Goal: Check status: Verify the current state of an ongoing process or item

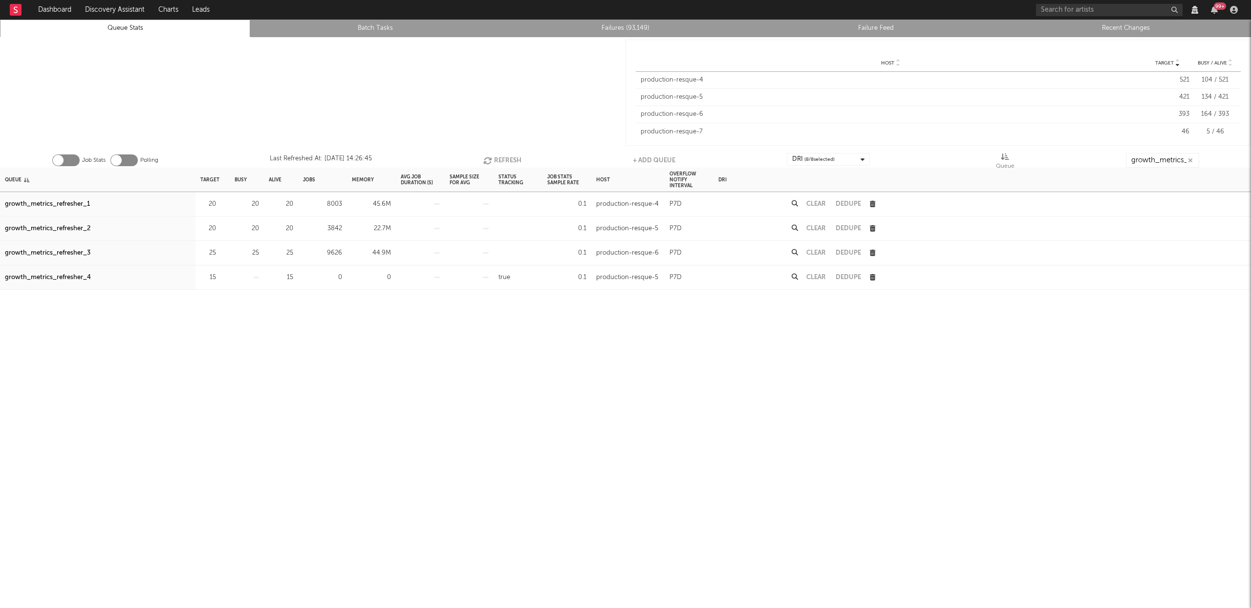
click at [499, 157] on button "Refresh" at bounding box center [502, 160] width 38 height 15
click at [501, 155] on button "Refresh" at bounding box center [502, 160] width 38 height 15
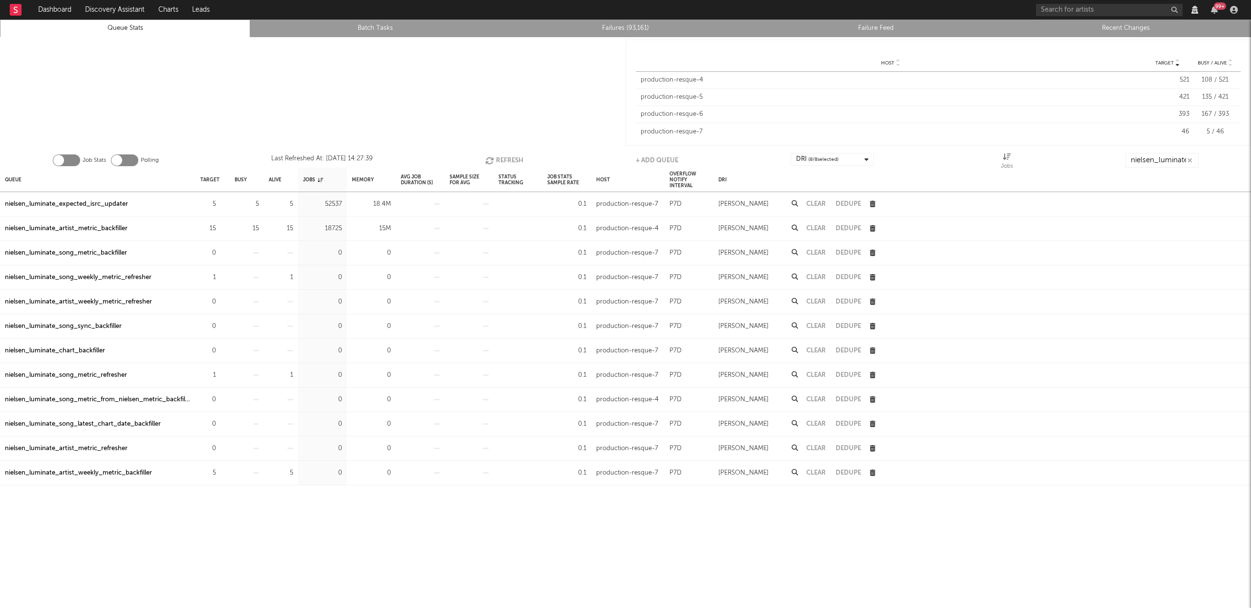
click at [513, 158] on button "Refresh" at bounding box center [504, 160] width 38 height 15
click at [89, 202] on div "nielsen_luminate_expected_isrc_updater" at bounding box center [66, 204] width 123 height 12
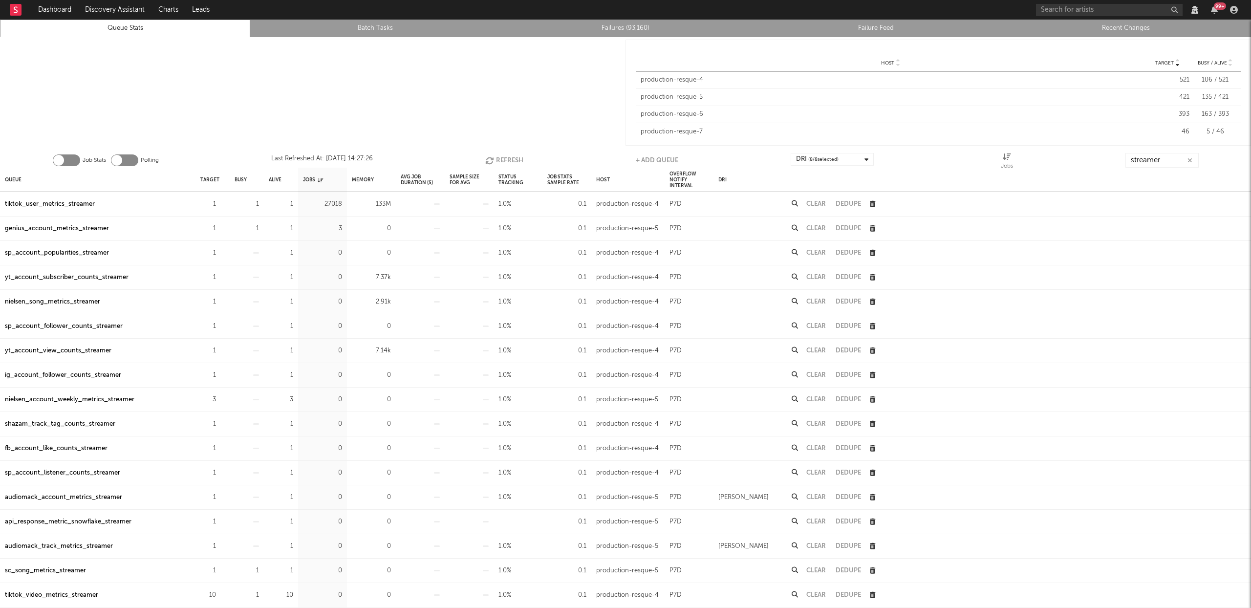
click at [495, 157] on button "Refresh" at bounding box center [504, 160] width 38 height 15
click at [494, 158] on icon "button" at bounding box center [490, 160] width 11 height 8
click at [53, 202] on div "tiktok_user_metrics_streamer" at bounding box center [50, 204] width 90 height 12
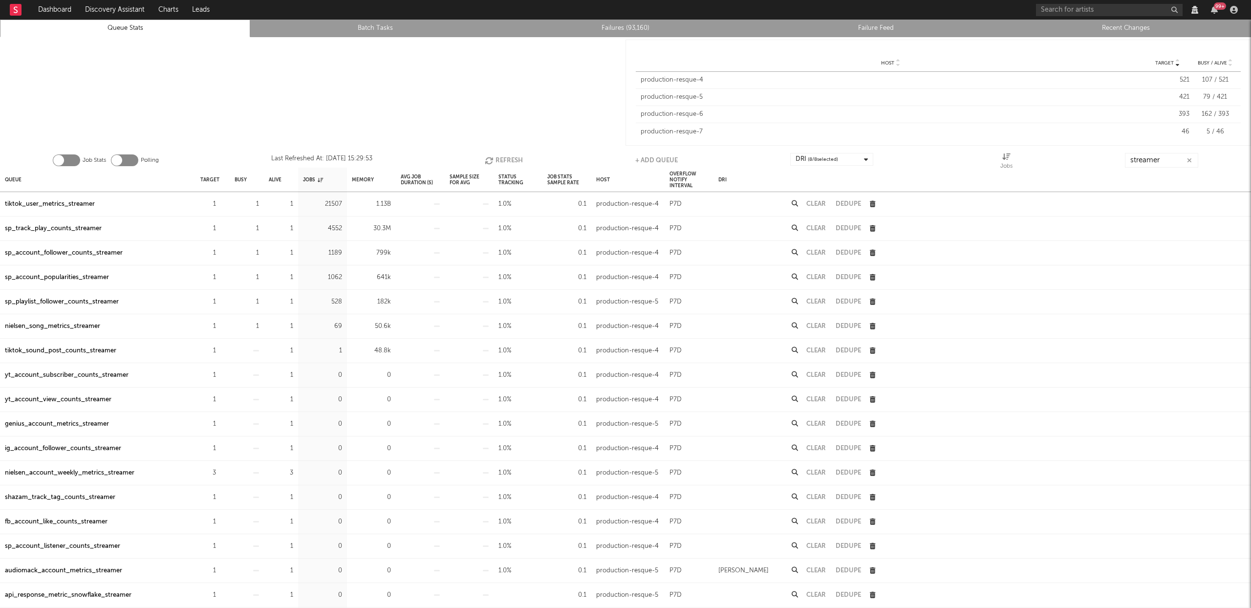
click at [498, 159] on button "Refresh" at bounding box center [504, 160] width 38 height 15
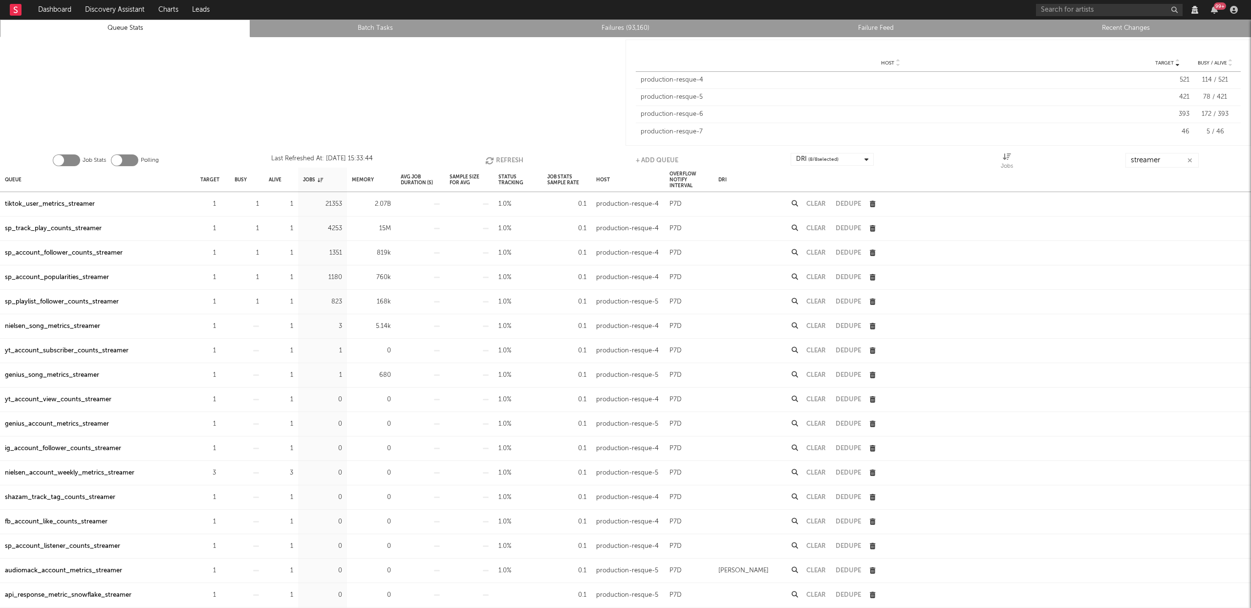
click at [491, 160] on icon "button" at bounding box center [490, 160] width 11 height 8
click at [73, 227] on div "sp_track_play_counts_streamer" at bounding box center [53, 229] width 97 height 12
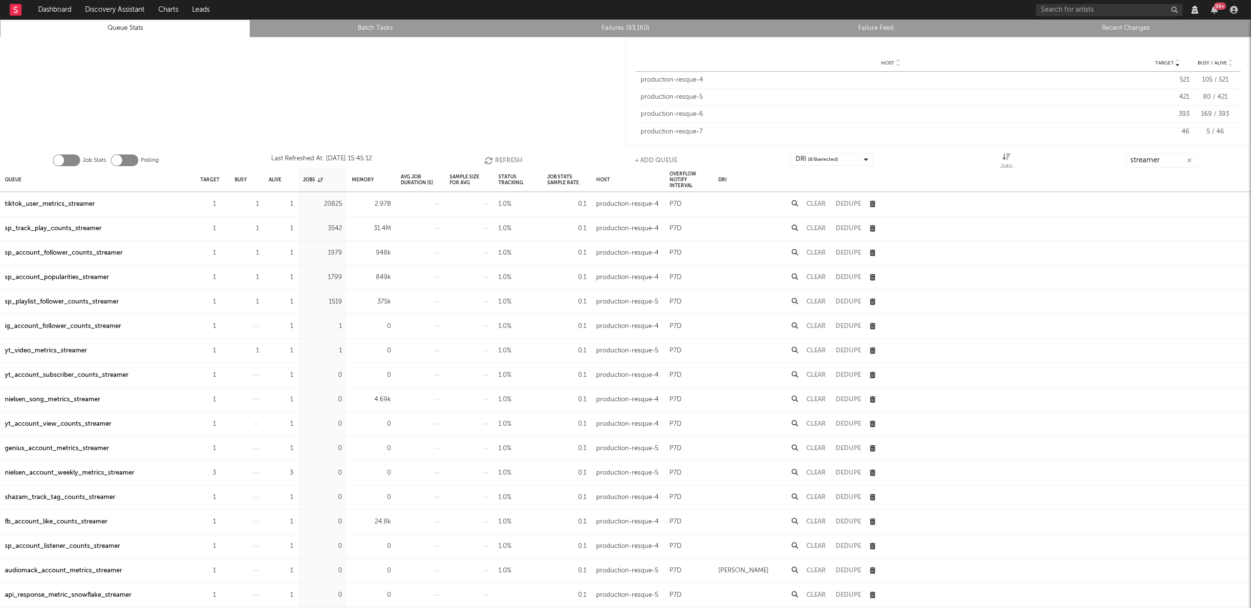
click at [507, 162] on button "Refresh" at bounding box center [503, 160] width 38 height 15
click at [76, 253] on div "sp_account_follower_counts_streamer" at bounding box center [64, 253] width 118 height 12
click at [515, 160] on button "Refresh" at bounding box center [503, 160] width 38 height 15
click at [45, 279] on div "sp_account_popularities_streamer" at bounding box center [57, 278] width 104 height 12
click at [500, 156] on button "Refresh" at bounding box center [504, 160] width 38 height 15
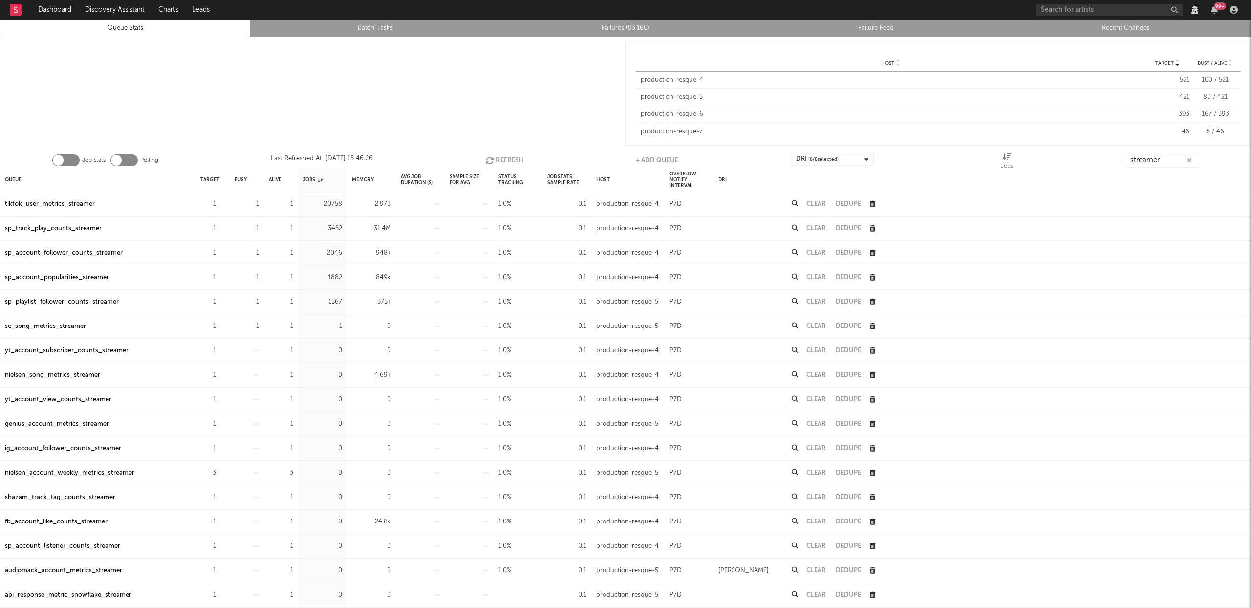
click at [37, 304] on div "sp_playlist_follower_counts_streamer" at bounding box center [62, 302] width 114 height 12
click at [508, 160] on button "Refresh" at bounding box center [504, 160] width 38 height 15
click at [84, 206] on div "tiktok_user_metrics_streamer" at bounding box center [50, 204] width 90 height 12
click at [495, 157] on icon "button" at bounding box center [490, 160] width 11 height 8
click at [487, 158] on icon "button" at bounding box center [490, 160] width 11 height 8
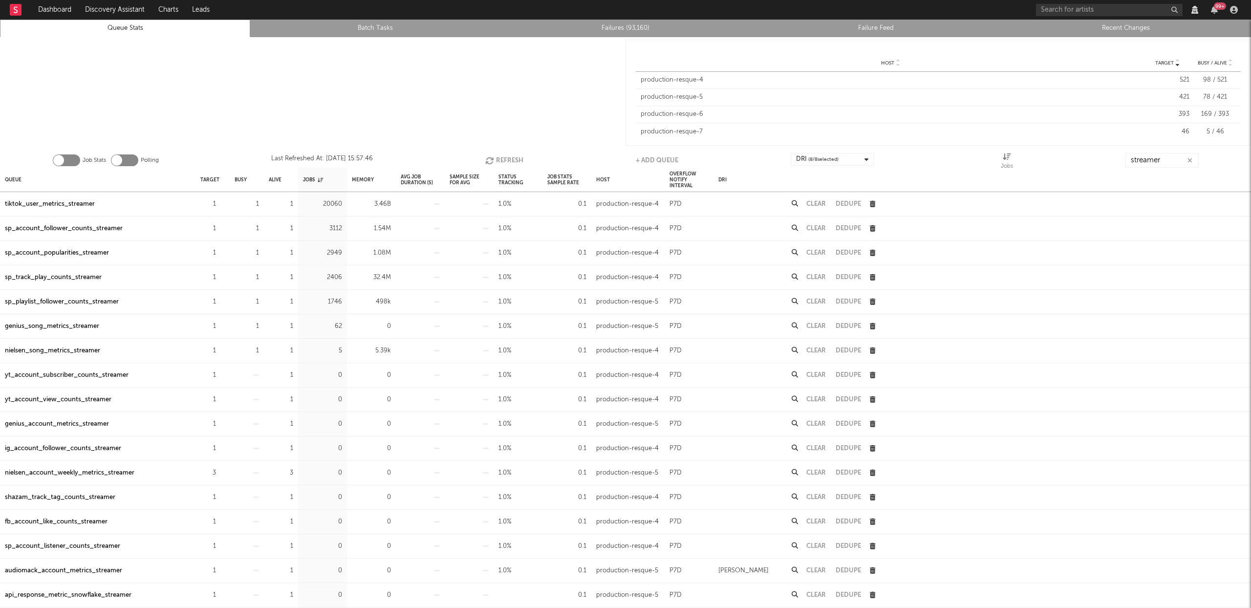
click at [502, 160] on button "Refresh" at bounding box center [504, 160] width 38 height 15
click at [502, 160] on button "Refresh" at bounding box center [503, 160] width 38 height 15
click at [81, 206] on div "tiktok_user_metrics_streamer" at bounding box center [50, 204] width 90 height 12
drag, startPoint x: 81, startPoint y: 206, endPoint x: 92, endPoint y: 202, distance: 12.4
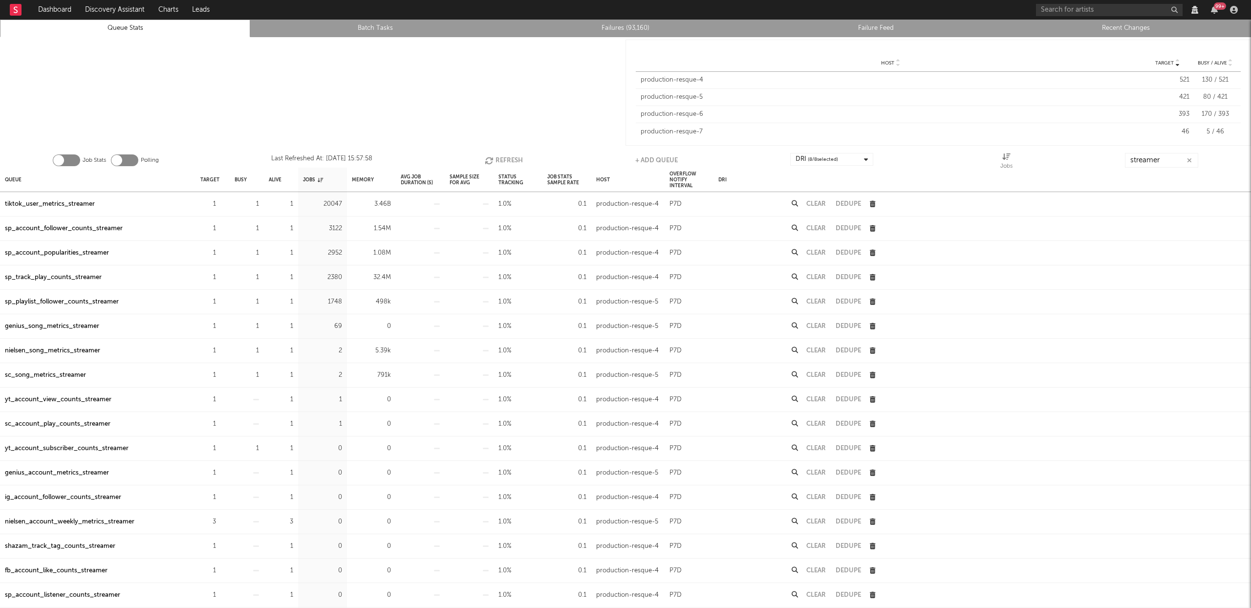
click at [81, 206] on div "tiktok_user_metrics_streamer" at bounding box center [50, 204] width 90 height 12
click at [492, 157] on icon "button" at bounding box center [490, 160] width 11 height 8
click at [492, 157] on icon "button" at bounding box center [489, 160] width 11 height 8
click at [63, 206] on div "tiktok_user_metrics_streamer" at bounding box center [50, 204] width 90 height 12
click at [505, 156] on button "Refresh" at bounding box center [504, 160] width 38 height 15
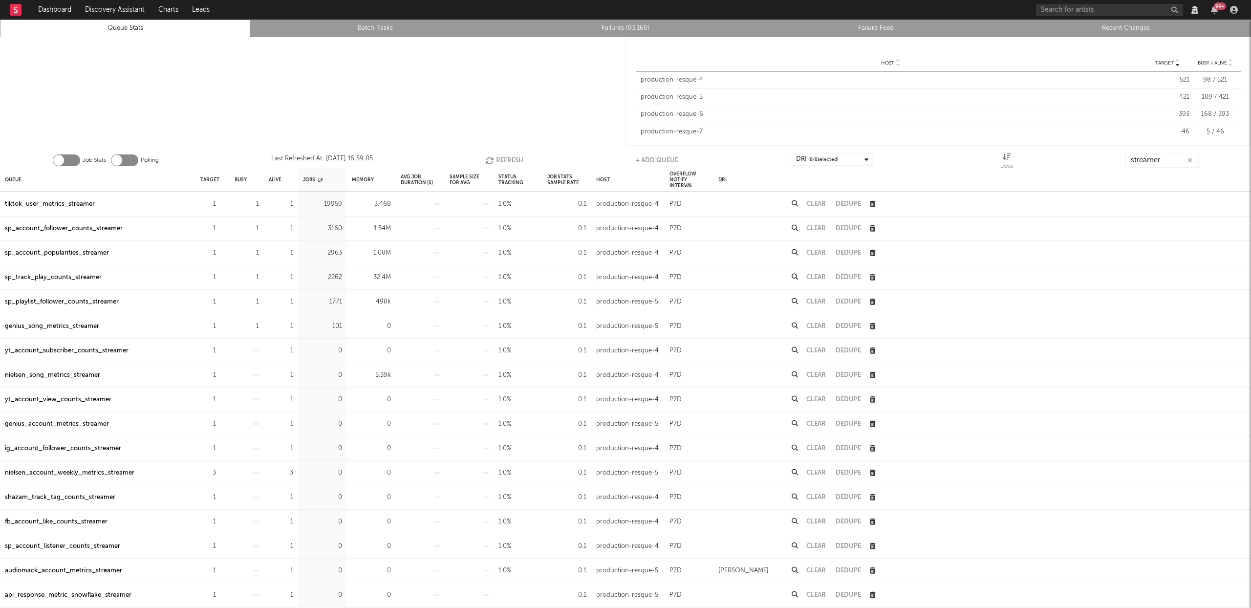
click at [501, 157] on button "Refresh" at bounding box center [504, 160] width 38 height 15
click at [499, 159] on button "Refresh" at bounding box center [503, 160] width 38 height 15
click at [499, 159] on button "Refresh" at bounding box center [504, 160] width 38 height 15
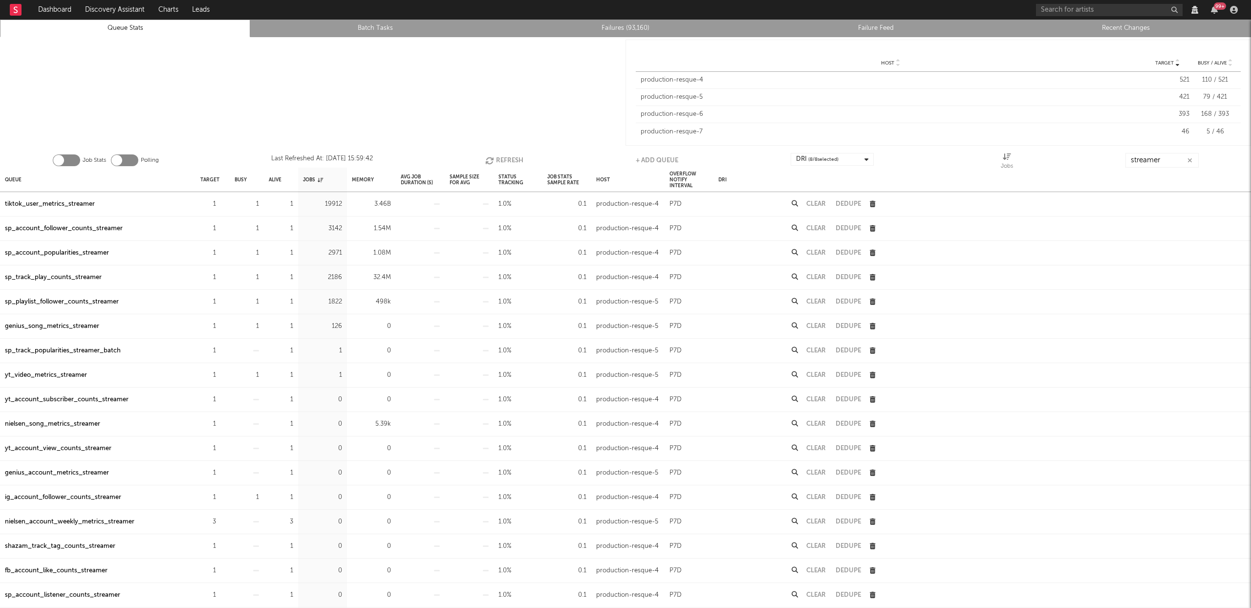
click at [499, 159] on button "Refresh" at bounding box center [504, 160] width 38 height 15
click at [489, 158] on icon "button" at bounding box center [490, 160] width 11 height 8
click at [70, 304] on div "sp_track_play_counts_streamer" at bounding box center [53, 302] width 97 height 12
click at [80, 205] on div "tiktok_user_metrics_streamer" at bounding box center [50, 204] width 90 height 12
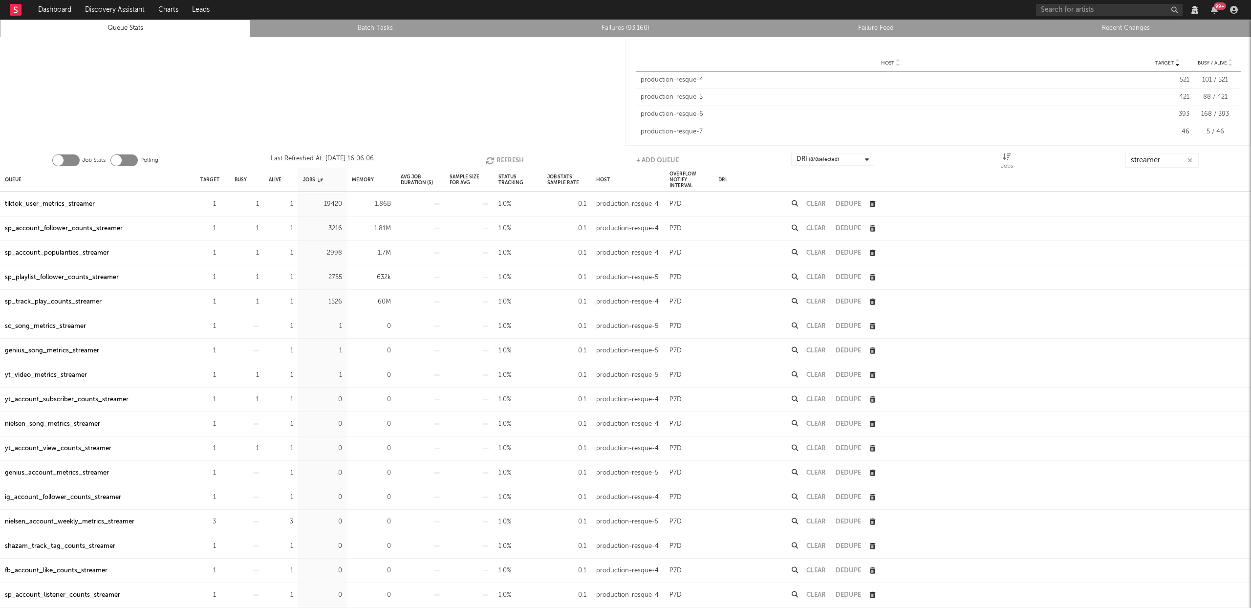
click at [496, 159] on button "Refresh" at bounding box center [505, 160] width 38 height 15
click at [79, 230] on div "sp_account_follower_counts_streamer" at bounding box center [64, 229] width 118 height 12
click at [512, 155] on button "Refresh" at bounding box center [505, 160] width 38 height 15
click at [65, 254] on div "sp_account_popularities_streamer" at bounding box center [57, 253] width 104 height 12
click at [81, 277] on div "sp_playlist_follower_counts_streamer" at bounding box center [62, 278] width 114 height 12
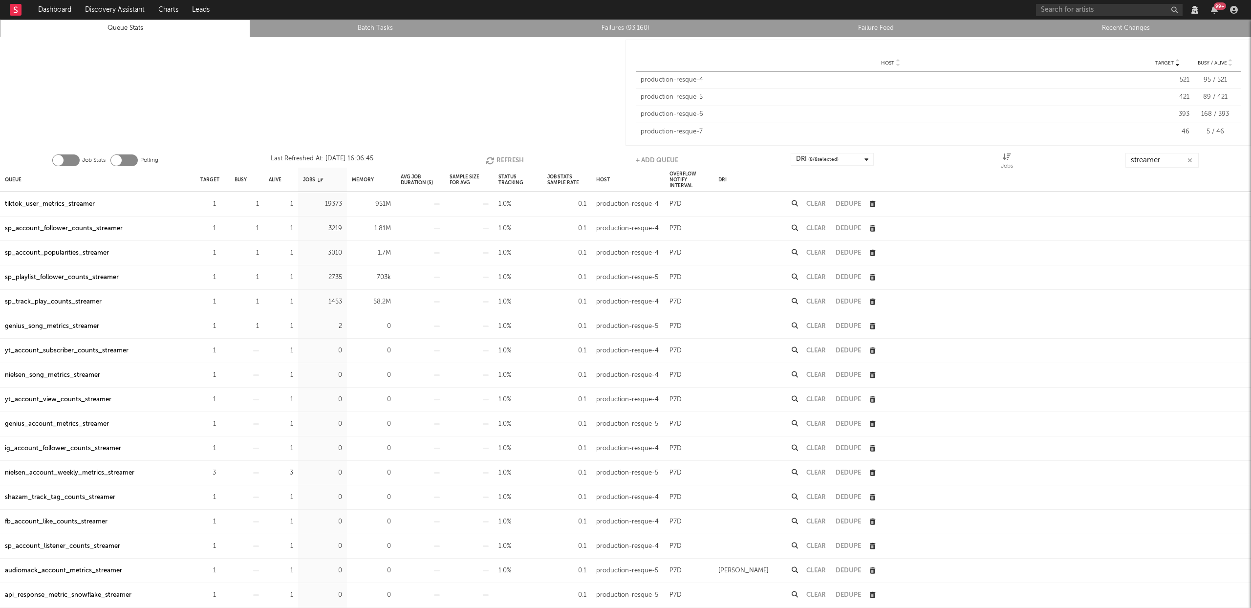
click at [498, 159] on button "Refresh" at bounding box center [505, 160] width 38 height 15
click at [499, 159] on button "Refresh" at bounding box center [504, 160] width 38 height 15
click at [506, 155] on button "Refresh" at bounding box center [504, 160] width 38 height 15
click at [61, 203] on div "tiktok_user_metrics_streamer" at bounding box center [50, 204] width 90 height 12
click at [512, 158] on button "Refresh" at bounding box center [504, 160] width 38 height 15
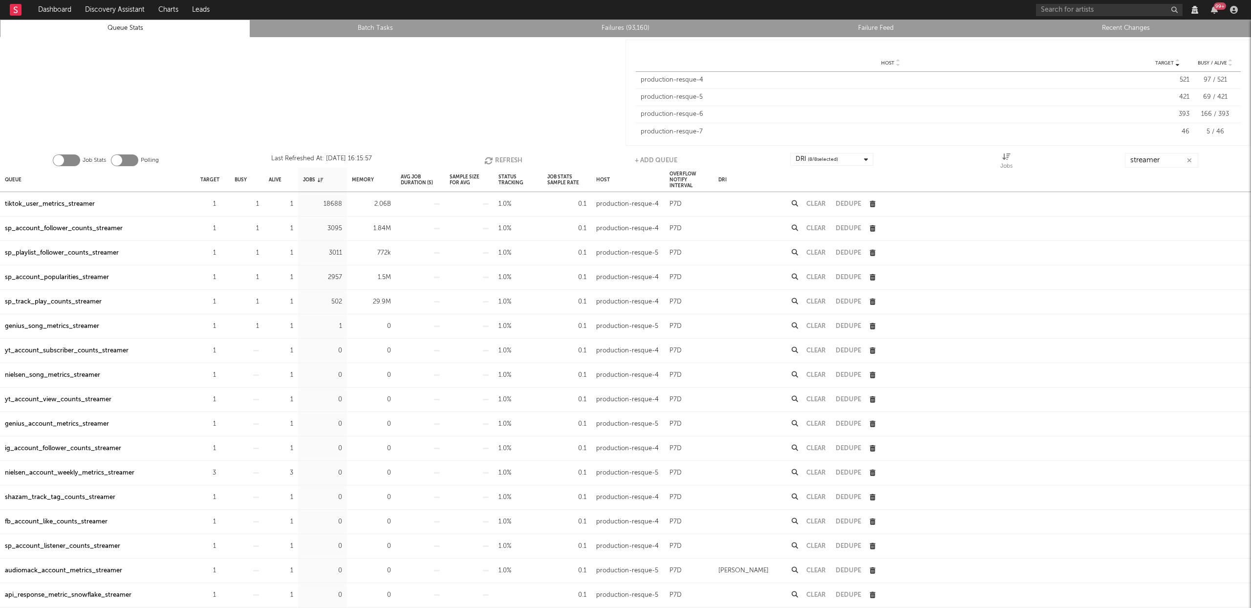
click at [85, 228] on div "sp_account_follower_counts_streamer" at bounding box center [64, 229] width 118 height 12
click at [498, 158] on button "Refresh" at bounding box center [503, 160] width 38 height 15
click at [49, 249] on div "sp_playlist_follower_counts_streamer" at bounding box center [62, 253] width 114 height 12
click at [509, 156] on button "Refresh" at bounding box center [504, 160] width 38 height 15
click at [58, 279] on div "sp_account_popularities_streamer" at bounding box center [57, 278] width 104 height 12
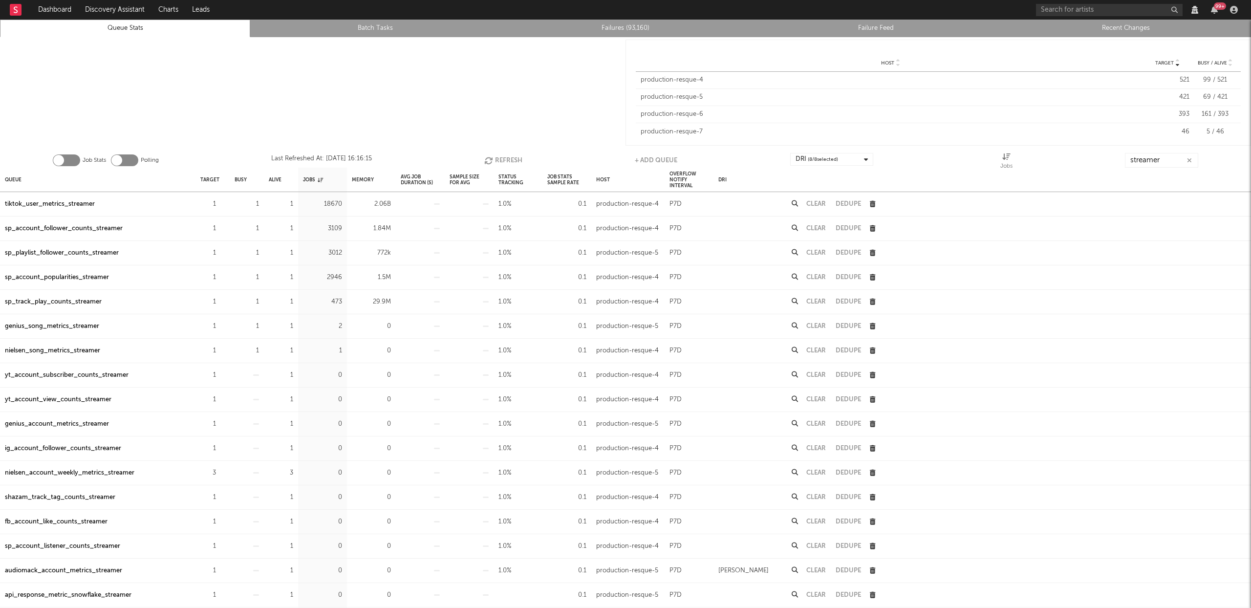
click at [68, 302] on div "sp_track_play_counts_streamer" at bounding box center [53, 302] width 97 height 12
click at [505, 160] on button "Refresh" at bounding box center [503, 160] width 38 height 15
click at [43, 301] on div "nielsen_song_metrics_streamer" at bounding box center [52, 302] width 95 height 12
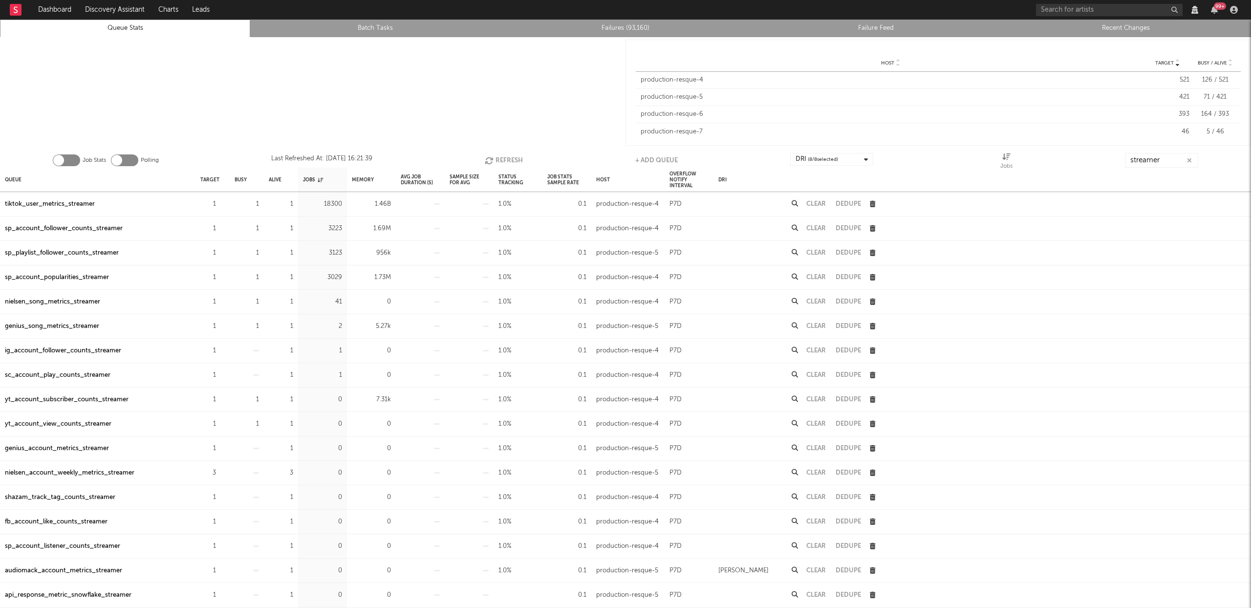
click at [83, 327] on div "genius_song_metrics_streamer" at bounding box center [52, 327] width 94 height 12
click at [517, 158] on button "Refresh" at bounding box center [504, 160] width 38 height 15
click at [499, 155] on button "Refresh" at bounding box center [504, 160] width 38 height 15
click at [506, 159] on button "Refresh" at bounding box center [504, 160] width 38 height 15
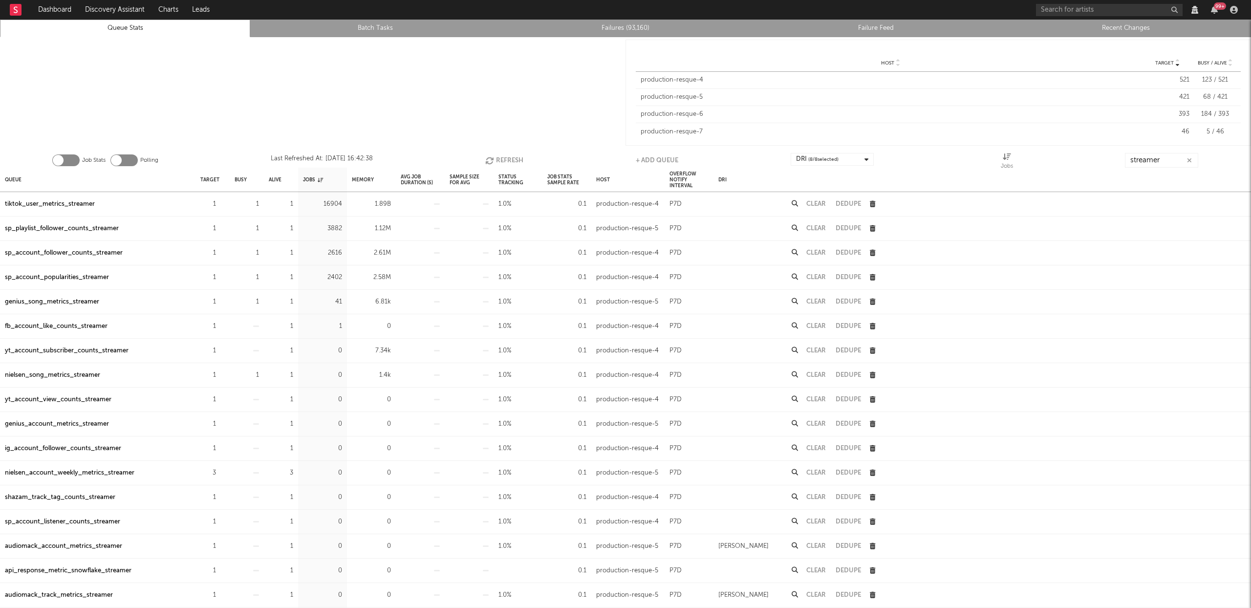
click at [72, 203] on div "tiktok_user_metrics_streamer" at bounding box center [50, 204] width 90 height 12
click at [93, 228] on div "sp_playlist_follower_counts_streamer" at bounding box center [62, 229] width 114 height 12
click at [83, 252] on div "sp_account_follower_counts_streamer" at bounding box center [64, 253] width 118 height 12
click at [61, 273] on div "sp_account_popularities_streamer" at bounding box center [57, 278] width 104 height 12
click at [513, 156] on button "Refresh" at bounding box center [504, 160] width 38 height 15
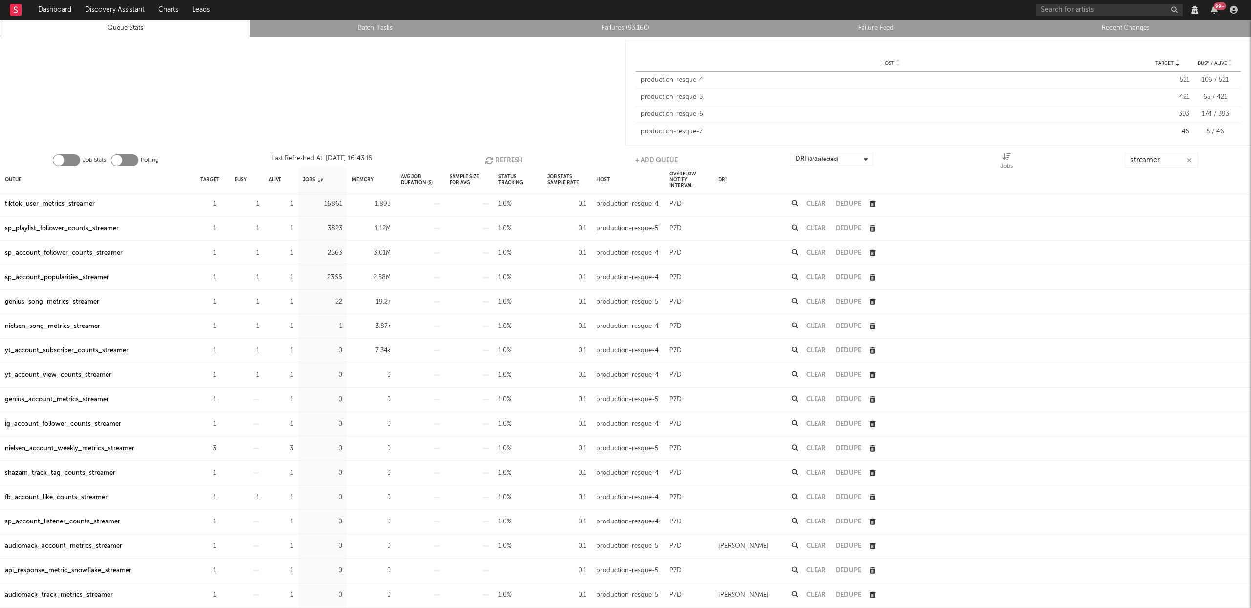
click at [513, 156] on button "Refresh" at bounding box center [504, 160] width 38 height 15
click at [498, 161] on button "Refresh" at bounding box center [504, 160] width 38 height 15
click at [507, 156] on button "Refresh" at bounding box center [505, 160] width 38 height 15
drag, startPoint x: 44, startPoint y: 249, endPoint x: 82, endPoint y: 250, distance: 38.6
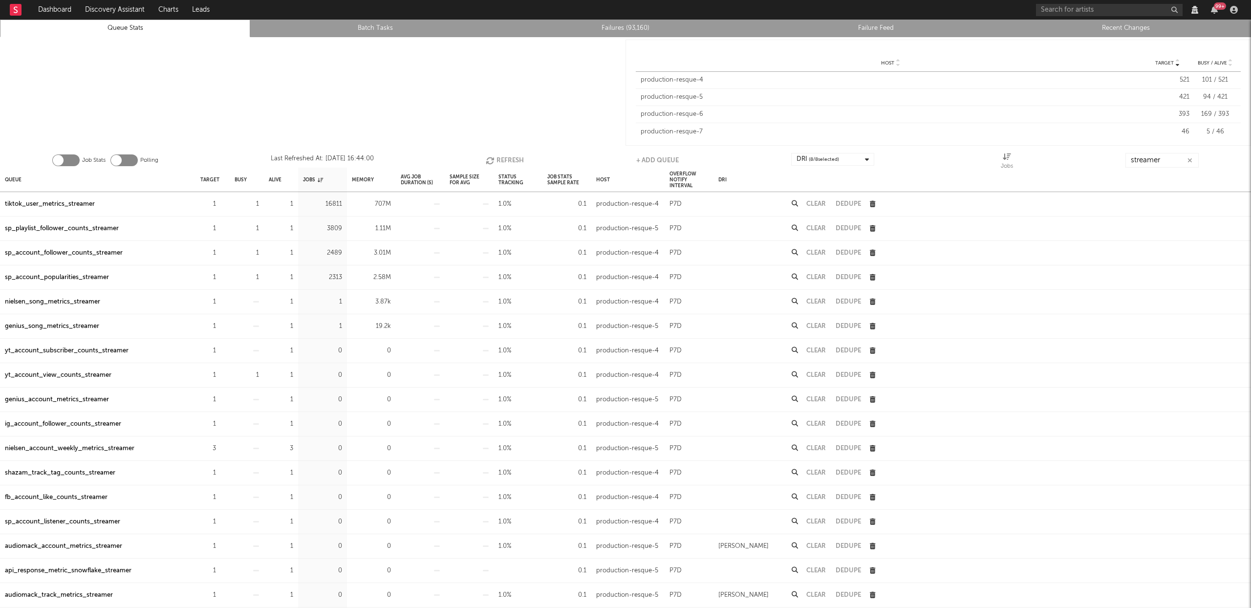
click at [44, 249] on div "sp_account_follower_counts_streamer" at bounding box center [64, 253] width 118 height 12
click at [504, 161] on button "Refresh" at bounding box center [505, 160] width 38 height 15
click at [110, 228] on div "sp_playlist_follower_counts_streamer" at bounding box center [62, 229] width 114 height 12
click at [505, 157] on button "Refresh" at bounding box center [505, 160] width 38 height 15
click at [43, 252] on div "sp_account_follower_counts_streamer" at bounding box center [64, 253] width 118 height 12
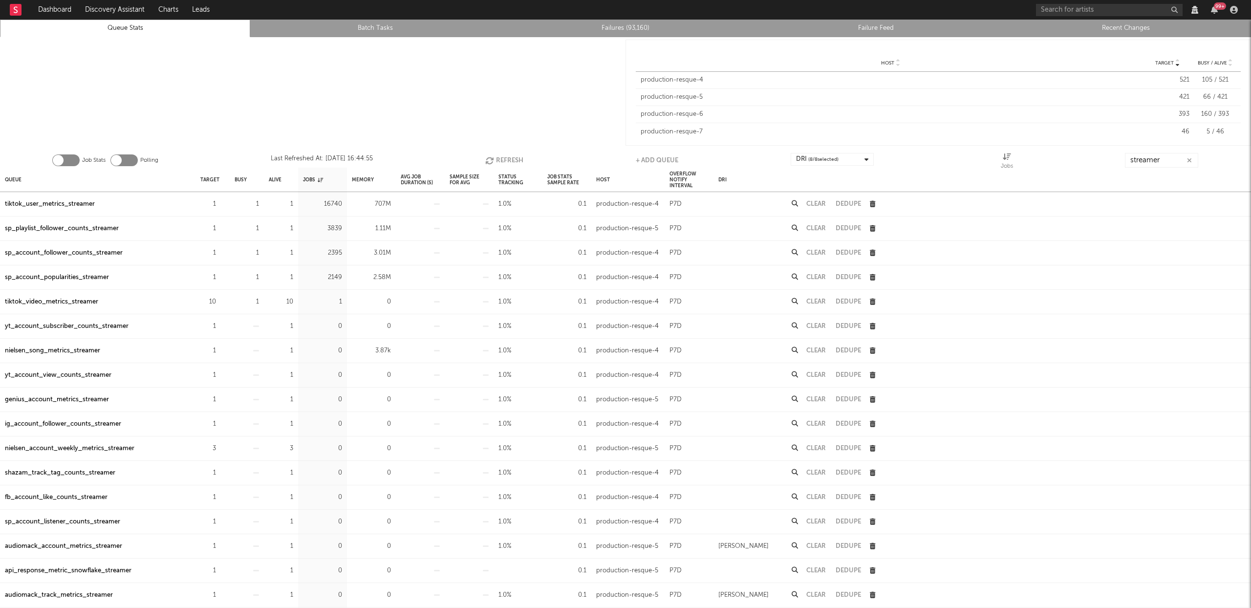
click at [43, 276] on div "sp_account_popularities_streamer" at bounding box center [57, 278] width 104 height 12
click at [501, 159] on button "Refresh" at bounding box center [504, 160] width 38 height 15
click at [501, 159] on button "Refresh" at bounding box center [505, 160] width 38 height 15
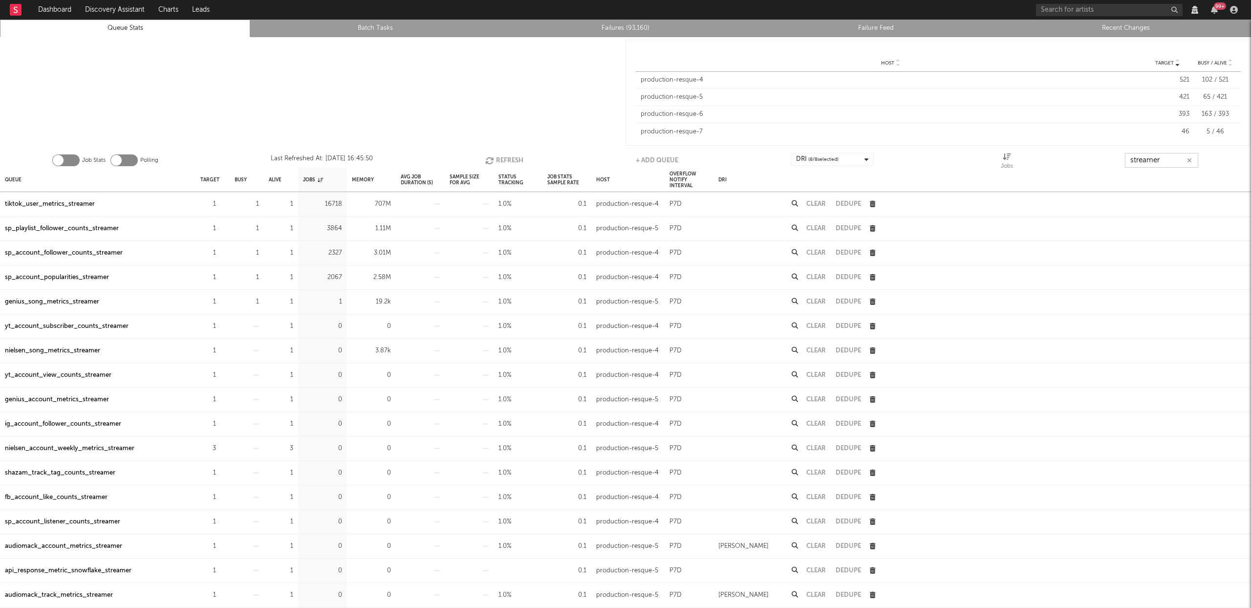
click at [1166, 157] on input "streamer" at bounding box center [1161, 160] width 73 height 15
click at [499, 159] on button "Refresh" at bounding box center [504, 160] width 38 height 15
click at [1171, 157] on input "streamer" at bounding box center [1161, 160] width 73 height 15
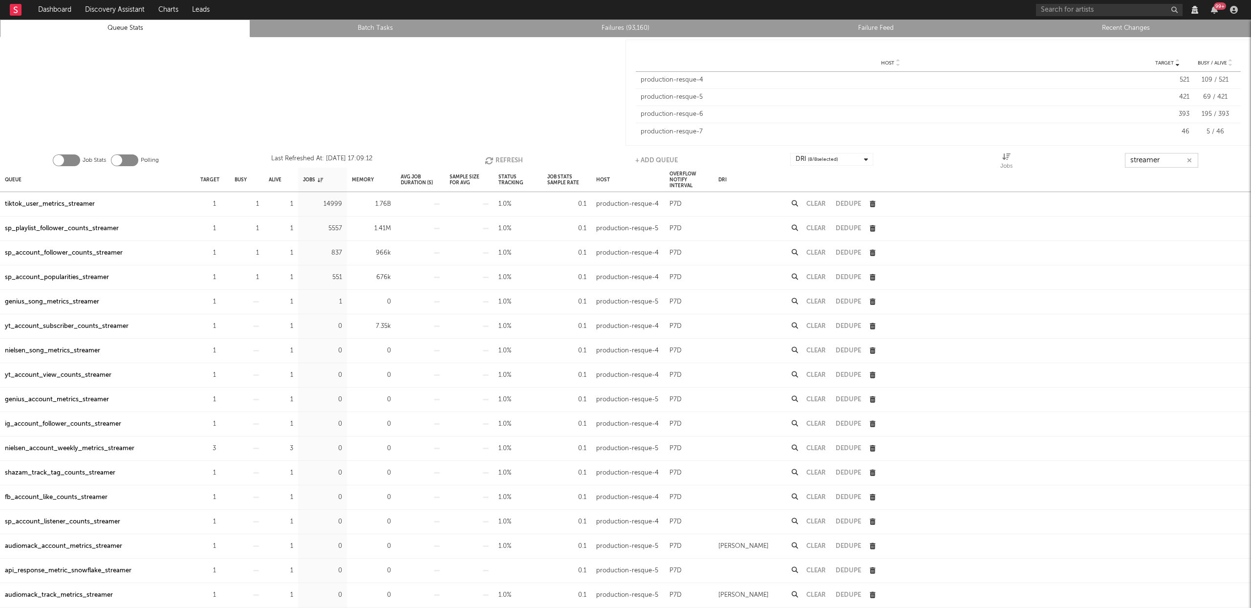
click at [1171, 157] on input "streamer" at bounding box center [1161, 160] width 73 height 15
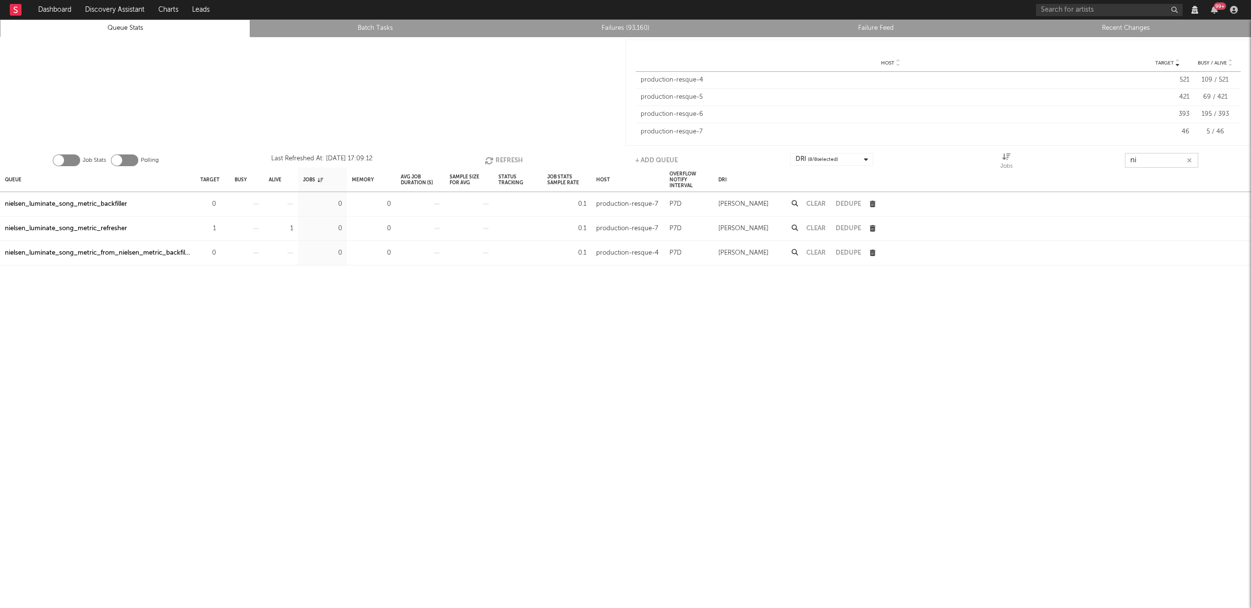
type input "n"
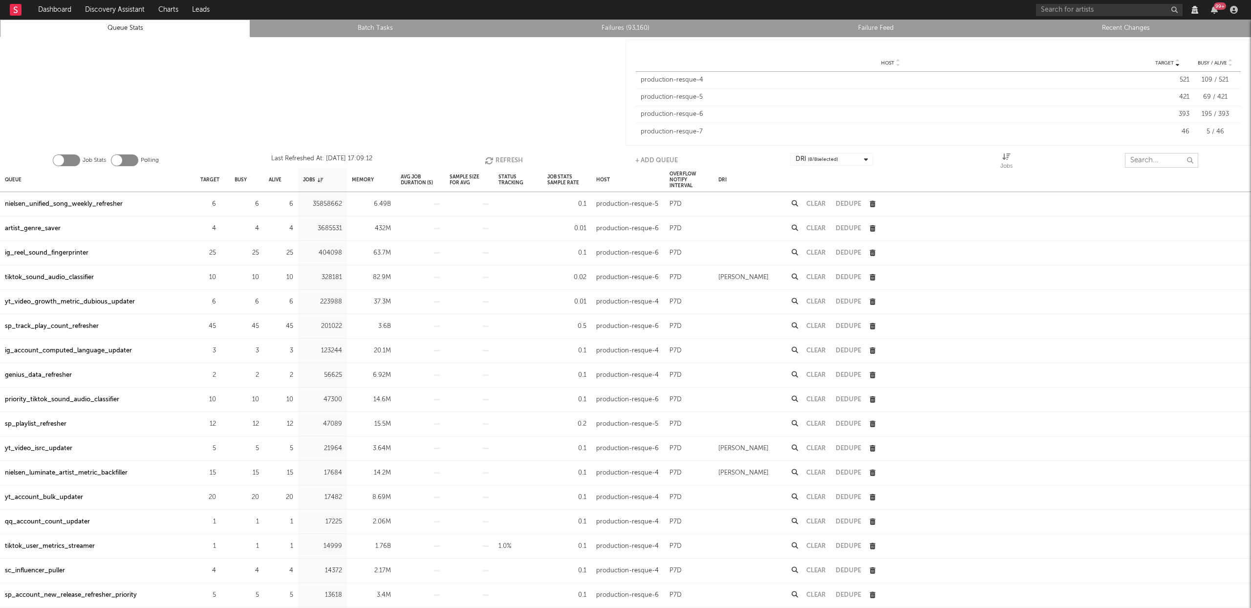
click at [495, 155] on button "Refresh" at bounding box center [504, 160] width 38 height 15
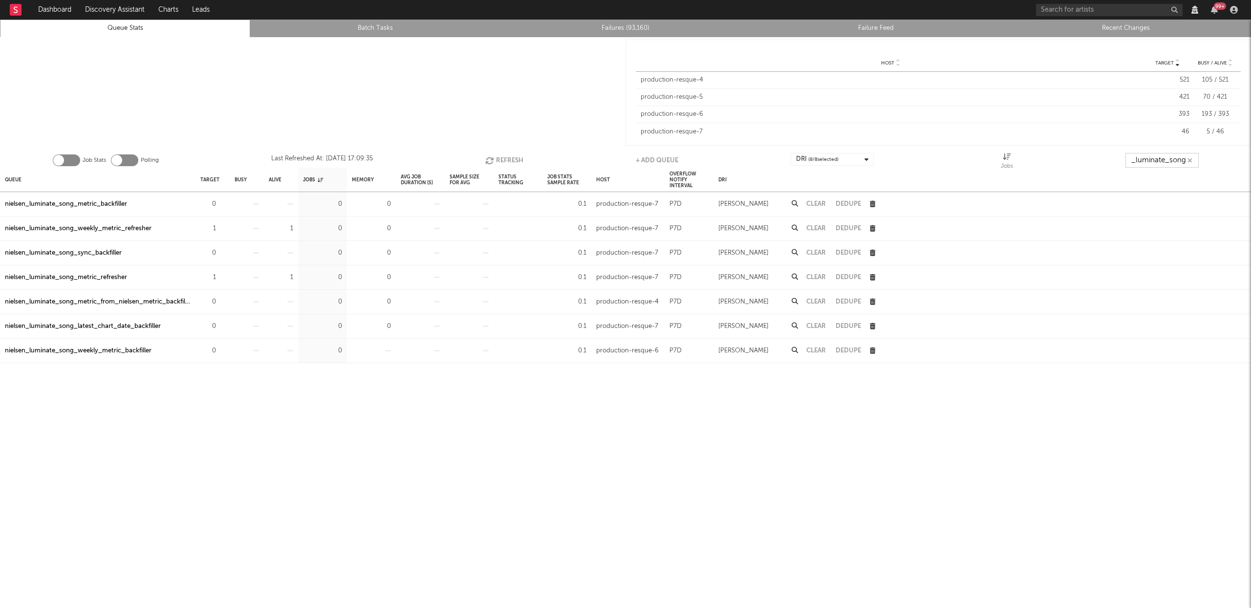
scroll to position [0, 22]
type input "nielsen_luminate_song"
click at [216, 177] on div "Target" at bounding box center [209, 179] width 19 height 21
click at [216, 177] on div "Target" at bounding box center [213, 179] width 27 height 21
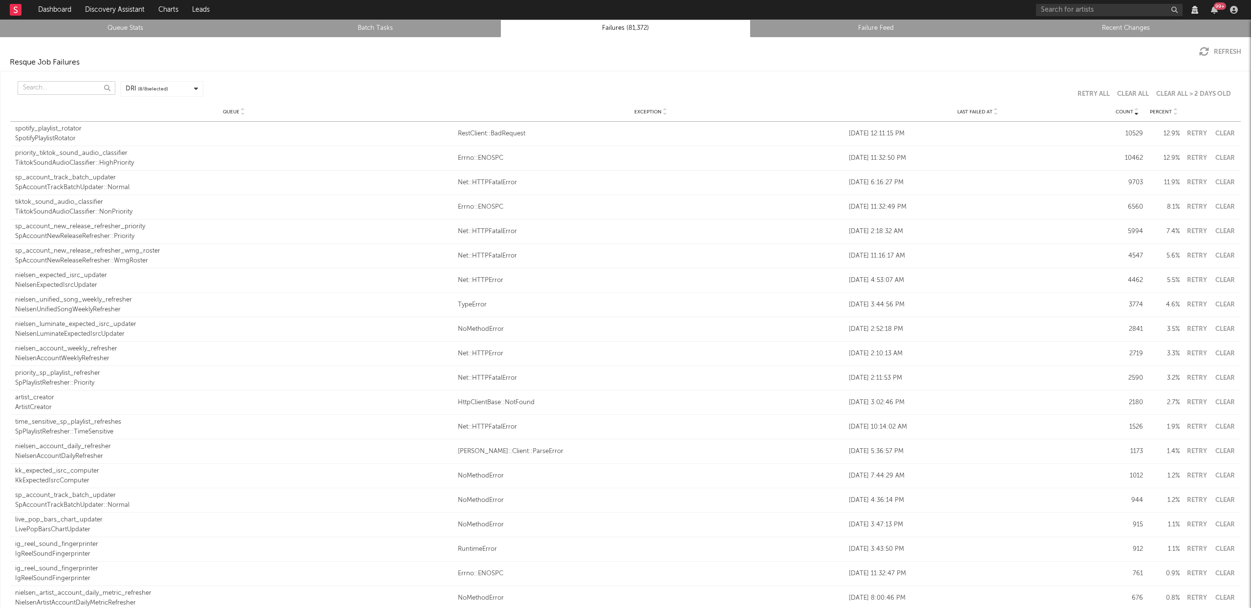
click at [71, 83] on input "text" at bounding box center [67, 88] width 98 height 14
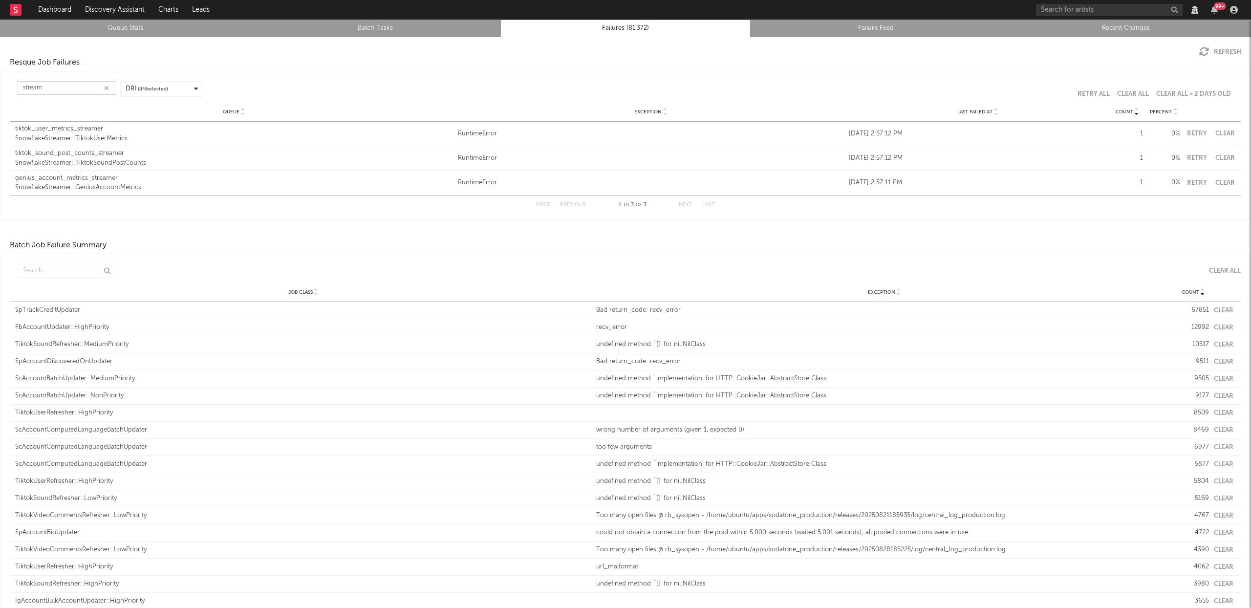
click at [1221, 133] on button "Clear" at bounding box center [1225, 134] width 22 height 6
type input "stream"
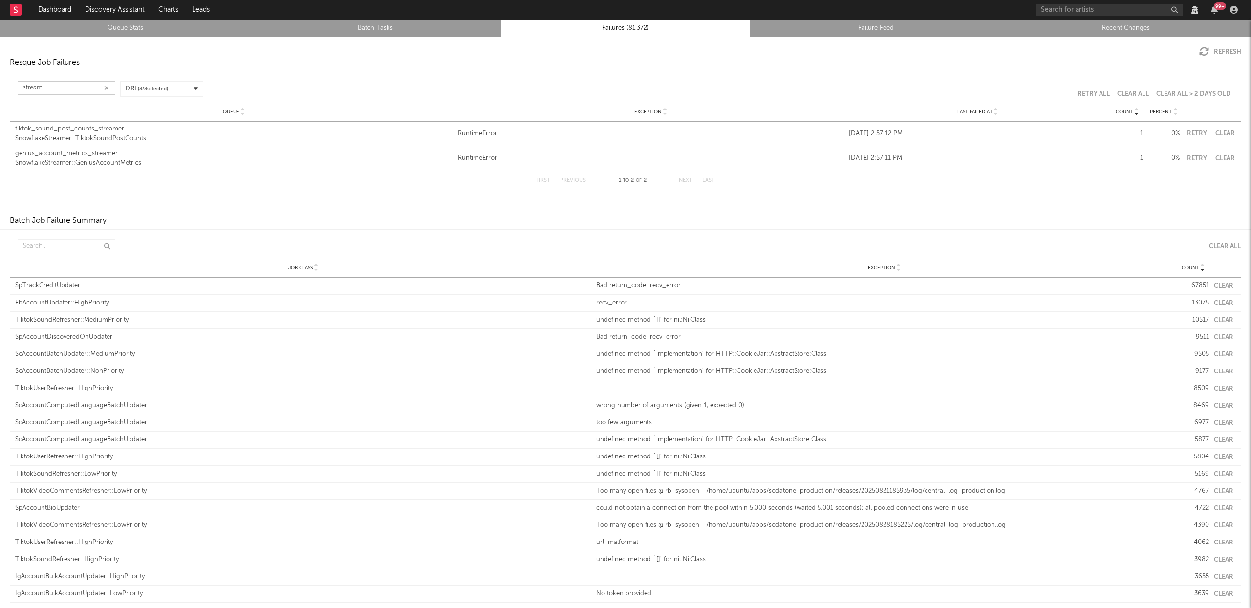
click at [1214, 135] on button "Clear" at bounding box center [1225, 134] width 22 height 6
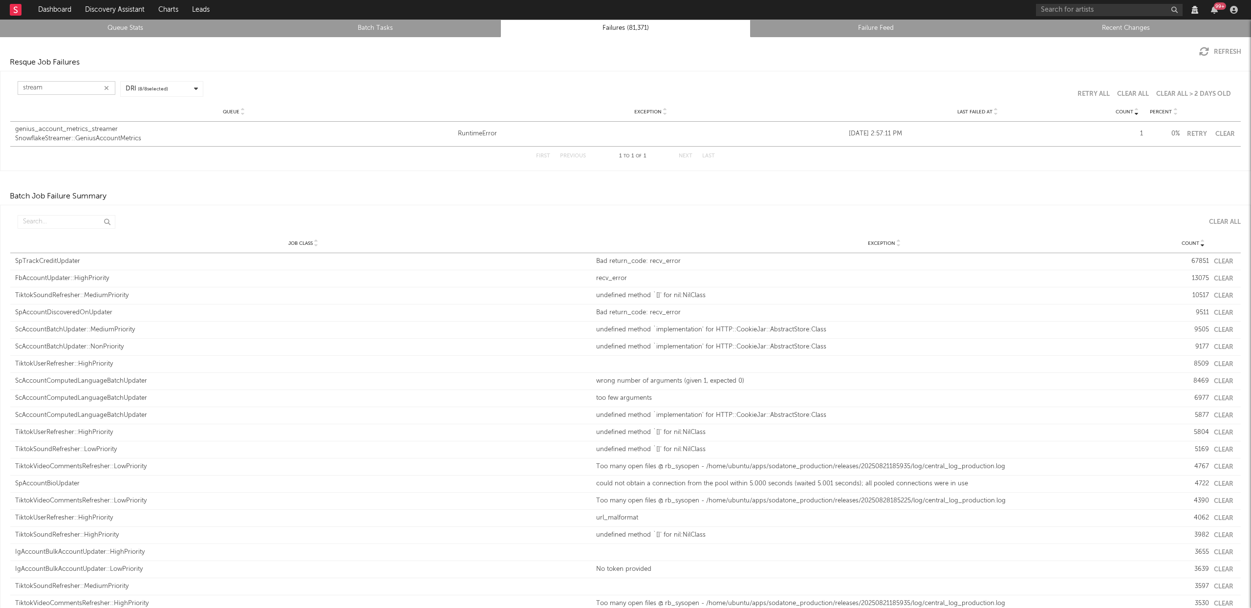
click at [1218, 131] on button "Clear" at bounding box center [1225, 134] width 22 height 6
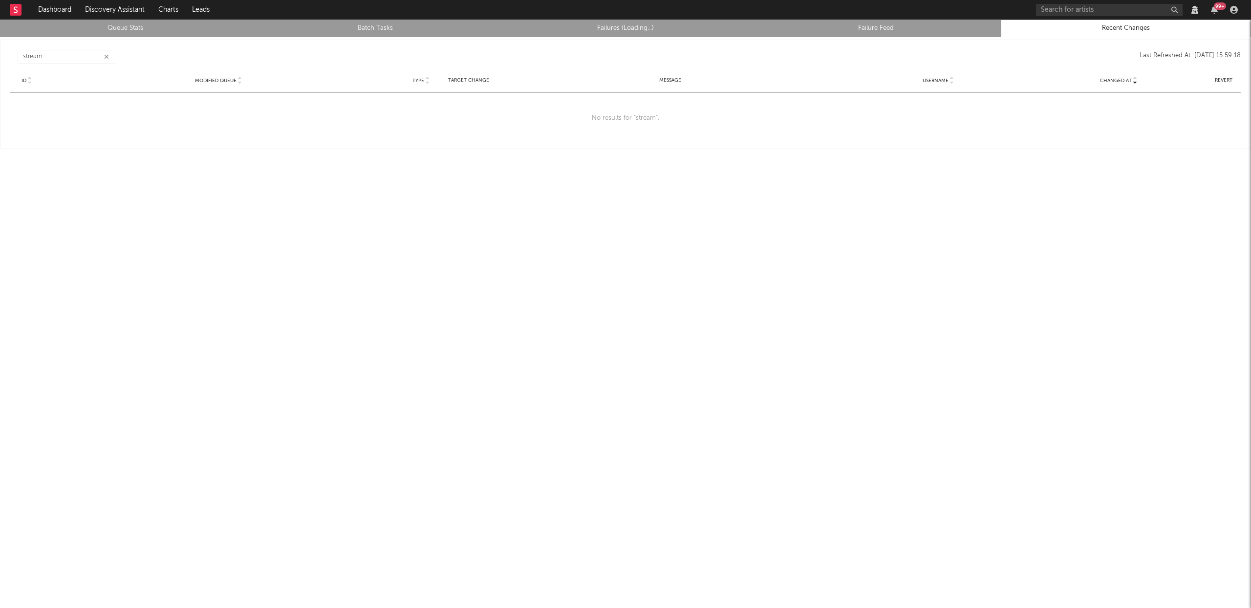
click at [107, 55] on icon "button" at bounding box center [106, 57] width 5 height 6
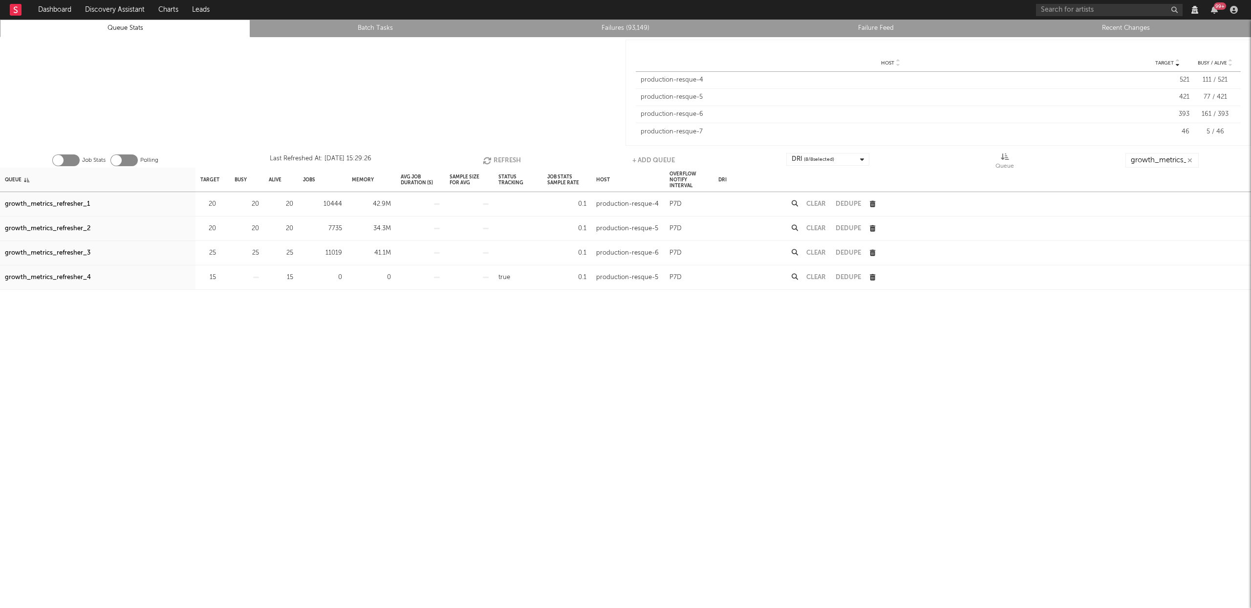
click at [496, 157] on button "Refresh" at bounding box center [502, 160] width 38 height 15
click at [494, 157] on button "Refresh" at bounding box center [502, 160] width 38 height 15
click at [493, 157] on button "Refresh" at bounding box center [502, 160] width 38 height 15
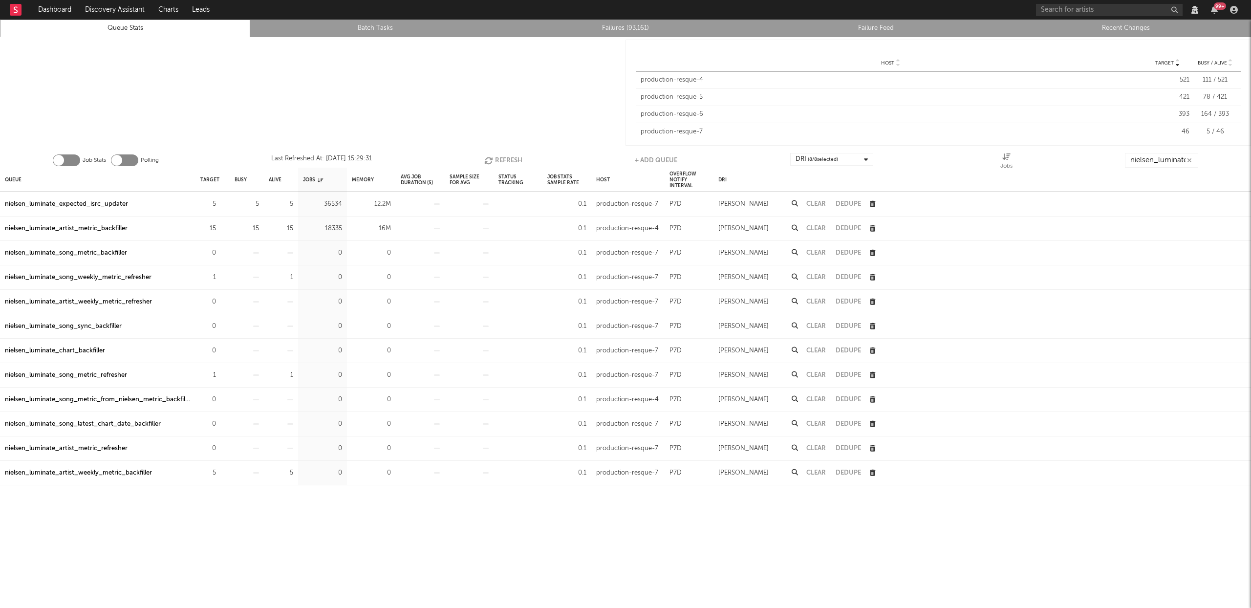
click at [497, 159] on button "Refresh" at bounding box center [503, 160] width 38 height 15
click at [499, 156] on button "Refresh" at bounding box center [504, 160] width 38 height 15
click at [511, 156] on button "Refresh" at bounding box center [504, 160] width 38 height 15
click at [488, 160] on icon "button" at bounding box center [490, 160] width 11 height 8
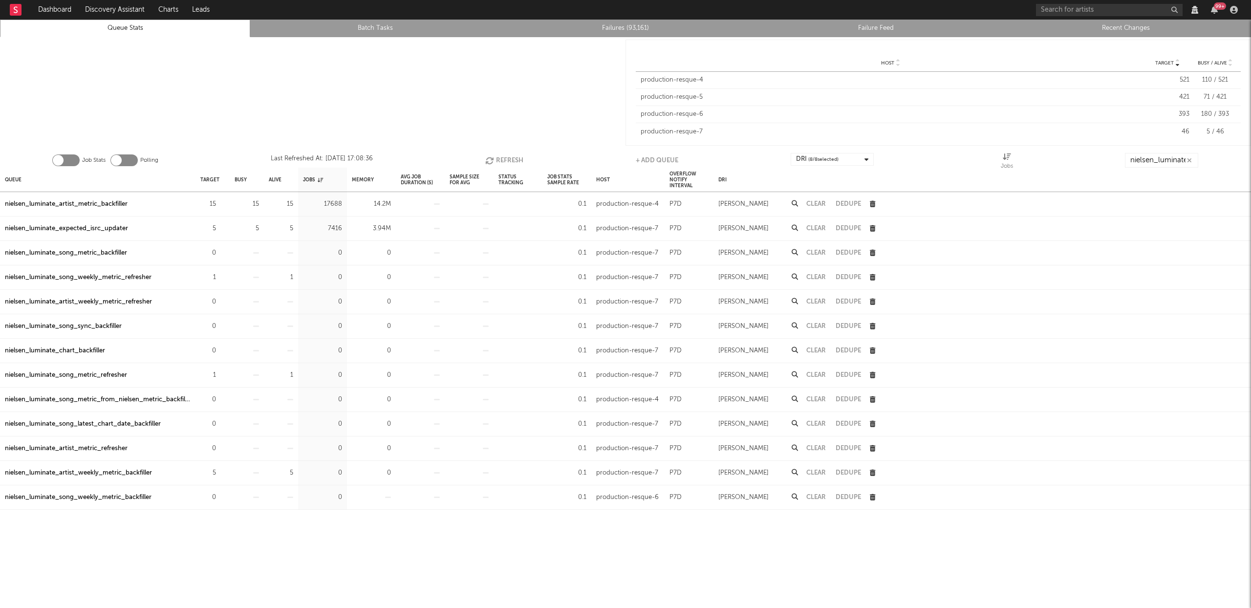
click at [512, 159] on button "Refresh" at bounding box center [504, 160] width 38 height 15
click at [509, 158] on button "Refresh" at bounding box center [503, 160] width 38 height 15
click at [494, 159] on icon "button" at bounding box center [490, 160] width 11 height 8
click at [1168, 164] on input "nielsen_luminate" at bounding box center [1162, 160] width 73 height 15
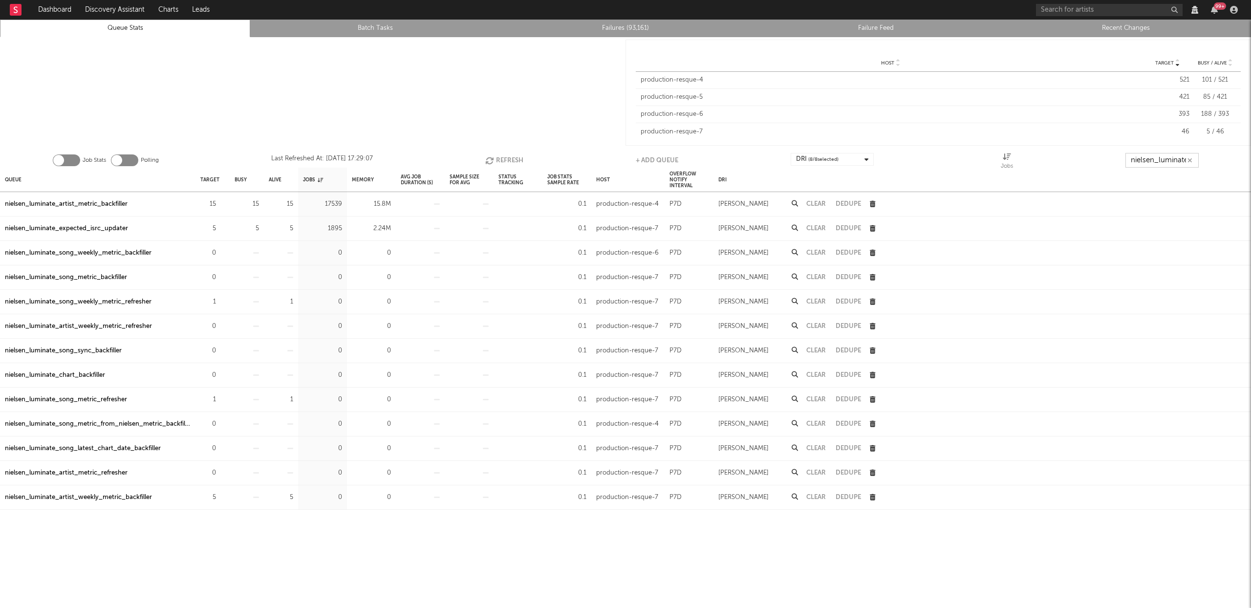
click at [1168, 164] on input "nielsen_luminate" at bounding box center [1162, 160] width 73 height 15
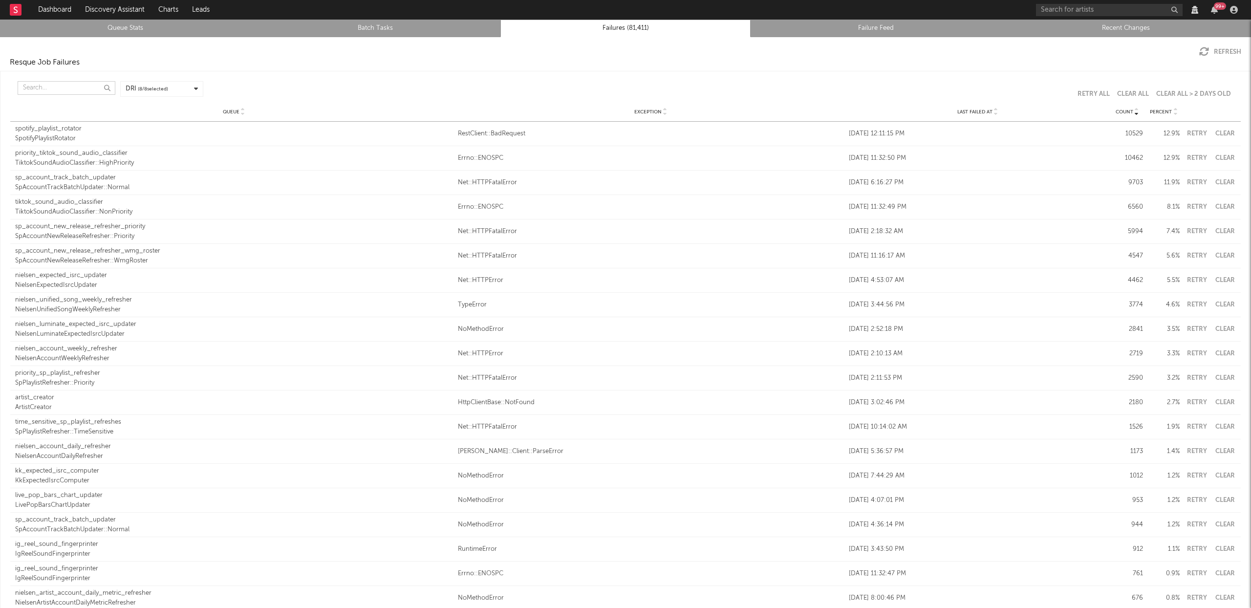
click at [57, 85] on input "text" at bounding box center [67, 88] width 98 height 14
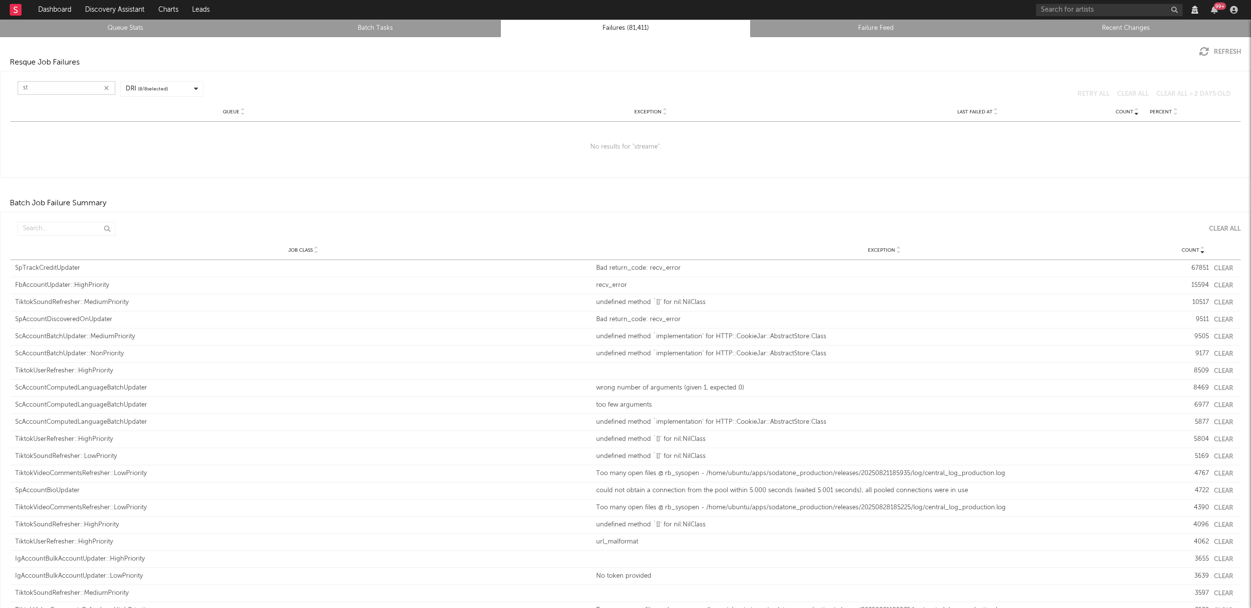
type input "s"
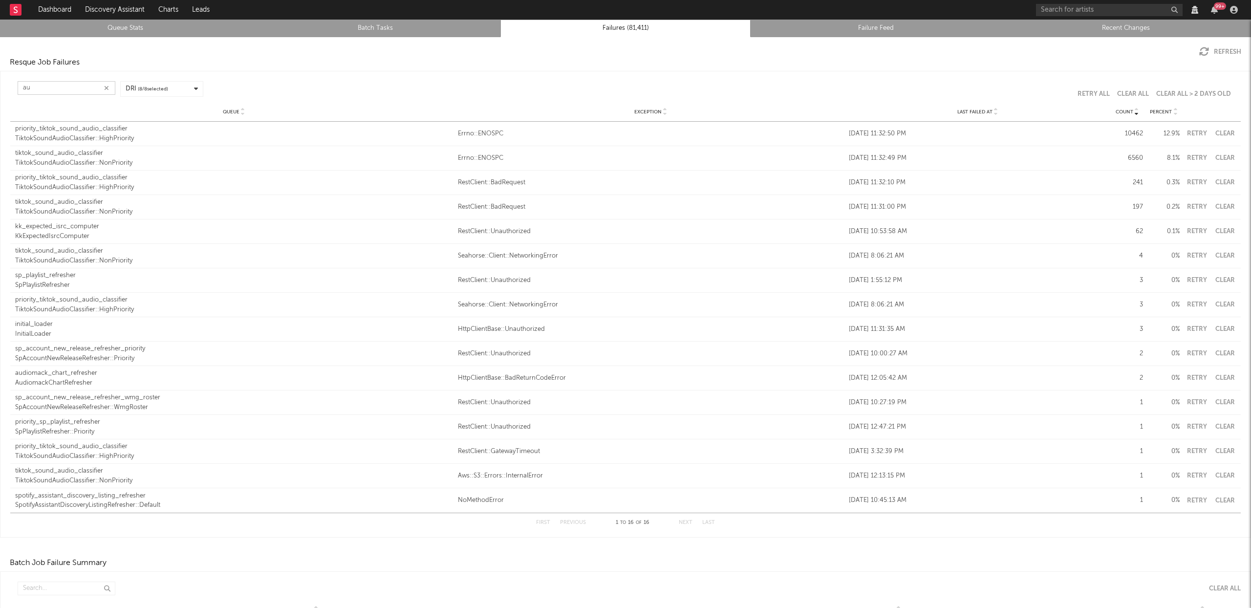
type input "a"
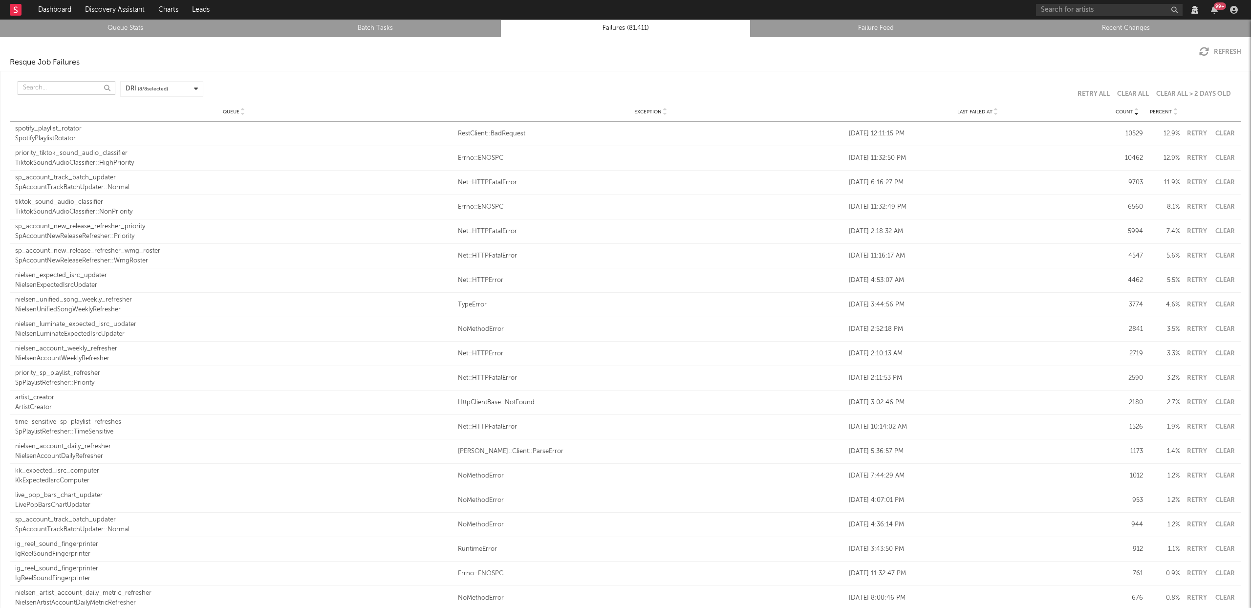
scroll to position [12, 0]
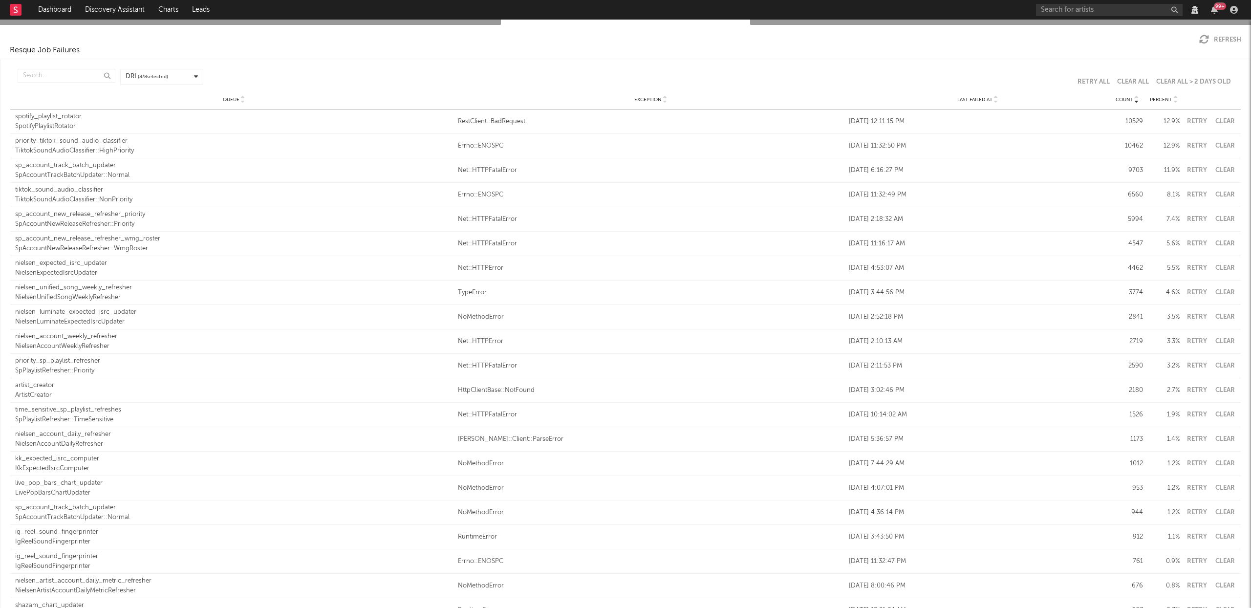
click at [994, 101] on icon at bounding box center [996, 102] width 5 height 4
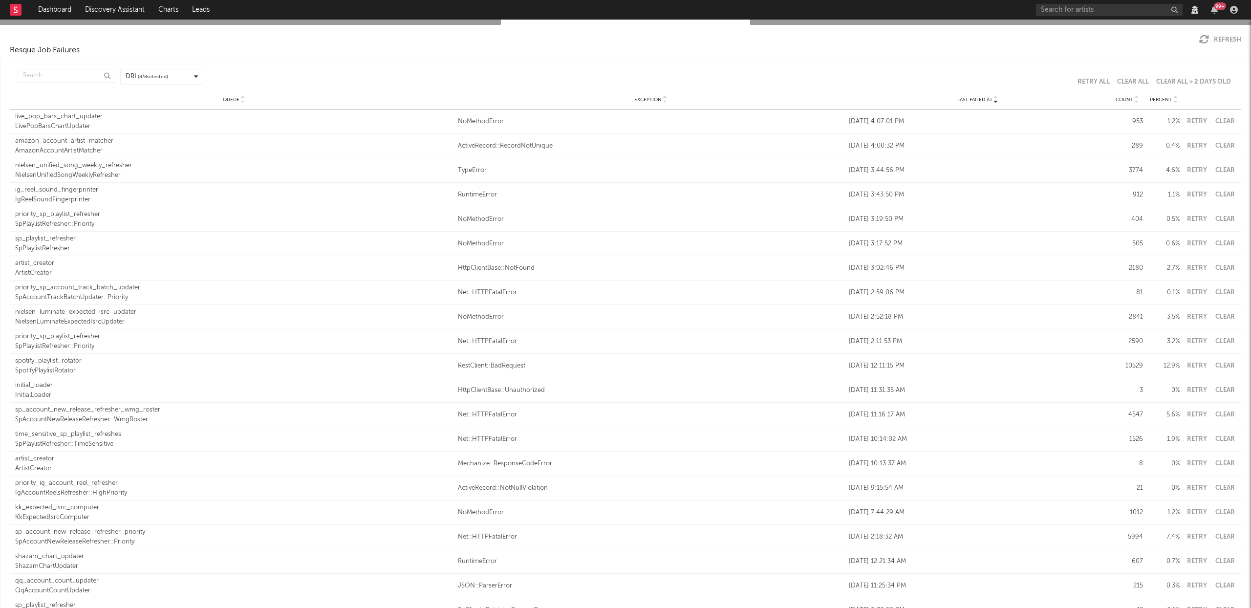
click at [994, 97] on icon at bounding box center [996, 98] width 5 height 4
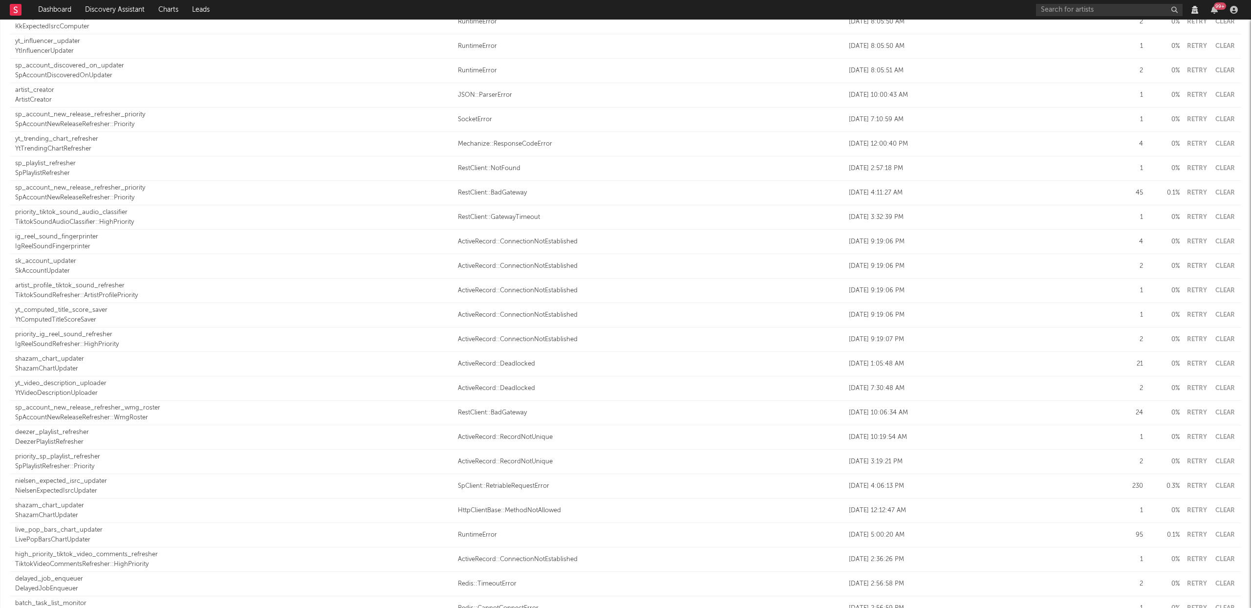
scroll to position [0, 0]
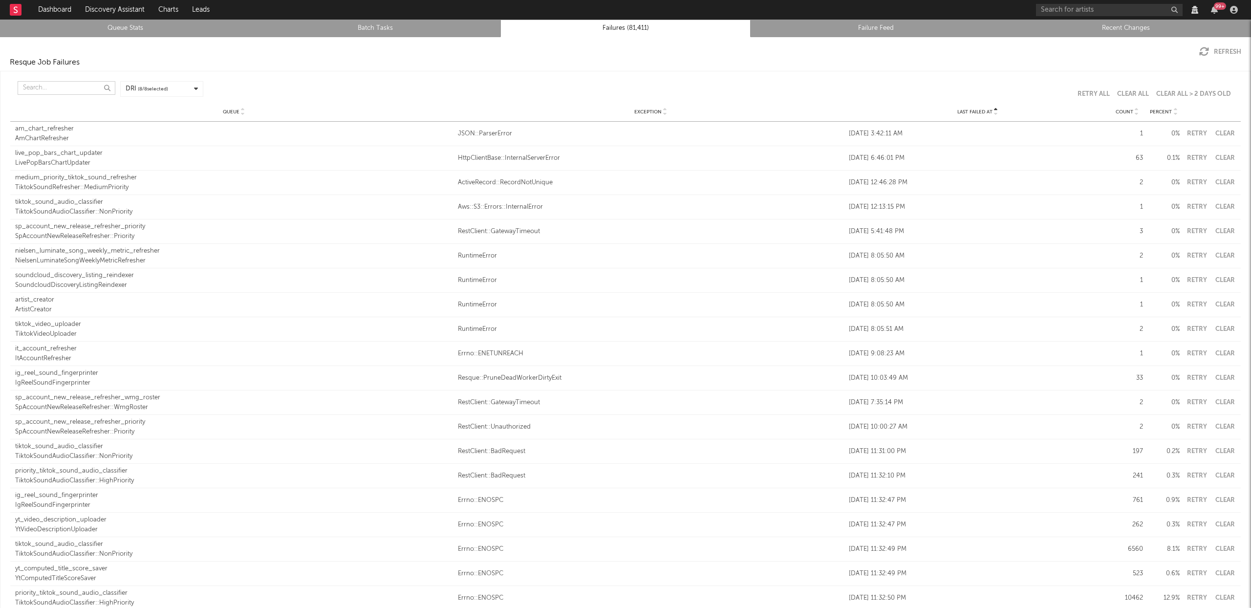
click at [45, 86] on input "text" at bounding box center [67, 88] width 98 height 14
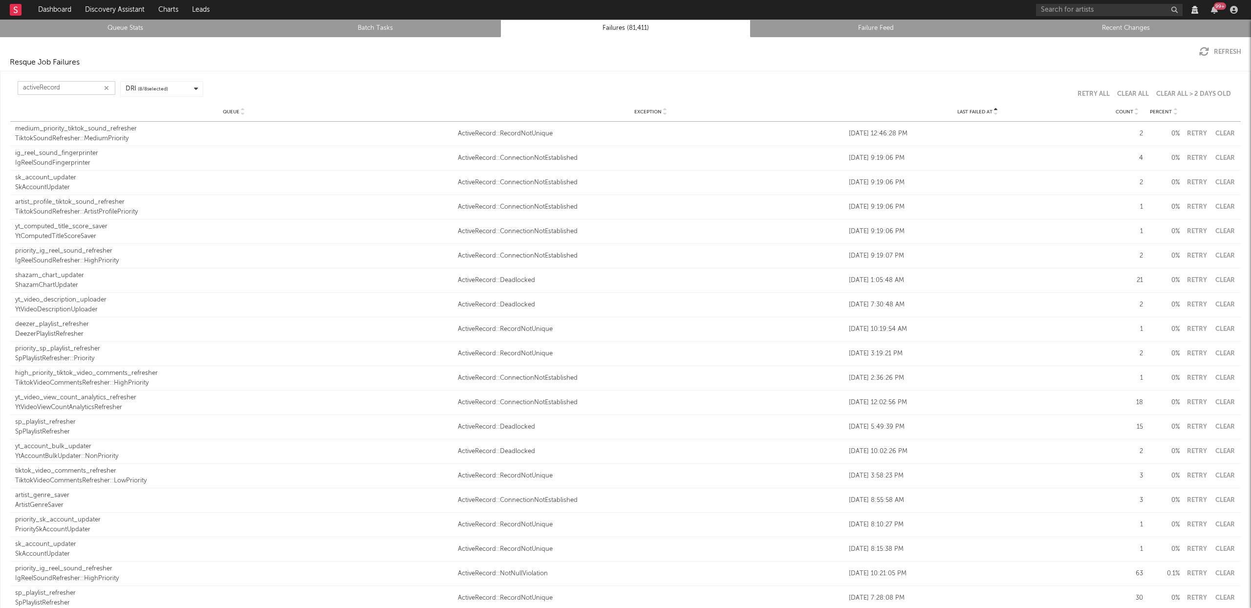
scroll to position [6, 0]
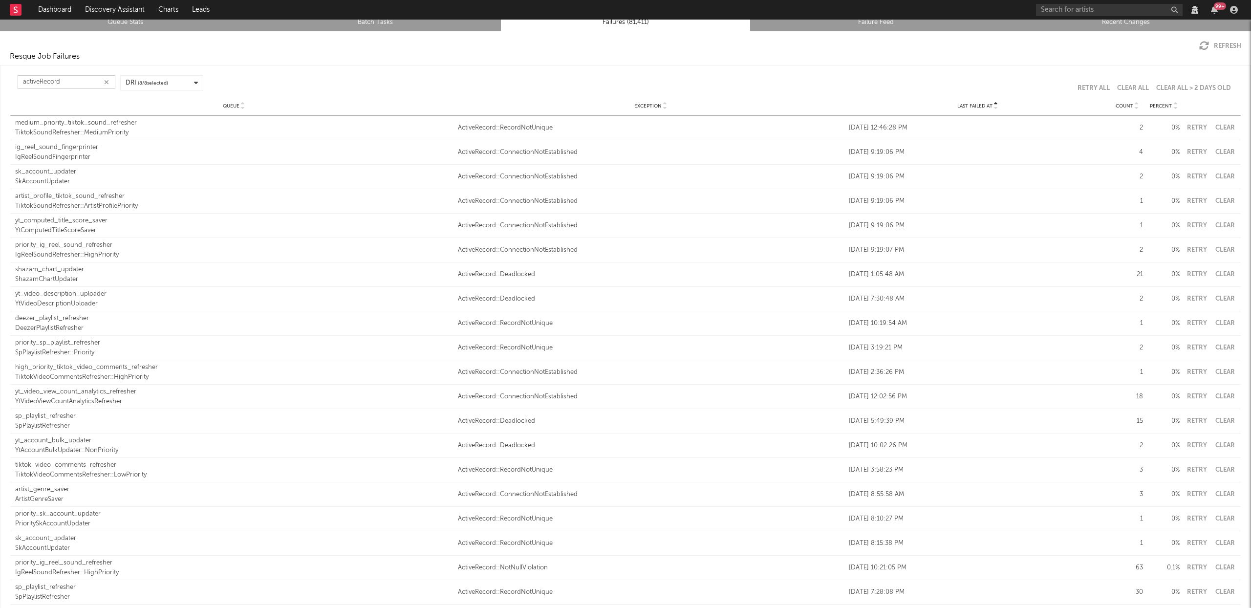
type input "activeRecord"
click at [88, 253] on div "IgReelSoundRefresher::HighPriority" at bounding box center [234, 255] width 438 height 10
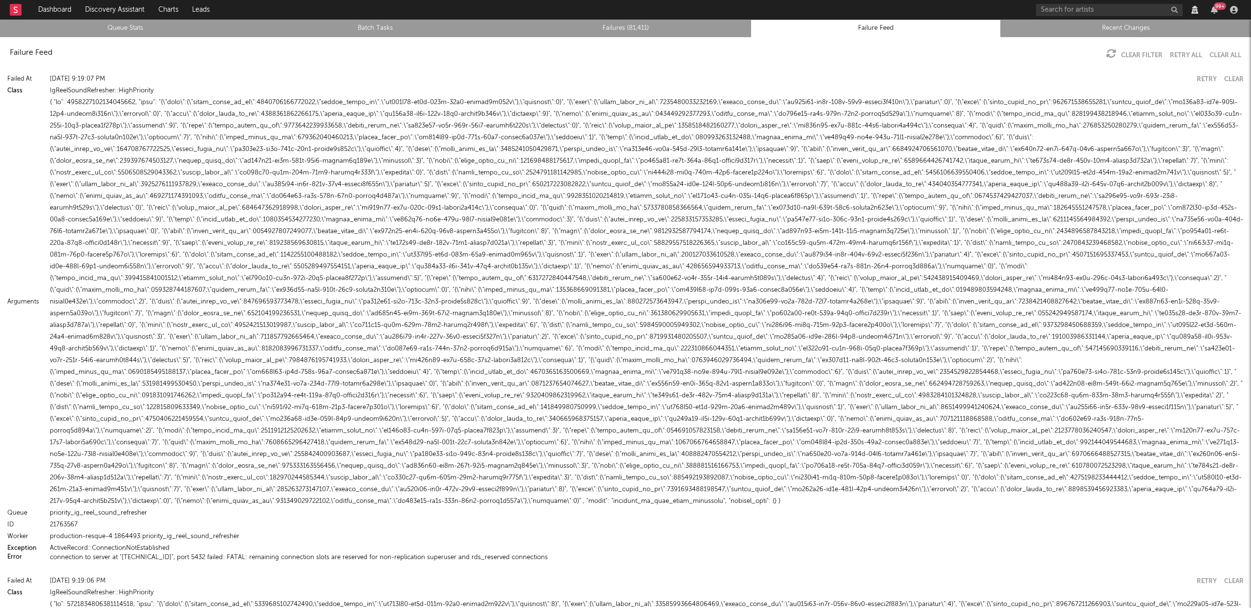
scroll to position [19, 0]
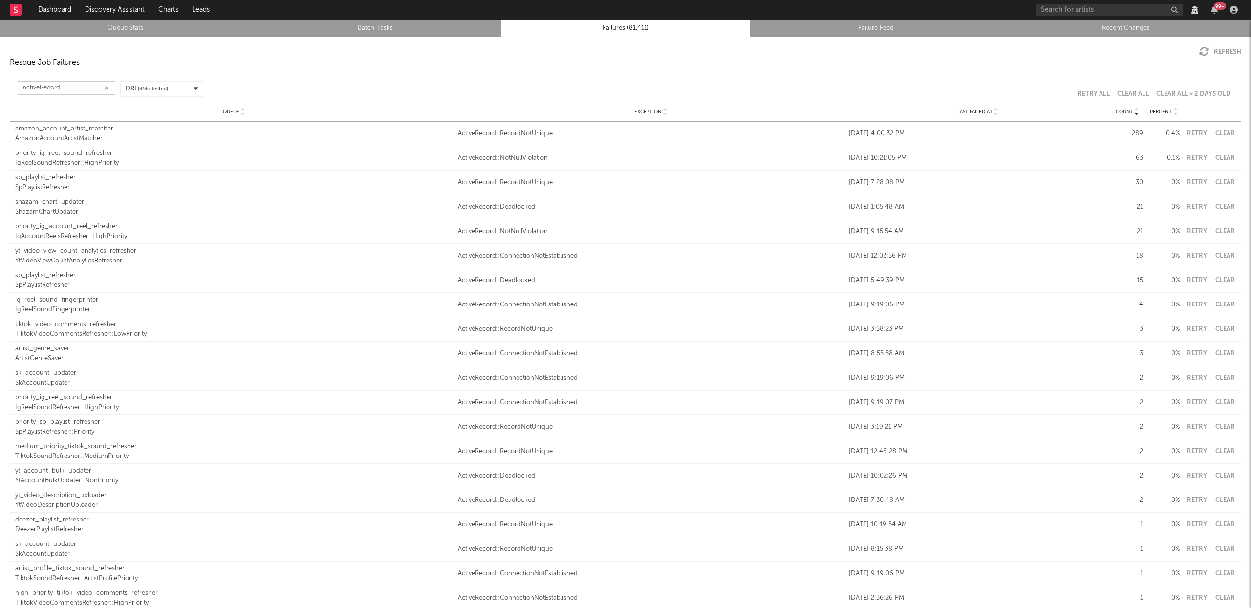
click at [85, 88] on input "activeRecord" at bounding box center [67, 88] width 98 height 14
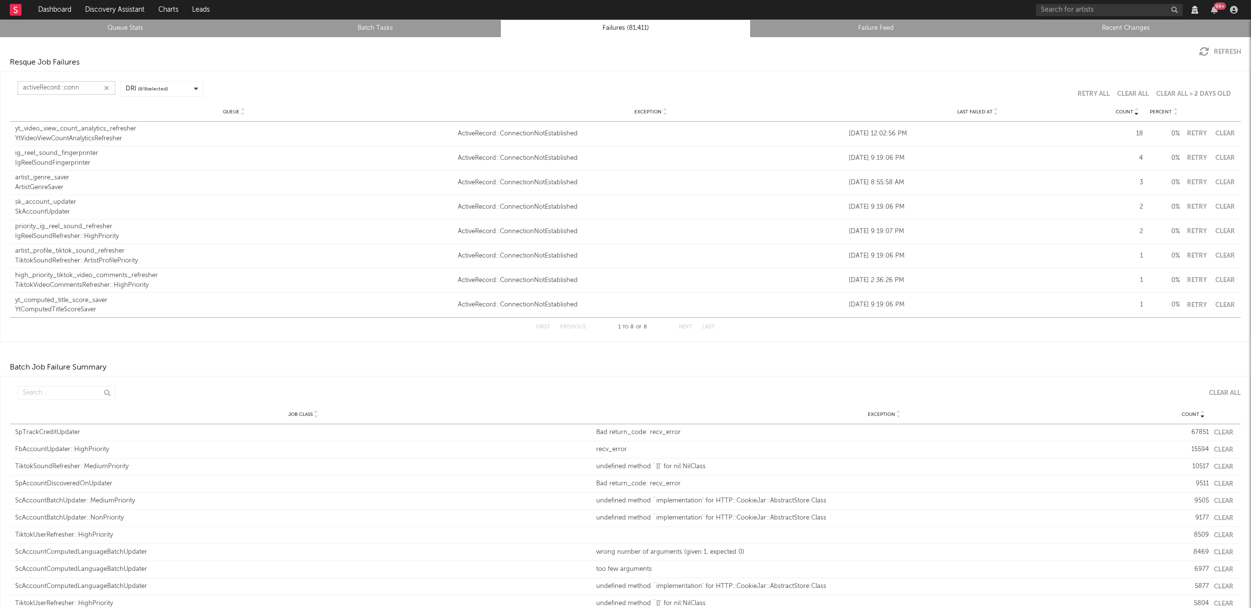
type input "activeRecord::conn"
click at [994, 108] on icon at bounding box center [996, 110] width 5 height 4
click at [994, 109] on icon at bounding box center [996, 110] width 5 height 4
click at [994, 113] on icon at bounding box center [996, 114] width 5 height 4
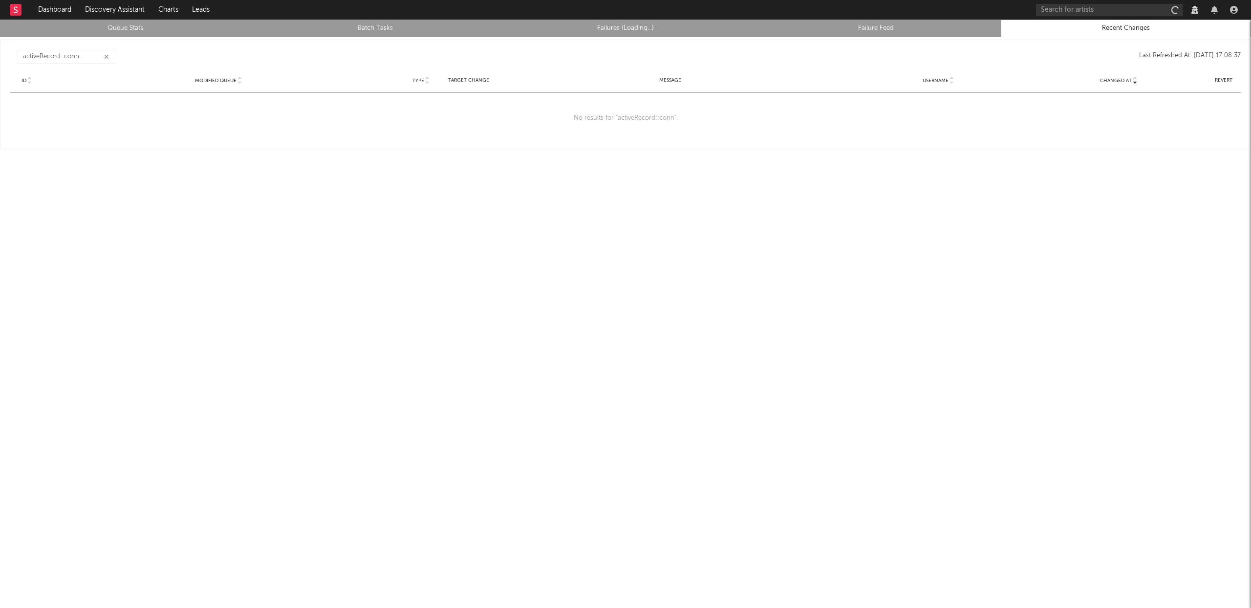
click at [106, 54] on icon "button" at bounding box center [106, 57] width 5 height 6
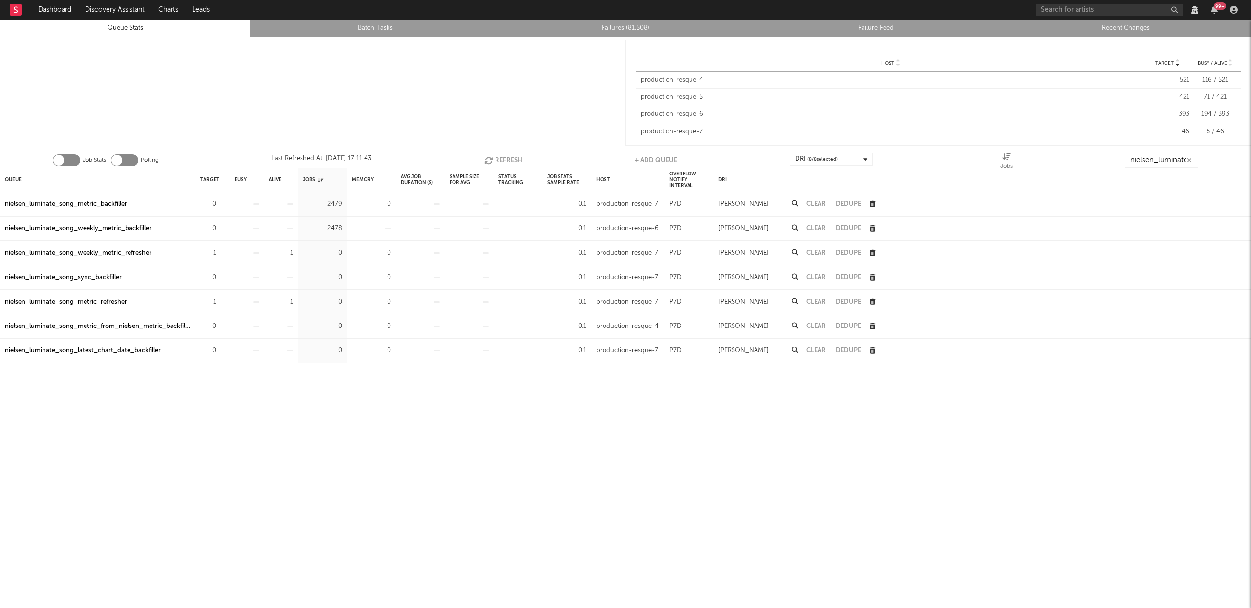
click at [797, 227] on icon at bounding box center [795, 228] width 6 height 6
click at [486, 158] on icon "button" at bounding box center [489, 160] width 11 height 8
click at [486, 158] on icon "button" at bounding box center [490, 160] width 11 height 8
click at [117, 205] on div "nielsen_luminate_song_metric_backfiller" at bounding box center [66, 204] width 122 height 12
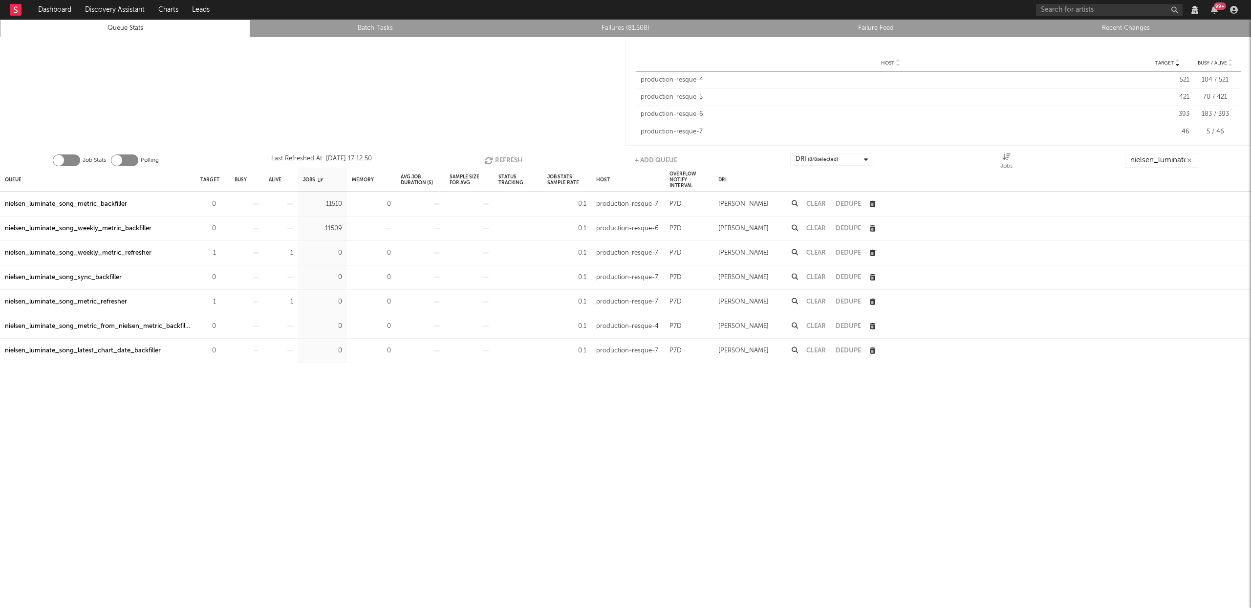
click at [516, 157] on button "Refresh" at bounding box center [503, 160] width 38 height 15
click at [106, 230] on div "nielsen_luminate_song_weekly_metric_backfiller" at bounding box center [78, 229] width 147 height 12
click at [501, 160] on button "Refresh" at bounding box center [503, 160] width 38 height 15
click at [511, 157] on button "Refresh" at bounding box center [504, 160] width 38 height 15
click at [511, 157] on button "Refresh" at bounding box center [503, 160] width 38 height 15
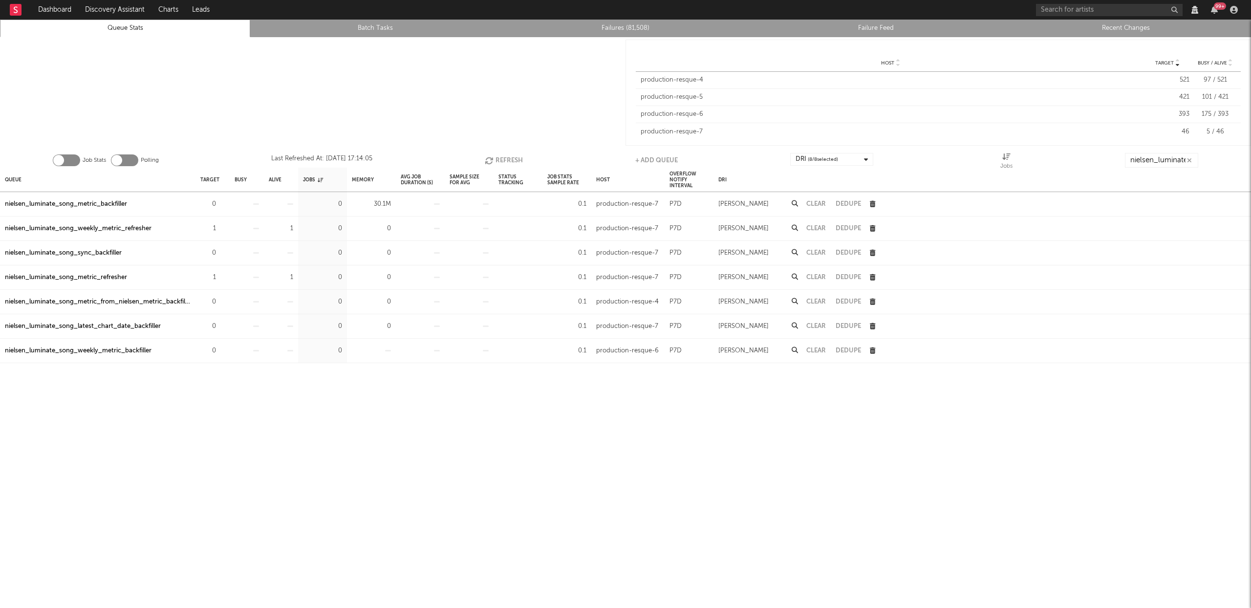
click at [505, 157] on button "Refresh" at bounding box center [504, 160] width 38 height 15
click at [502, 158] on button "Refresh" at bounding box center [503, 160] width 38 height 15
click at [1188, 160] on icon "button" at bounding box center [1189, 160] width 5 height 6
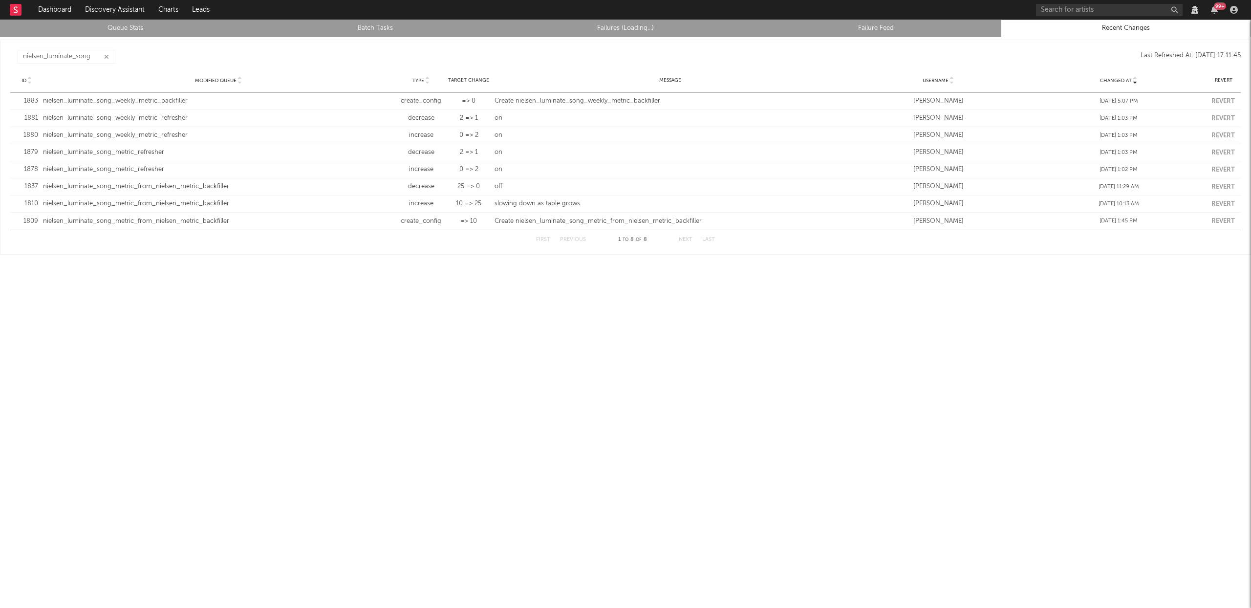
click at [110, 56] on button "button" at bounding box center [107, 56] width 8 height 9
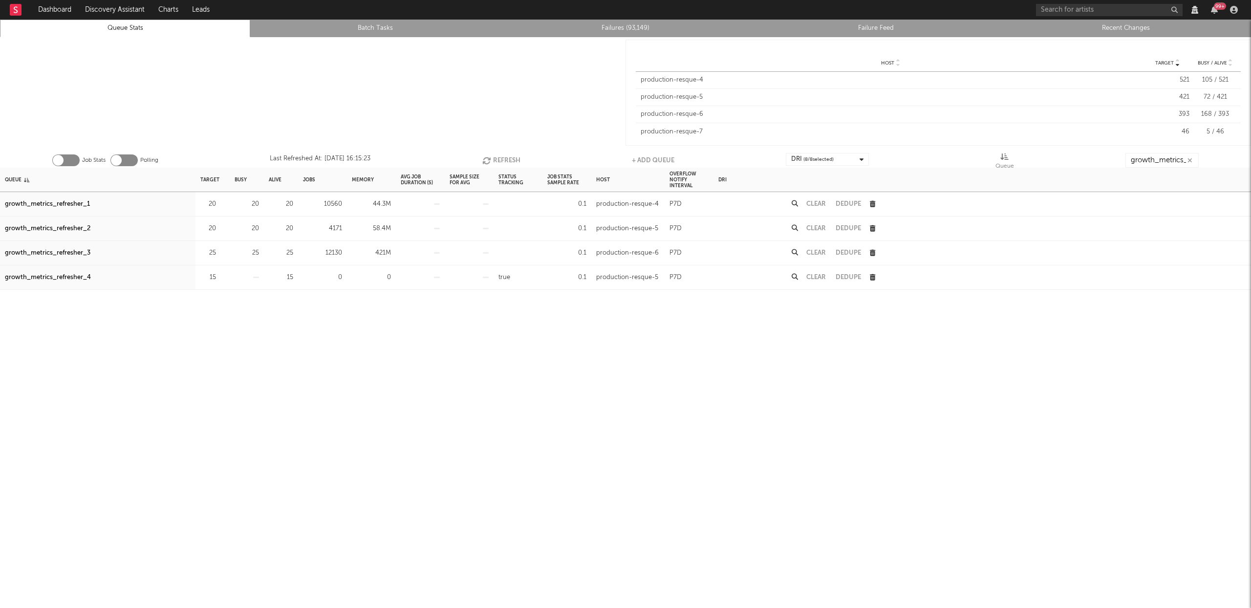
click at [506, 159] on button "Refresh" at bounding box center [502, 160] width 38 height 15
click at [501, 155] on button "Refresh" at bounding box center [502, 160] width 38 height 15
click at [79, 203] on div "growth_metrics_refresher_1" at bounding box center [47, 204] width 85 height 12
click at [71, 250] on div "growth_metrics_refresher_3" at bounding box center [48, 253] width 86 height 12
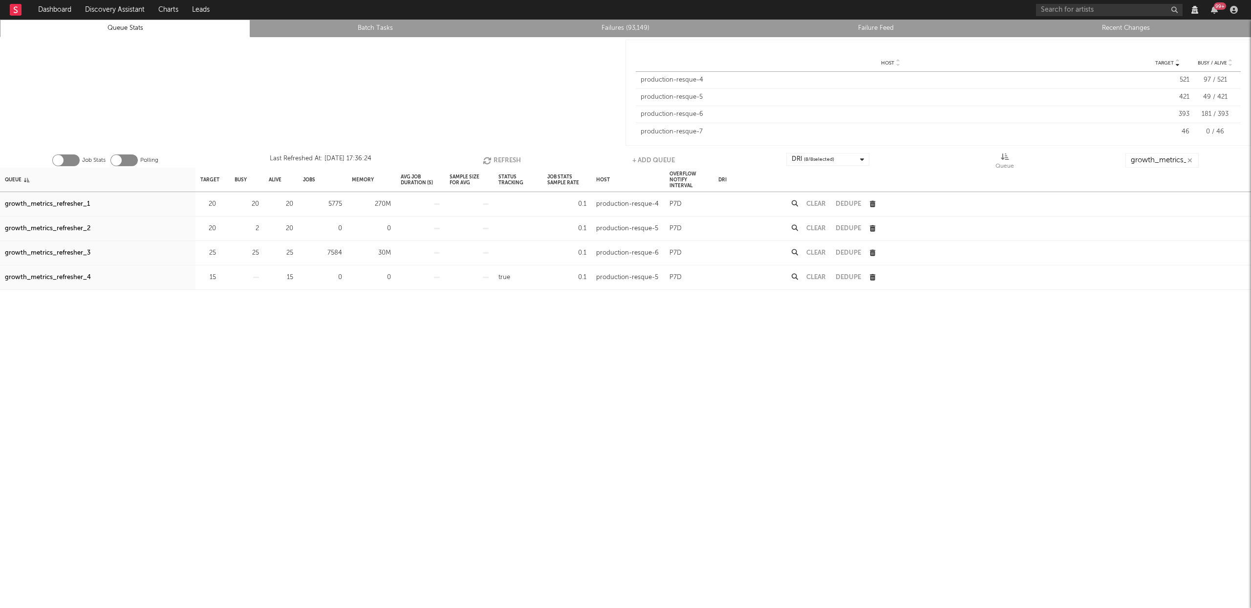
click at [512, 156] on button "Refresh" at bounding box center [502, 160] width 38 height 15
click at [514, 161] on button "Refresh" at bounding box center [502, 160] width 38 height 15
click at [512, 161] on button "Refresh" at bounding box center [502, 160] width 38 height 15
click at [505, 157] on button "Refresh" at bounding box center [502, 160] width 38 height 15
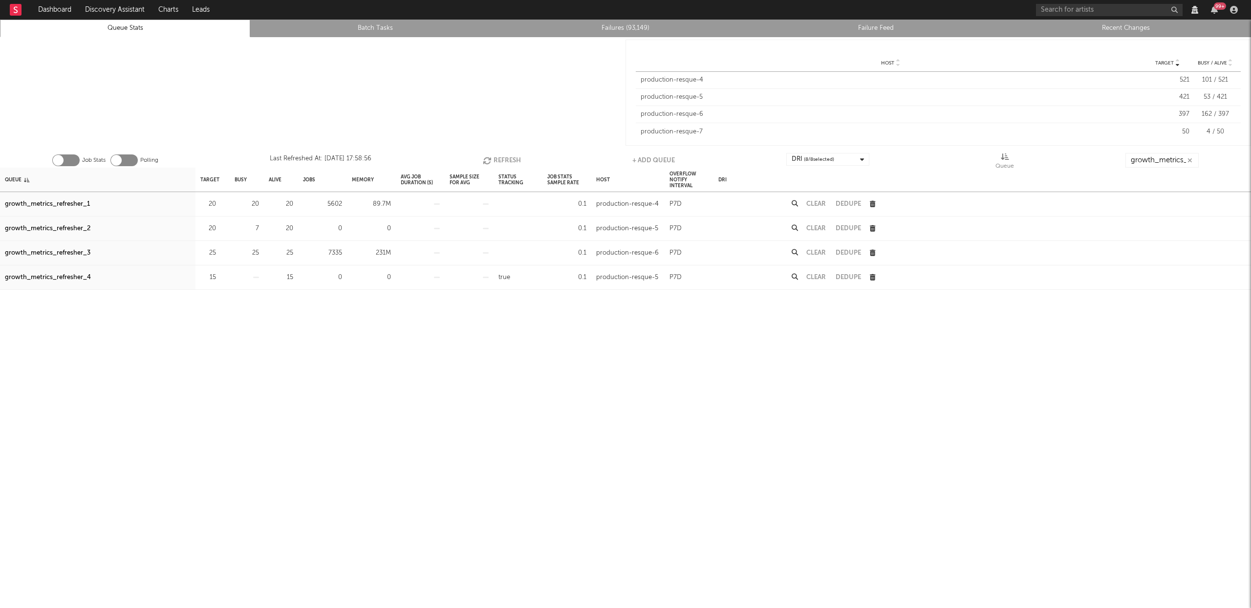
click at [57, 200] on div "growth_metrics_refresher_1" at bounding box center [47, 204] width 85 height 12
click at [66, 248] on div "growth_metrics_refresher_3" at bounding box center [48, 253] width 86 height 12
click at [501, 157] on button "Refresh" at bounding box center [502, 160] width 38 height 15
click at [501, 159] on button "Refresh" at bounding box center [502, 160] width 38 height 15
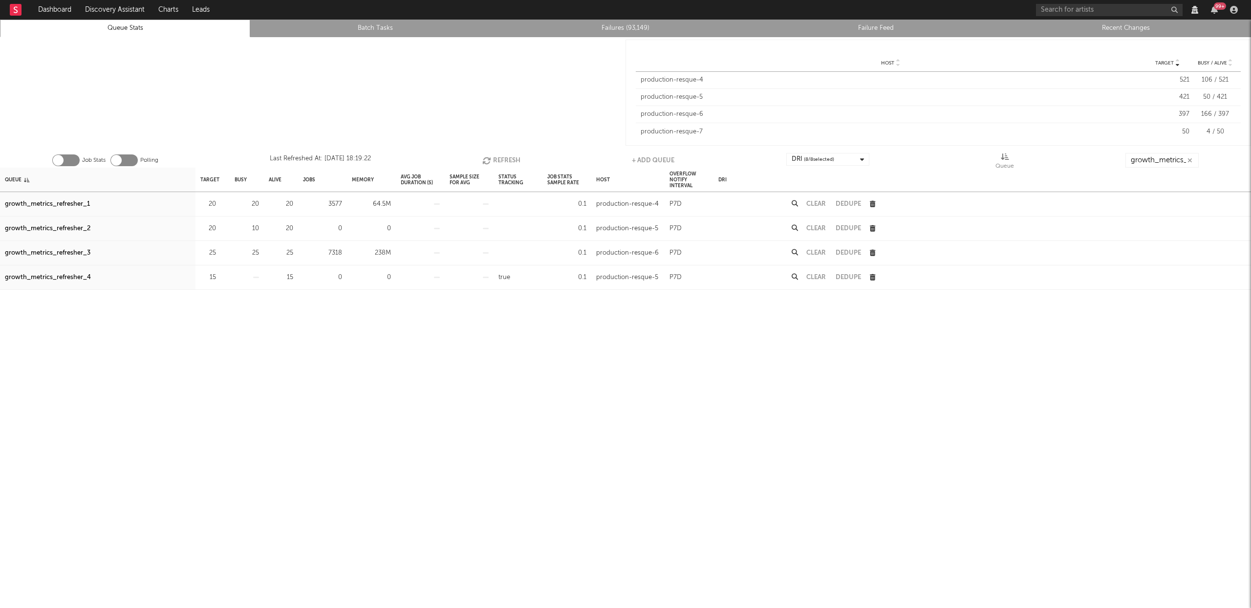
click at [503, 159] on button "Refresh" at bounding box center [502, 160] width 38 height 15
click at [508, 156] on button "Refresh" at bounding box center [502, 160] width 38 height 15
click at [509, 159] on button "Refresh" at bounding box center [502, 160] width 38 height 15
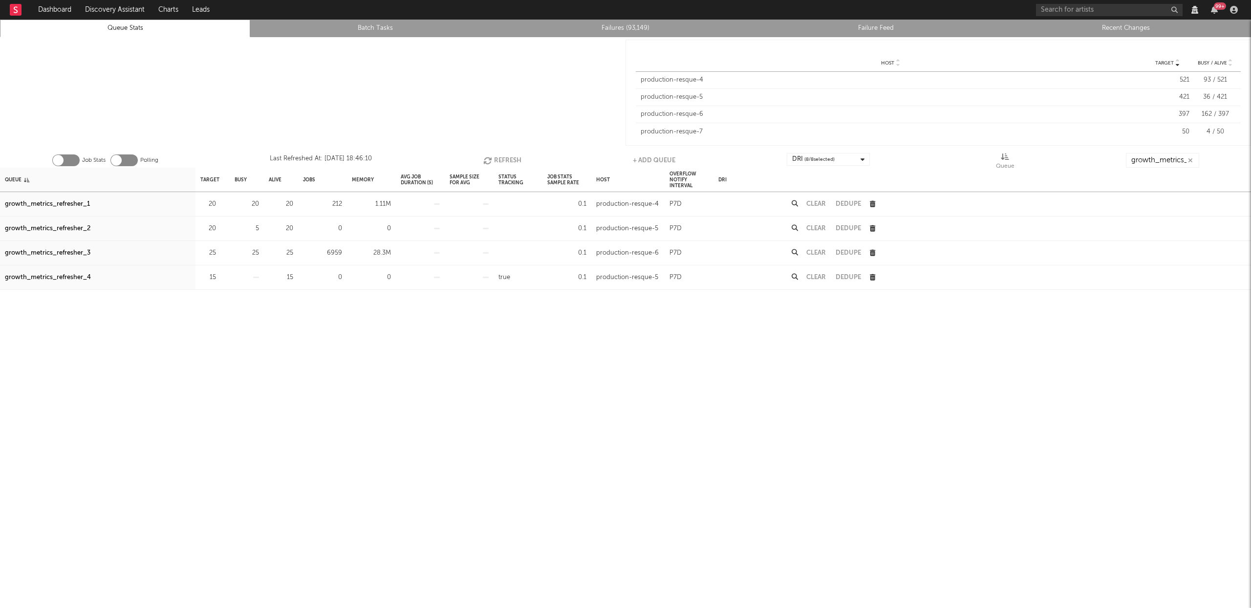
click at [79, 251] on div "growth_metrics_refresher_3" at bounding box center [48, 253] width 86 height 12
click at [499, 157] on button "Refresh" at bounding box center [502, 160] width 38 height 15
click at [502, 155] on button "Refresh" at bounding box center [502, 160] width 38 height 15
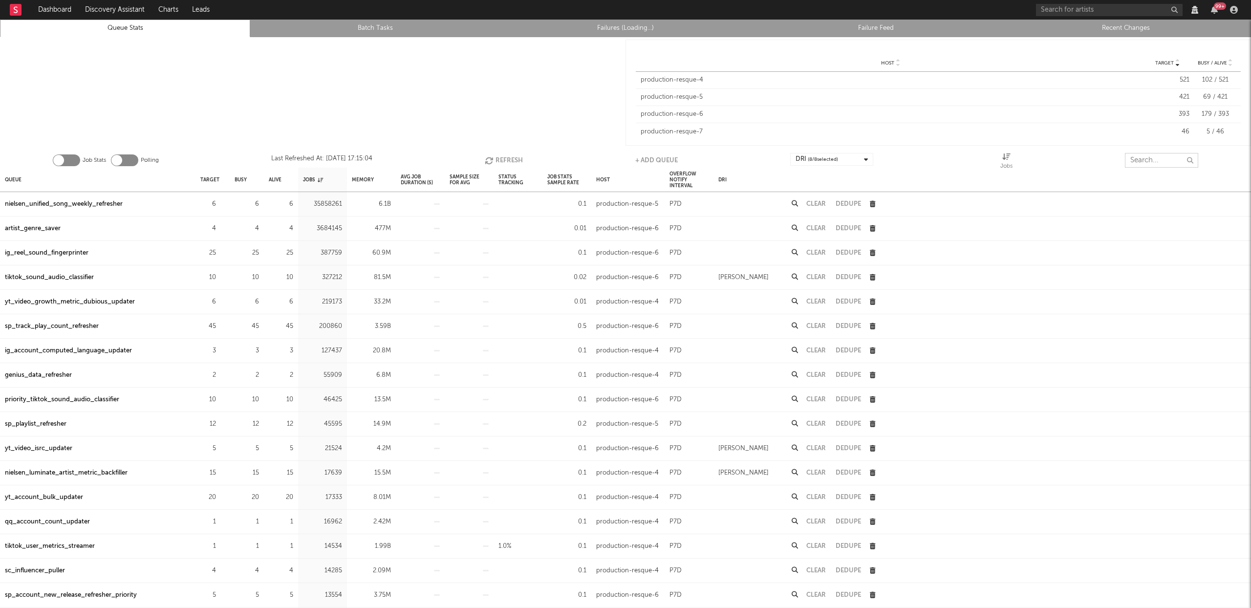
click at [1143, 161] on input "text" at bounding box center [1161, 160] width 73 height 15
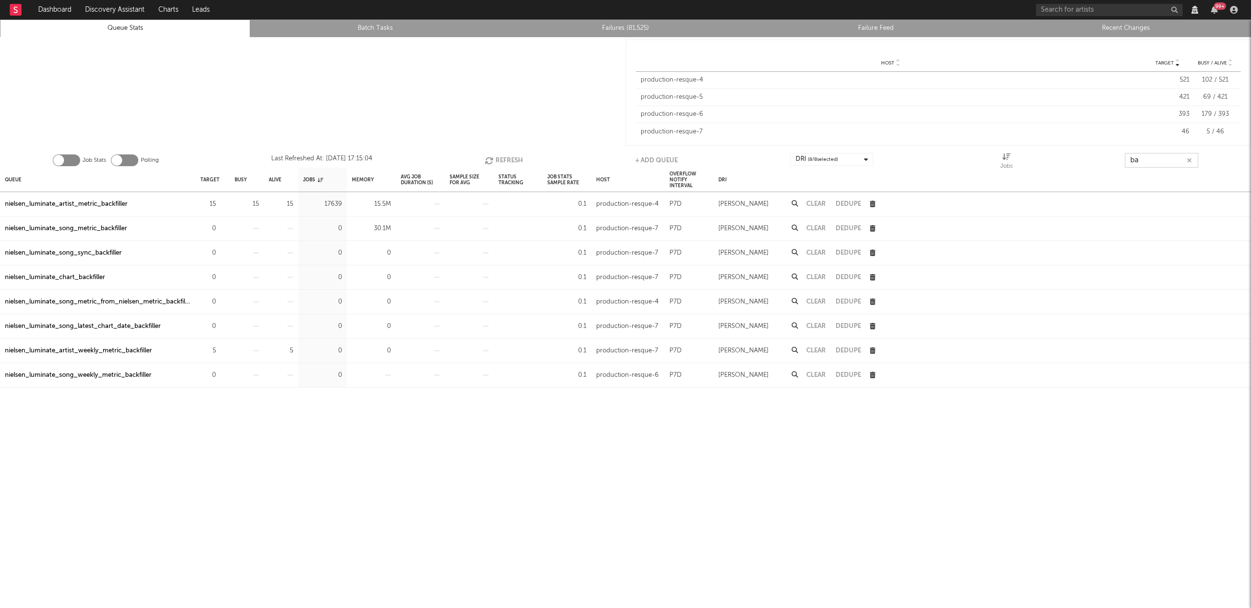
type input "b"
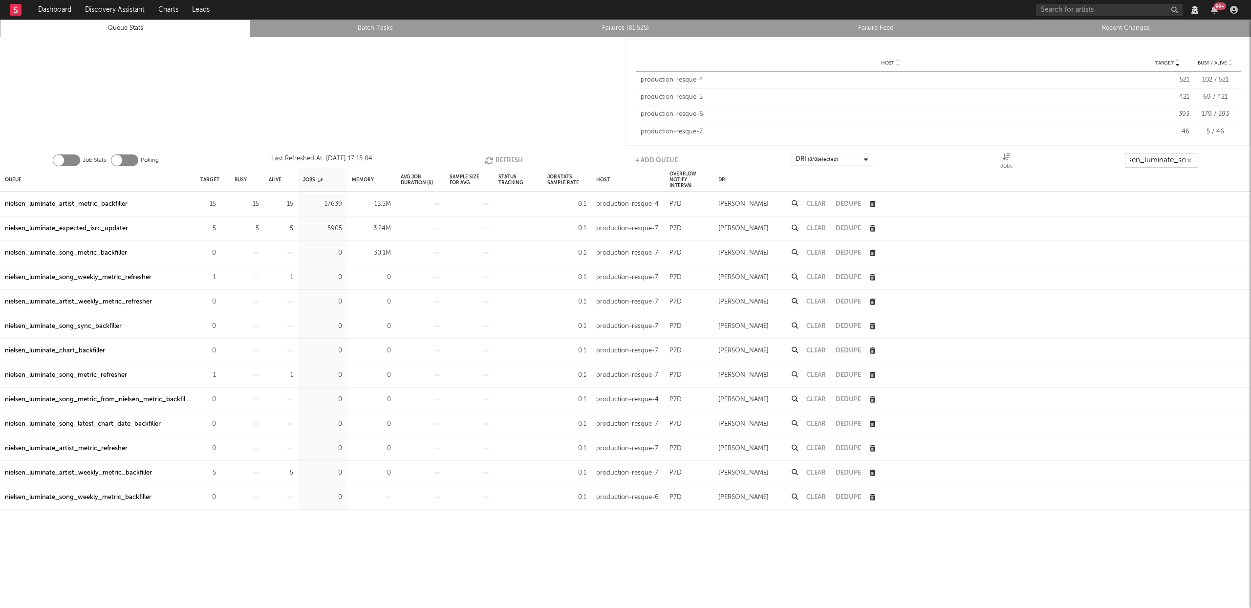
scroll to position [0, 22]
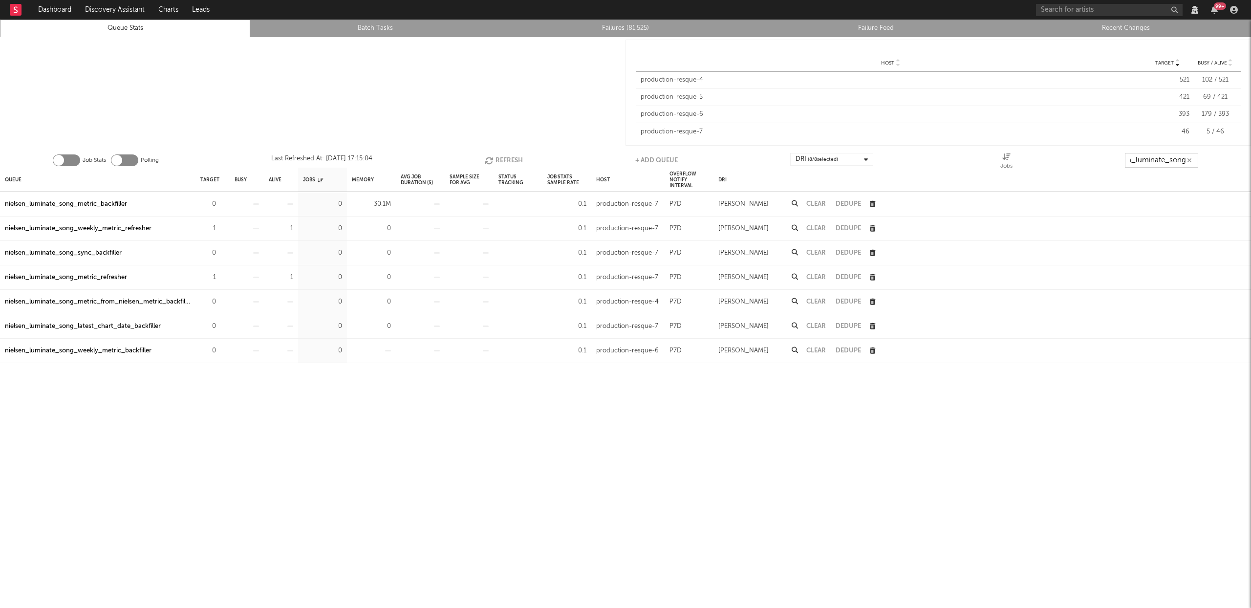
click at [500, 160] on button "Refresh" at bounding box center [504, 160] width 38 height 15
type input "nielsen_luminate_song"
click at [505, 158] on button "Refresh" at bounding box center [503, 160] width 38 height 15
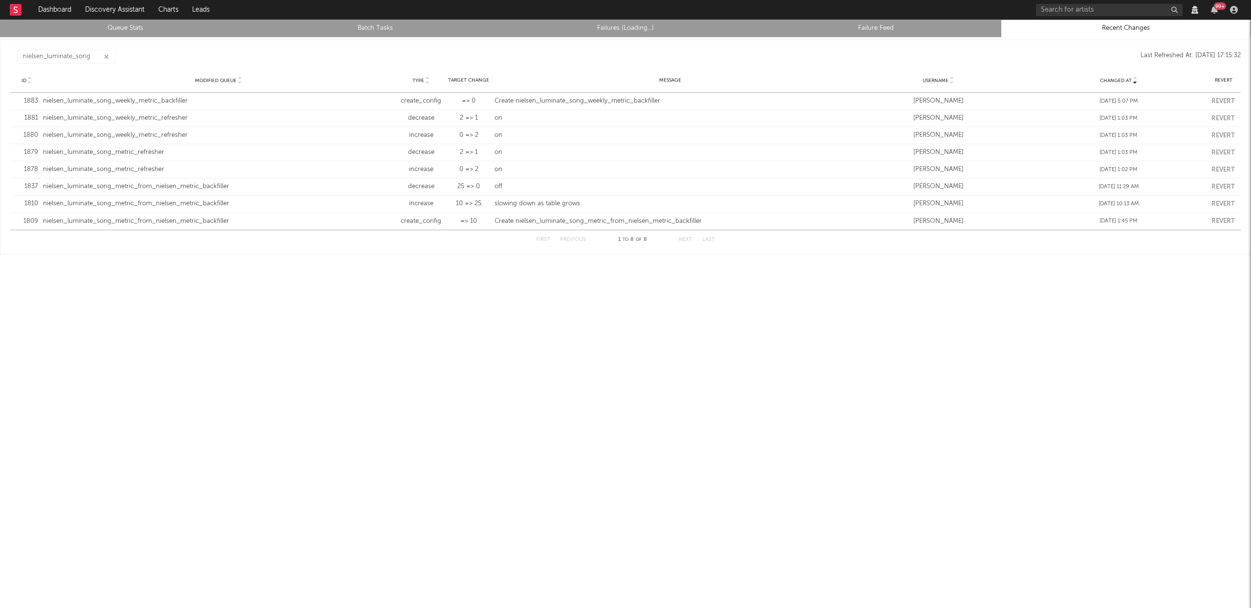
click at [105, 54] on icon "button" at bounding box center [106, 57] width 5 height 6
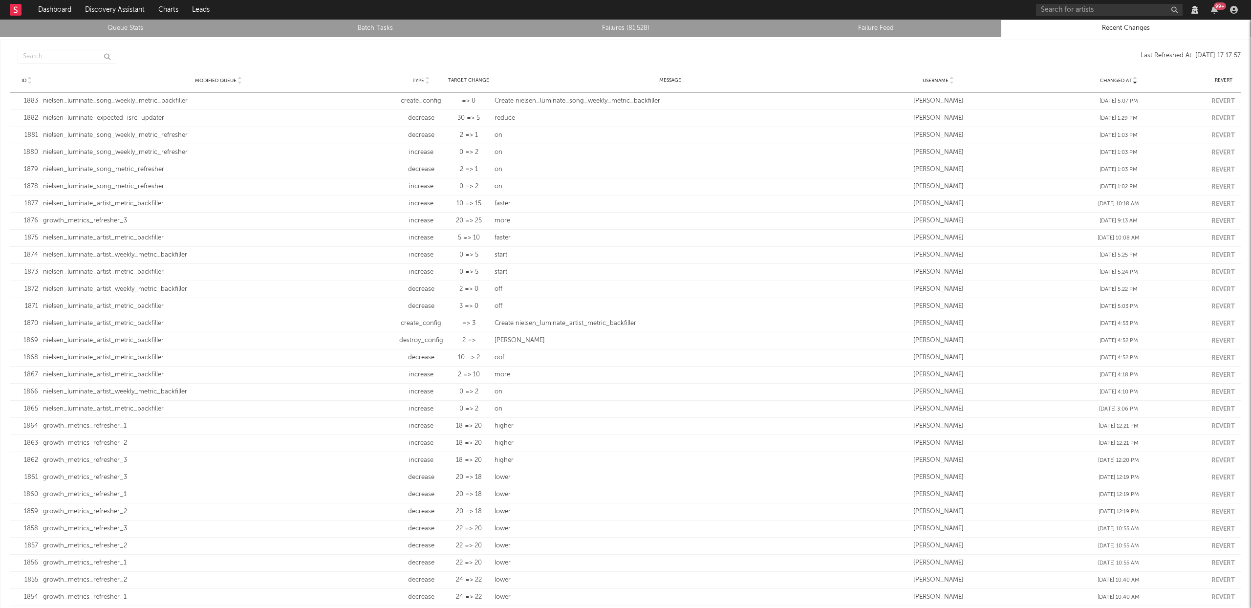
scroll to position [54, 0]
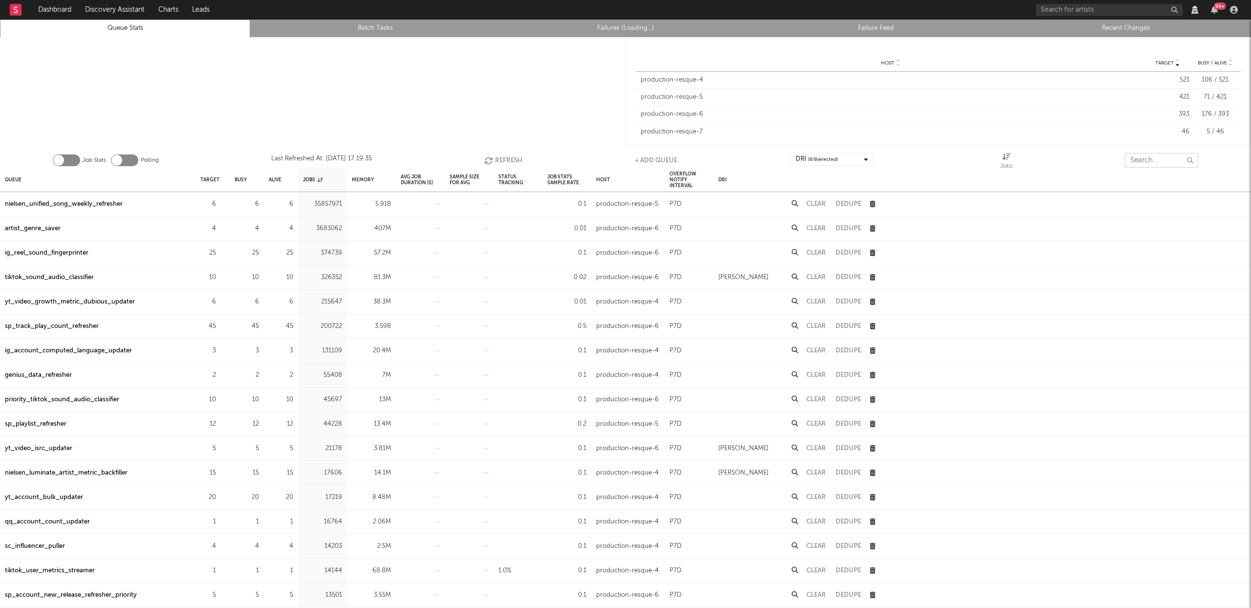
click at [1141, 161] on input "text" at bounding box center [1161, 160] width 73 height 15
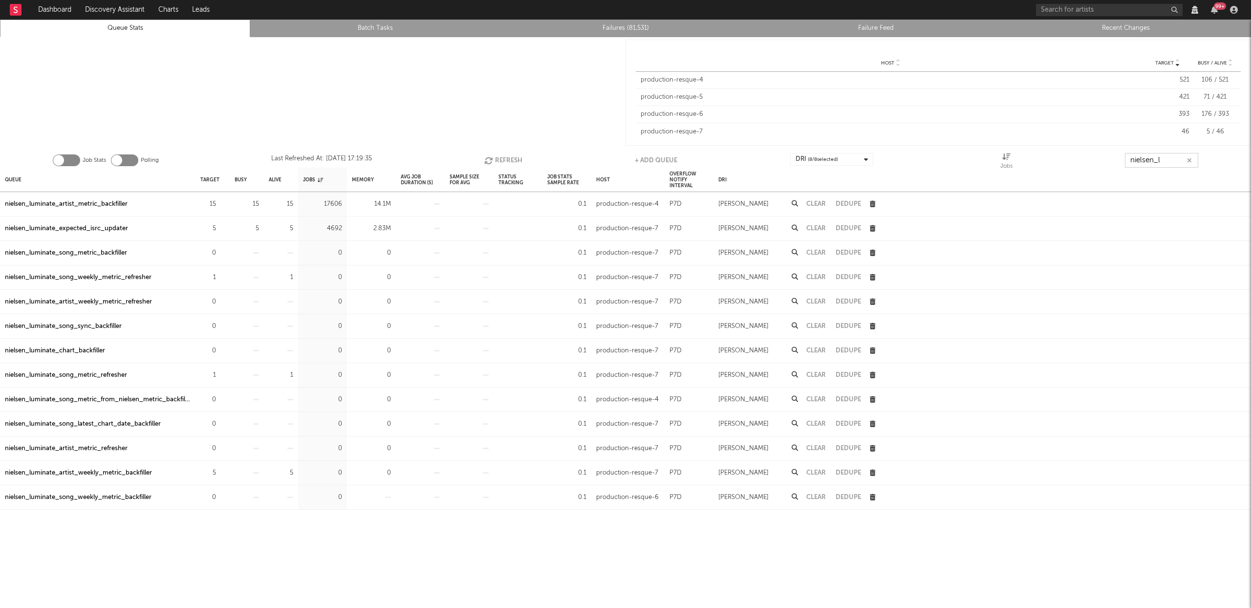
type input "nielsen_l"
click at [502, 158] on button "Refresh" at bounding box center [503, 160] width 38 height 15
click at [502, 155] on button "Refresh" at bounding box center [504, 160] width 38 height 15
click at [88, 201] on div "nielsen_luminate_artist_metric_backfiller" at bounding box center [66, 204] width 123 height 12
click at [1154, 157] on input "nielsen_l" at bounding box center [1162, 160] width 73 height 15
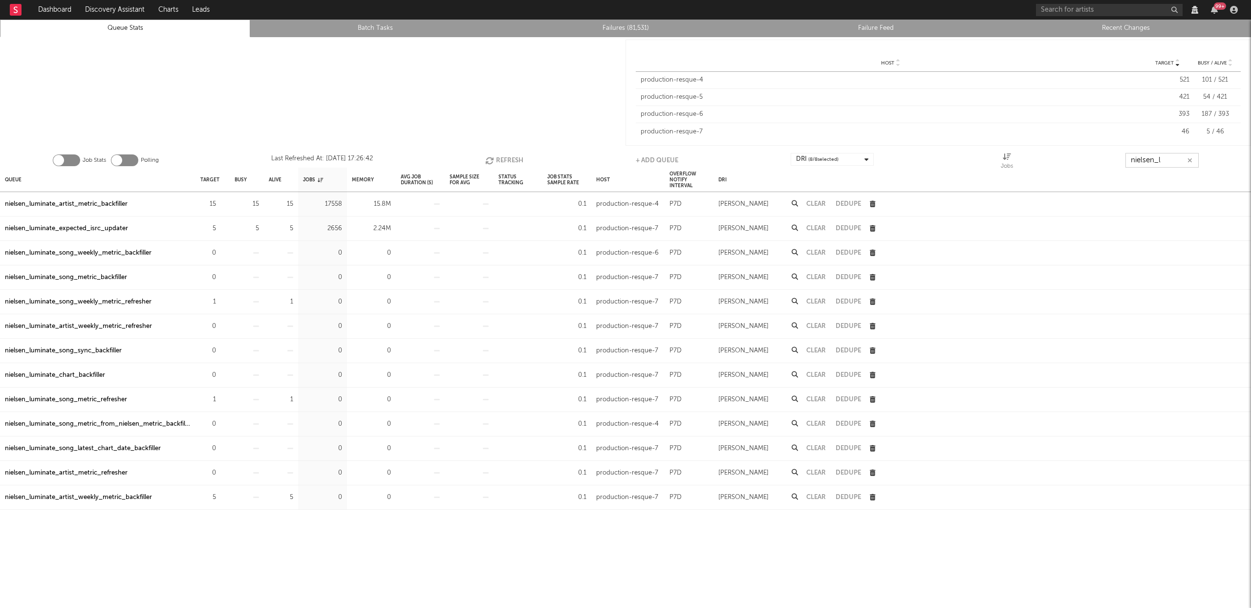
click at [1154, 157] on input "nielsen_l" at bounding box center [1162, 160] width 73 height 15
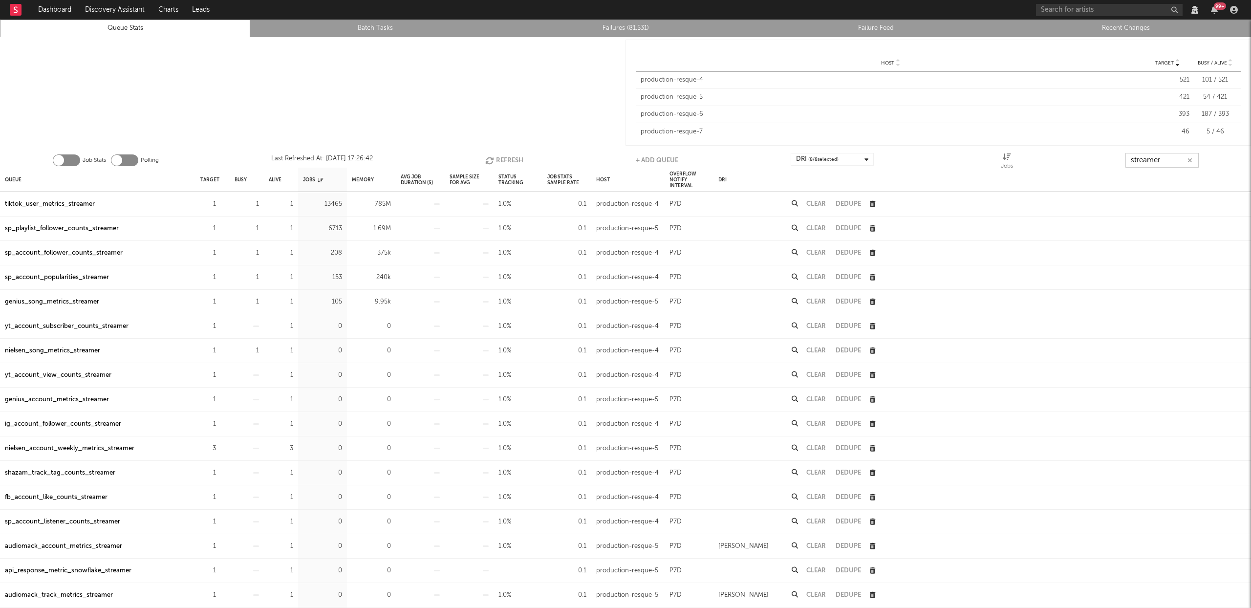
click at [495, 161] on button "Refresh" at bounding box center [504, 160] width 38 height 15
type input "streamer"
click at [74, 204] on div "tiktok_user_metrics_streamer" at bounding box center [50, 204] width 90 height 12
click at [498, 154] on button "Refresh" at bounding box center [504, 160] width 38 height 15
click at [501, 159] on button "Refresh" at bounding box center [503, 160] width 38 height 15
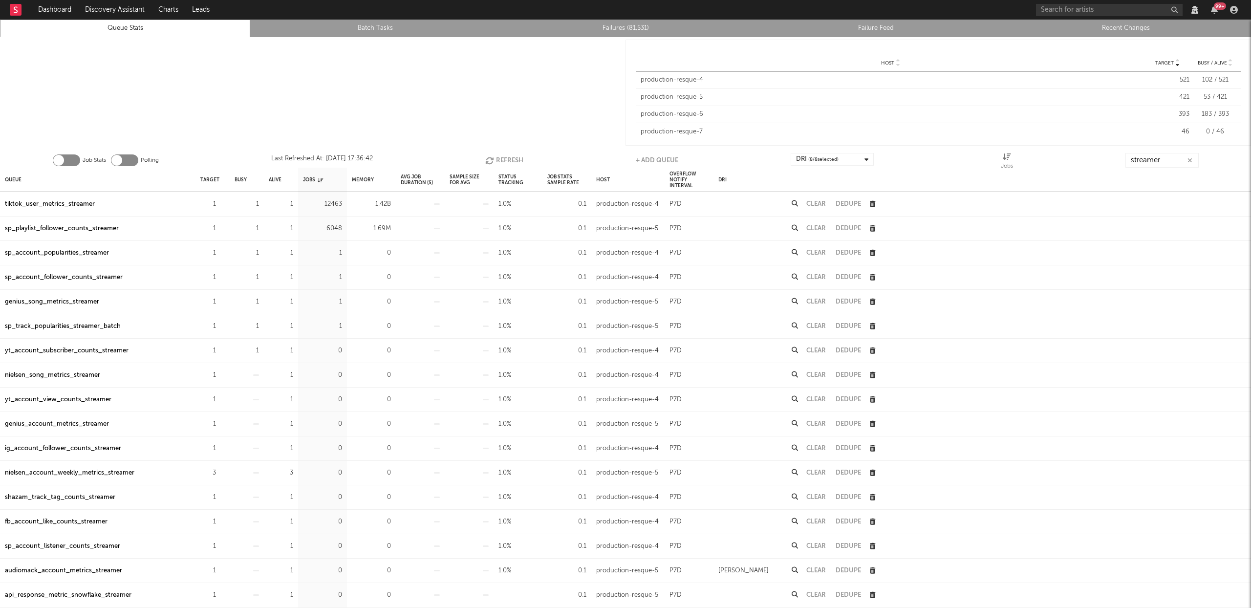
click at [501, 159] on button "Refresh" at bounding box center [504, 160] width 38 height 15
click at [501, 159] on button "Refresh" at bounding box center [503, 160] width 38 height 15
click at [497, 158] on button "Refresh" at bounding box center [504, 160] width 38 height 15
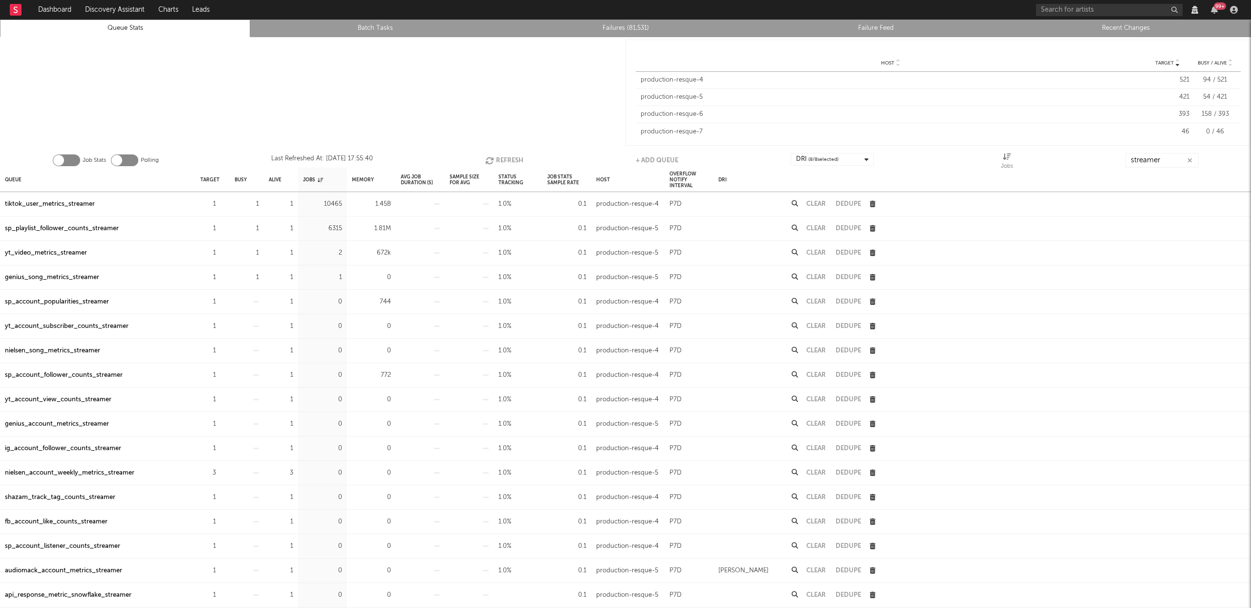
click at [515, 160] on button "Refresh" at bounding box center [504, 160] width 38 height 15
click at [64, 201] on div "tiktok_user_metrics_streamer" at bounding box center [50, 204] width 90 height 12
click at [63, 225] on div "sp_playlist_follower_counts_streamer" at bounding box center [62, 229] width 114 height 12
click at [488, 162] on icon "button" at bounding box center [489, 160] width 11 height 8
click at [498, 159] on button "Refresh" at bounding box center [504, 160] width 38 height 15
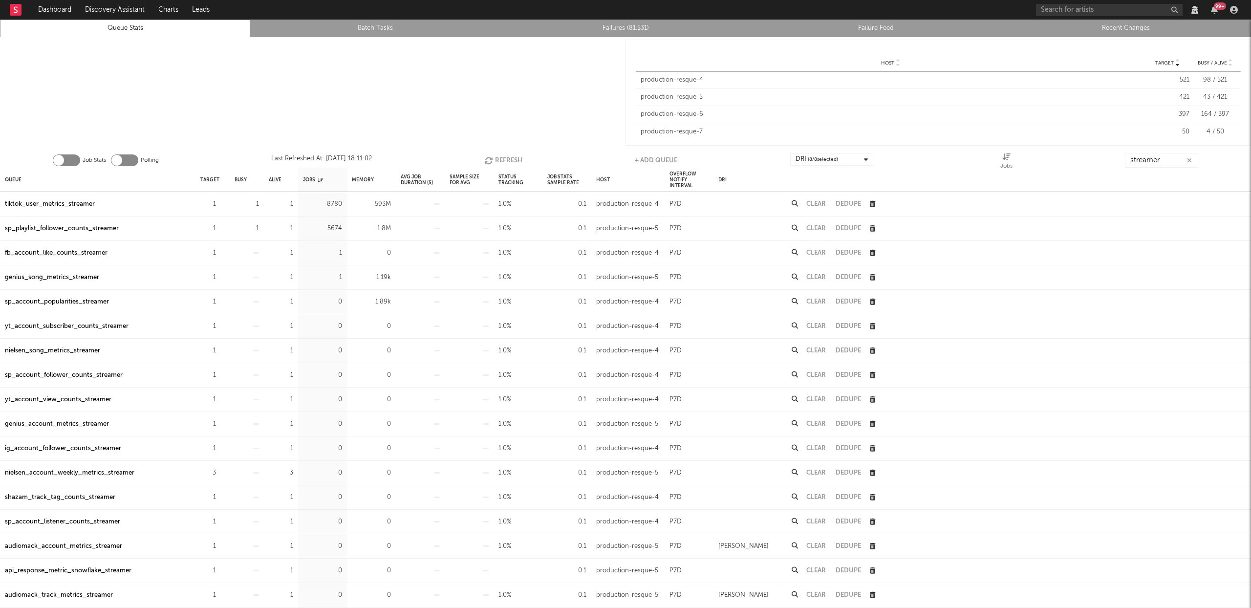
click at [509, 155] on button "Refresh" at bounding box center [503, 160] width 38 height 15
click at [86, 226] on div "sp_playlist_follower_counts_streamer" at bounding box center [62, 229] width 114 height 12
click at [64, 203] on div "tiktok_user_metrics_streamer" at bounding box center [50, 204] width 90 height 12
click at [494, 160] on icon "button" at bounding box center [490, 160] width 11 height 8
click at [494, 159] on icon "button" at bounding box center [490, 160] width 11 height 8
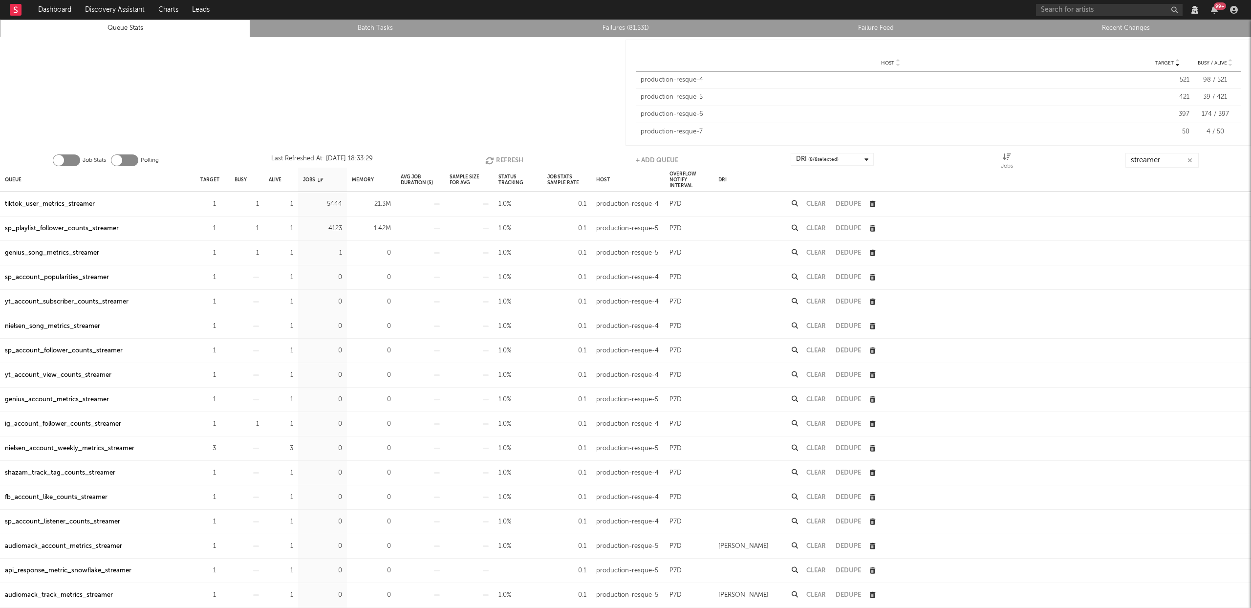
click at [71, 201] on div "tiktok_user_metrics_streamer" at bounding box center [50, 204] width 90 height 12
click at [75, 229] on div "sp_playlist_follower_counts_streamer" at bounding box center [62, 229] width 114 height 12
click at [505, 159] on button "Refresh" at bounding box center [504, 160] width 38 height 15
click at [65, 203] on div "tiktok_user_metrics_streamer" at bounding box center [50, 204] width 90 height 12
click at [73, 228] on div "sp_playlist_follower_counts_streamer" at bounding box center [62, 229] width 114 height 12
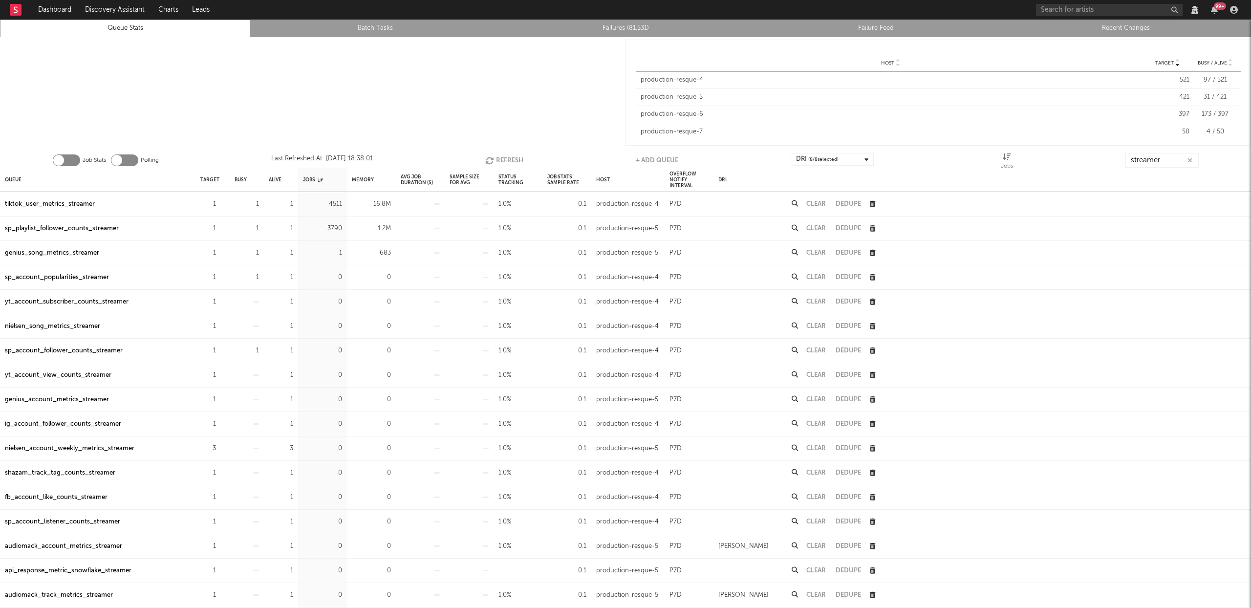
click at [509, 157] on button "Refresh" at bounding box center [504, 160] width 38 height 15
click at [508, 161] on button "Refresh" at bounding box center [504, 160] width 38 height 15
click at [508, 162] on button "Refresh" at bounding box center [504, 160] width 38 height 15
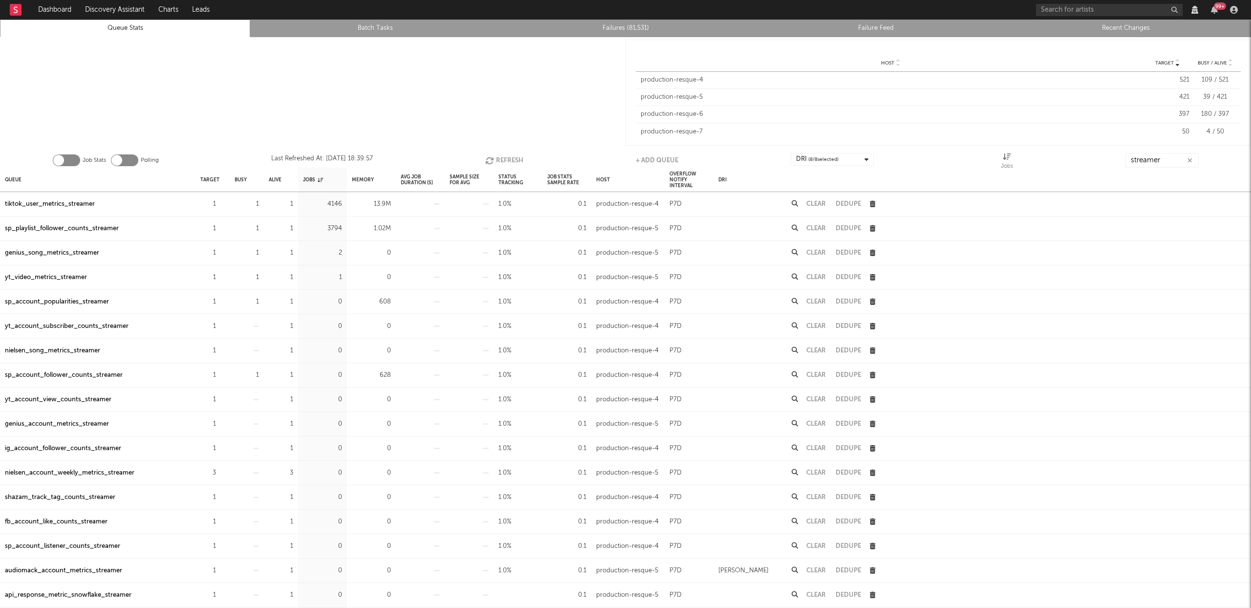
click at [508, 158] on button "Refresh" at bounding box center [504, 160] width 38 height 15
click at [515, 154] on button "Refresh" at bounding box center [505, 160] width 38 height 15
click at [515, 154] on button "Refresh" at bounding box center [503, 160] width 38 height 15
click at [100, 204] on div "sp_playlist_follower_counts_streamer" at bounding box center [62, 204] width 114 height 12
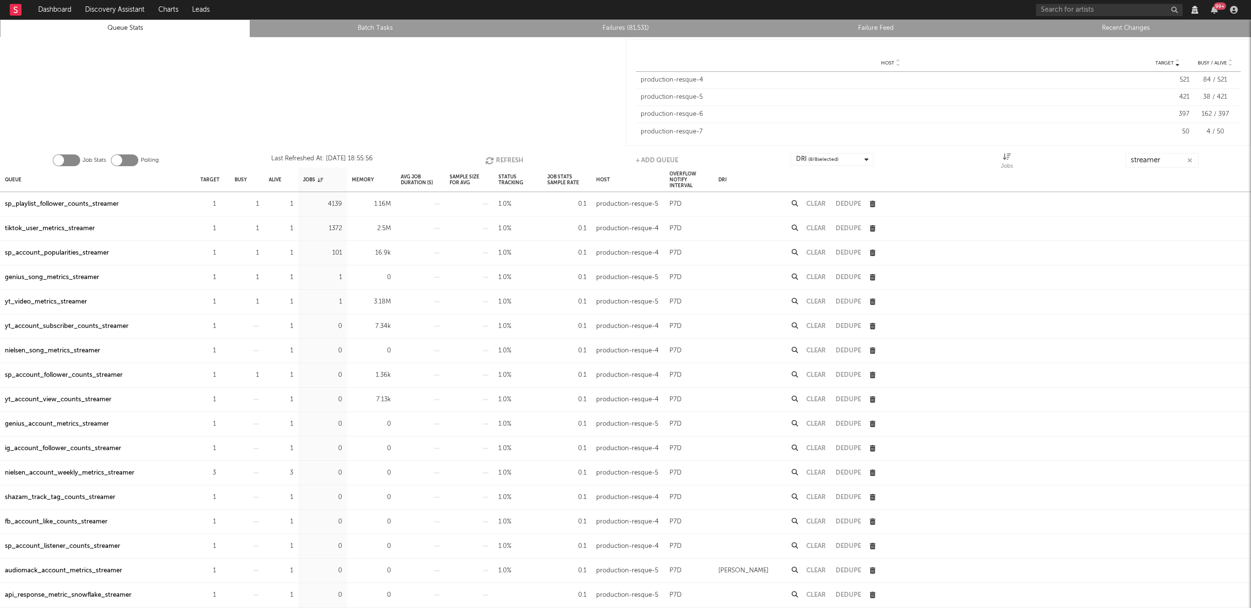
click at [508, 161] on button "Refresh" at bounding box center [504, 160] width 38 height 15
click at [50, 225] on div "tiktok_user_metrics_streamer" at bounding box center [50, 229] width 90 height 12
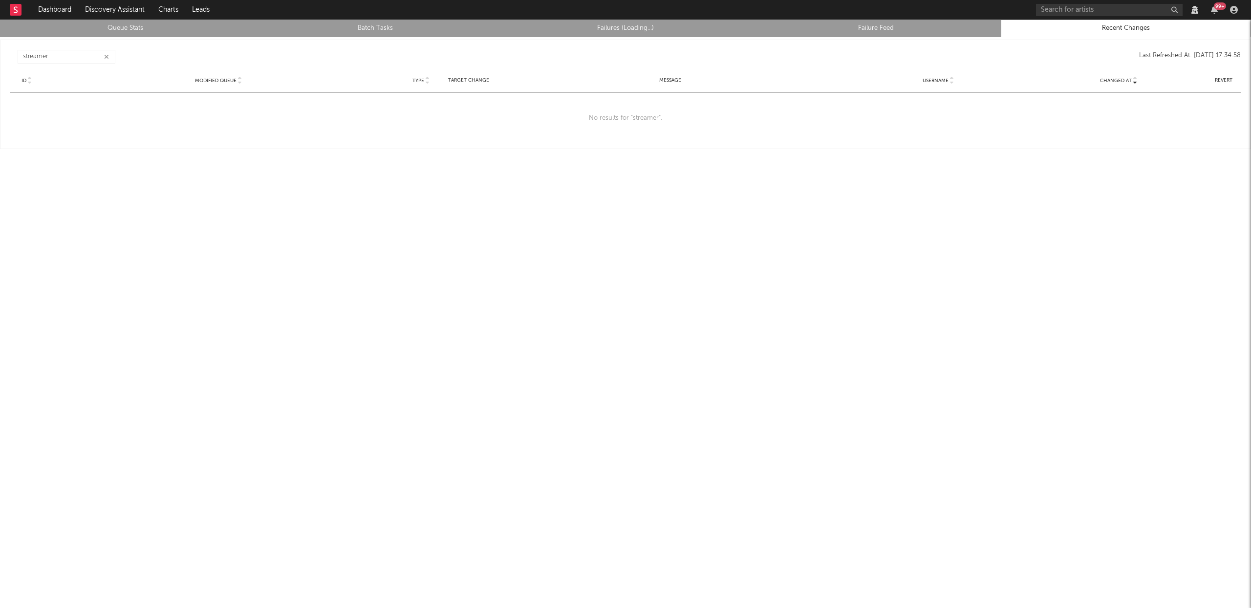
click at [107, 54] on icon "button" at bounding box center [106, 57] width 5 height 6
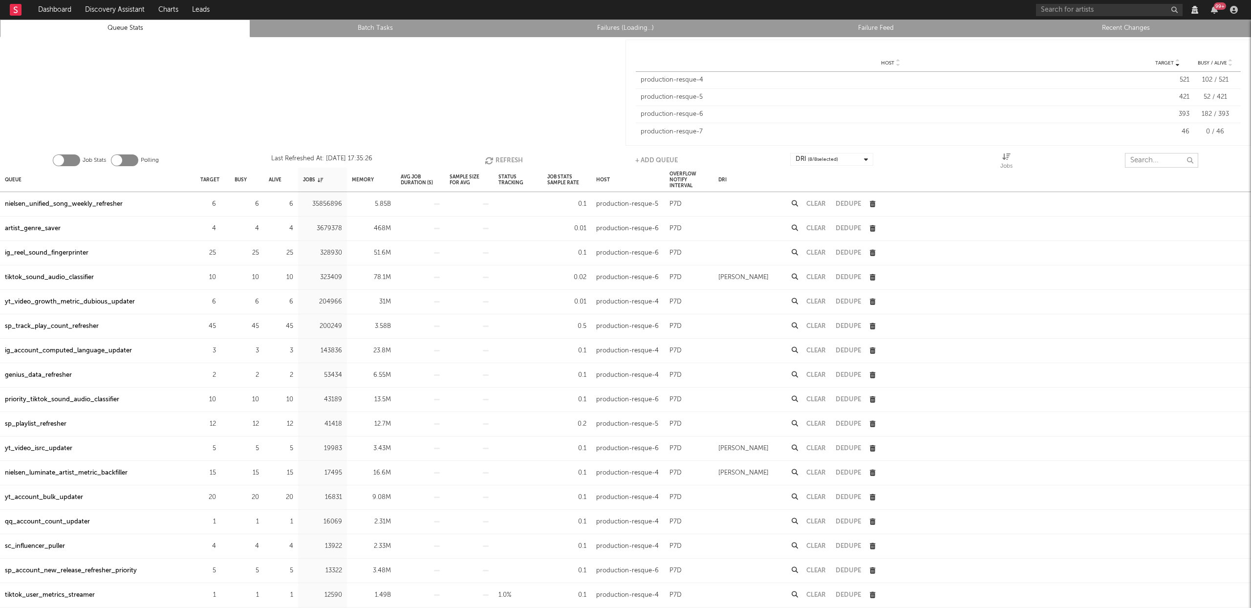
click at [1137, 162] on input "text" at bounding box center [1161, 160] width 73 height 15
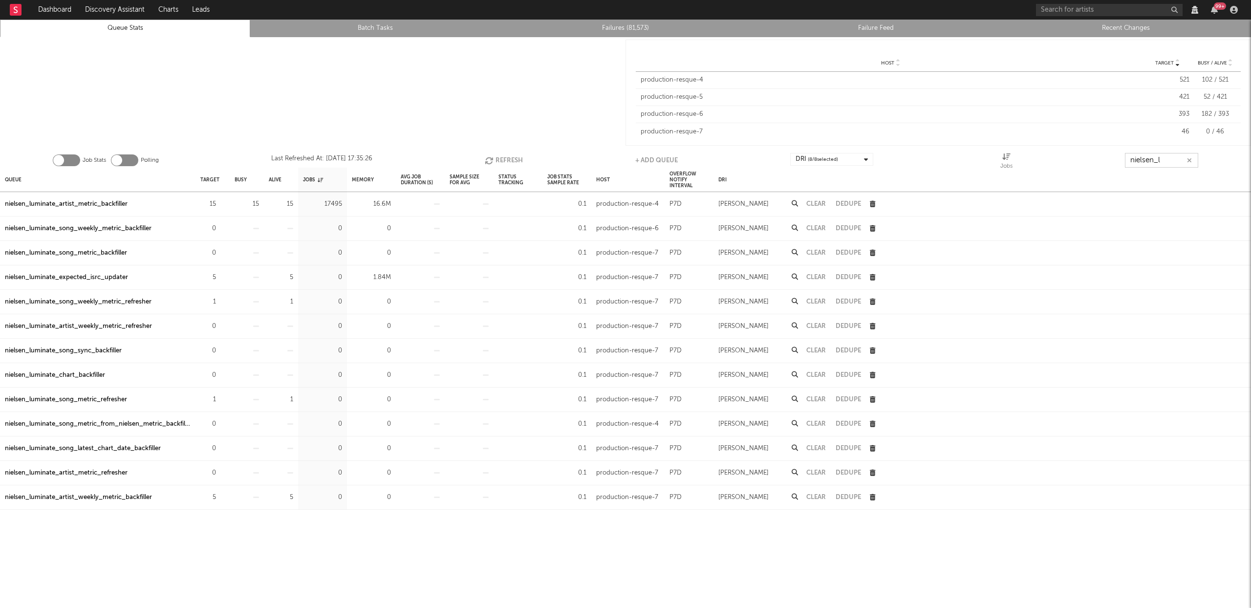
click at [501, 157] on button "Refresh" at bounding box center [504, 160] width 38 height 15
click at [501, 157] on button "Refresh" at bounding box center [503, 160] width 38 height 15
type input "nielsen_l"
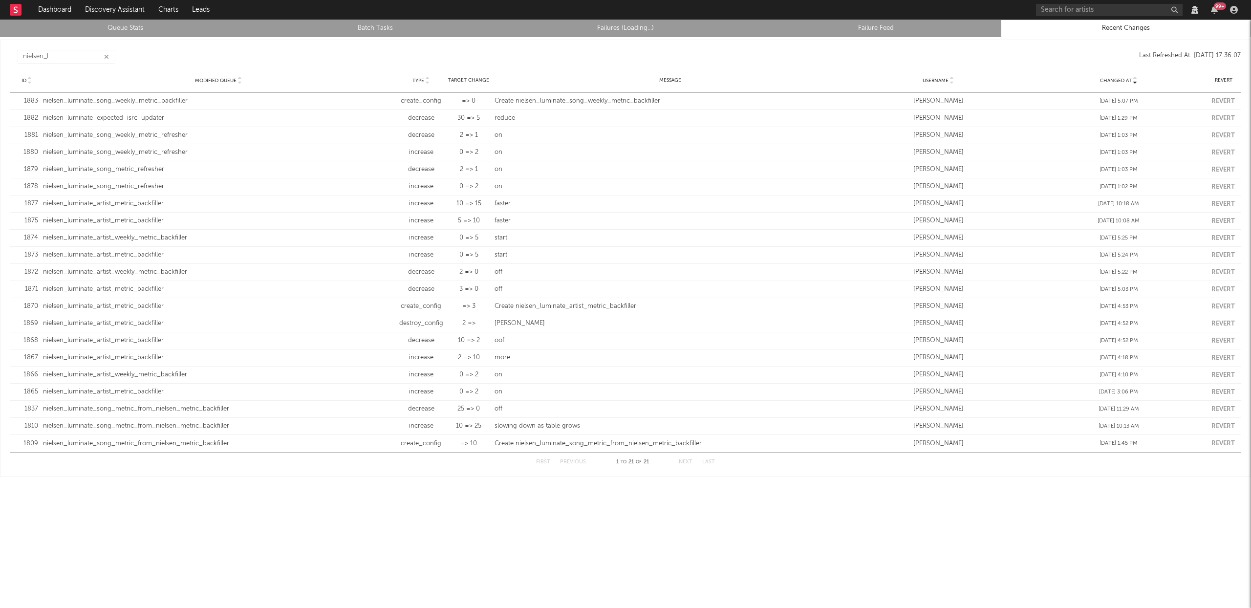
click at [105, 56] on icon "button" at bounding box center [106, 57] width 5 height 6
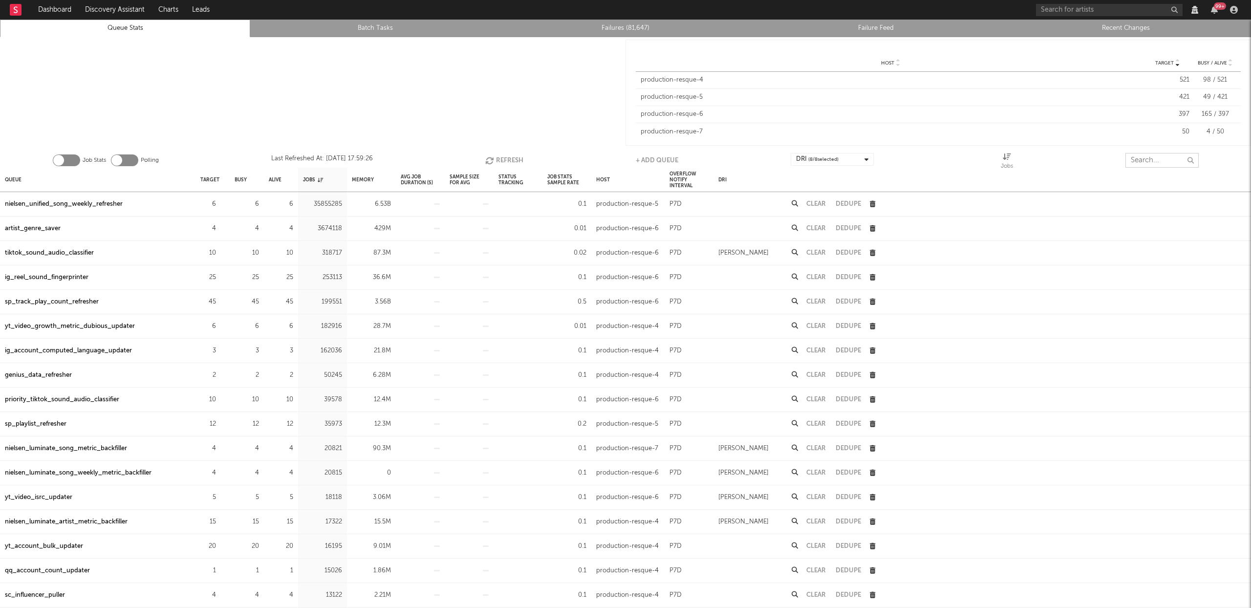
click at [1143, 162] on input "text" at bounding box center [1162, 160] width 73 height 15
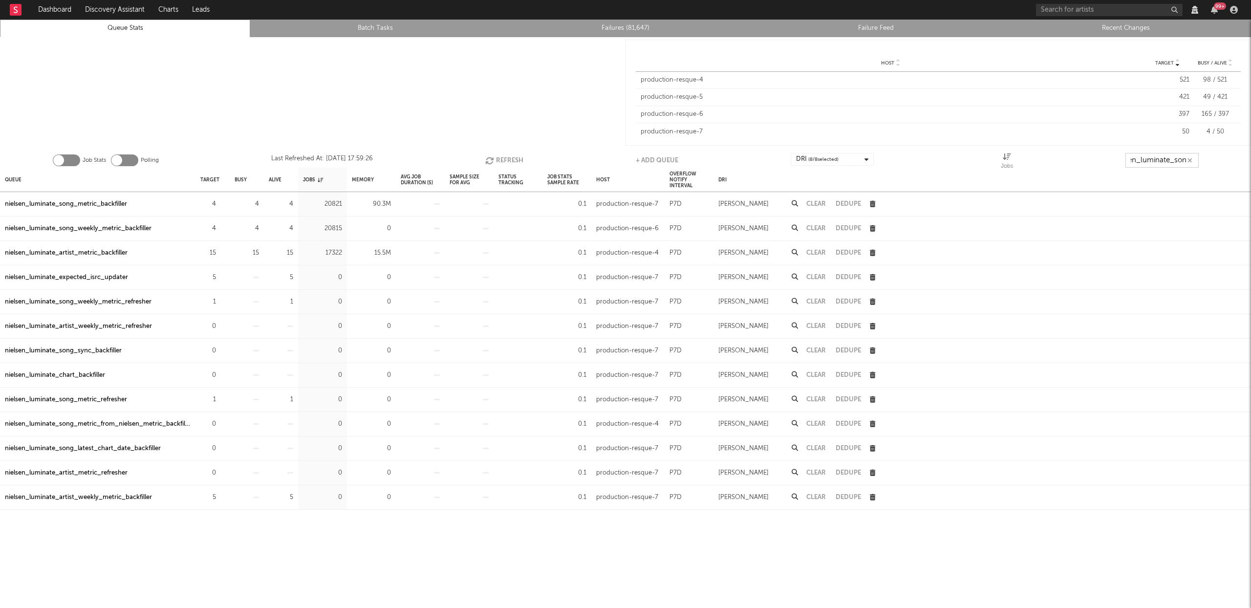
scroll to position [0, 22]
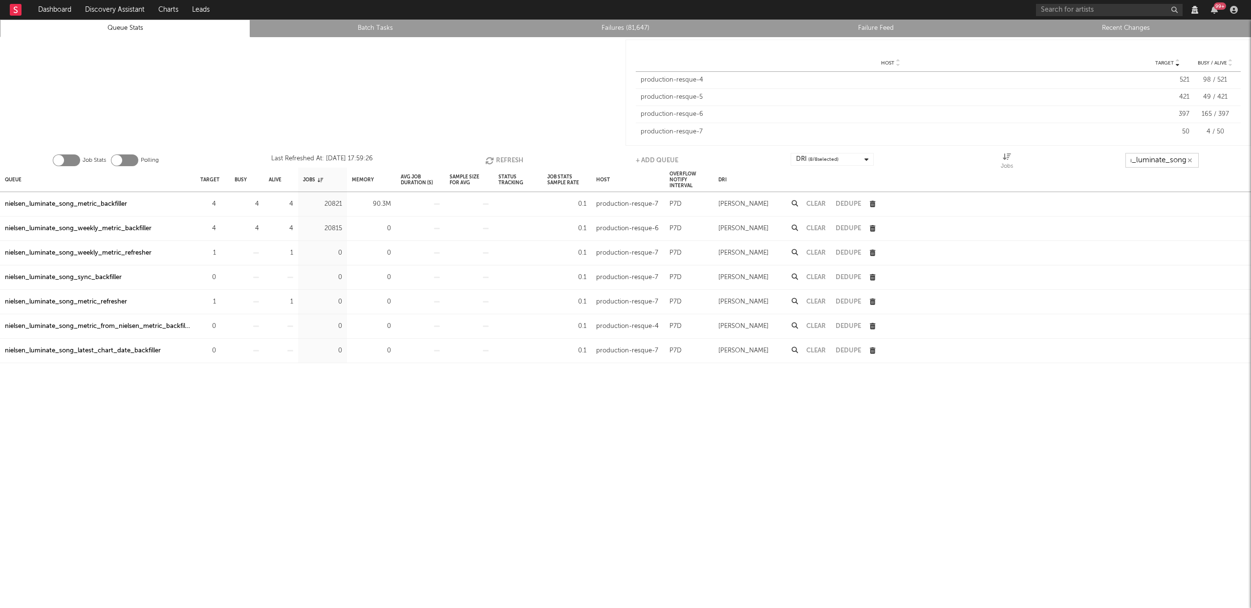
click at [504, 158] on button "Refresh" at bounding box center [504, 160] width 38 height 15
click at [501, 158] on button "Refresh" at bounding box center [504, 160] width 38 height 15
type input "nielsen_luminate_song"
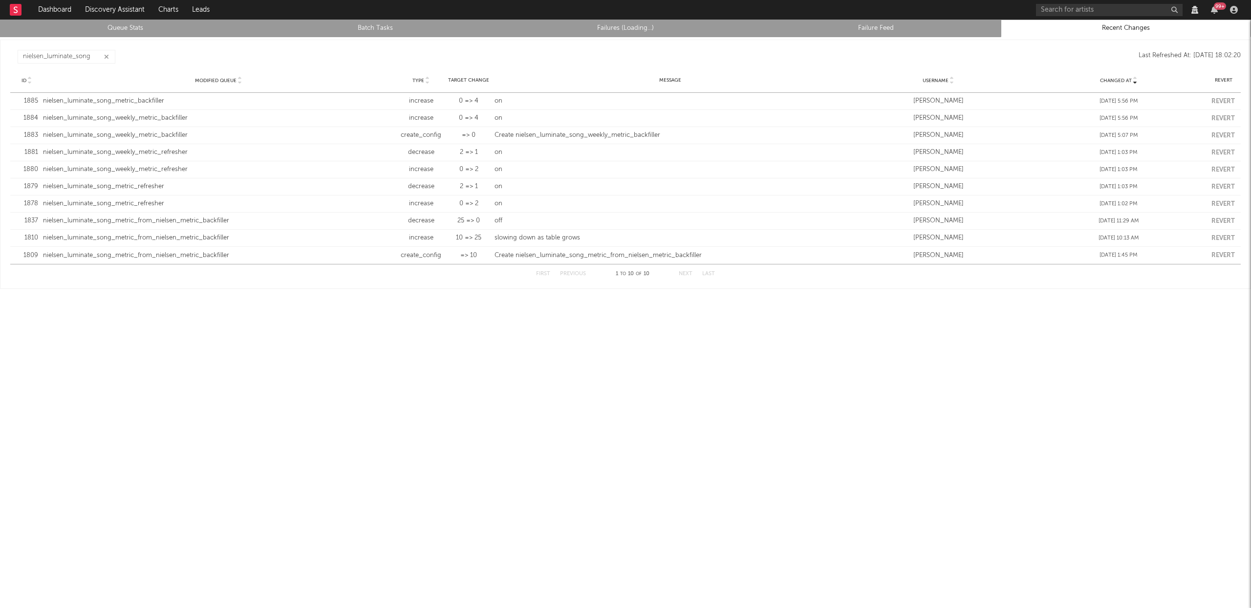
click at [105, 55] on icon "button" at bounding box center [106, 57] width 5 height 6
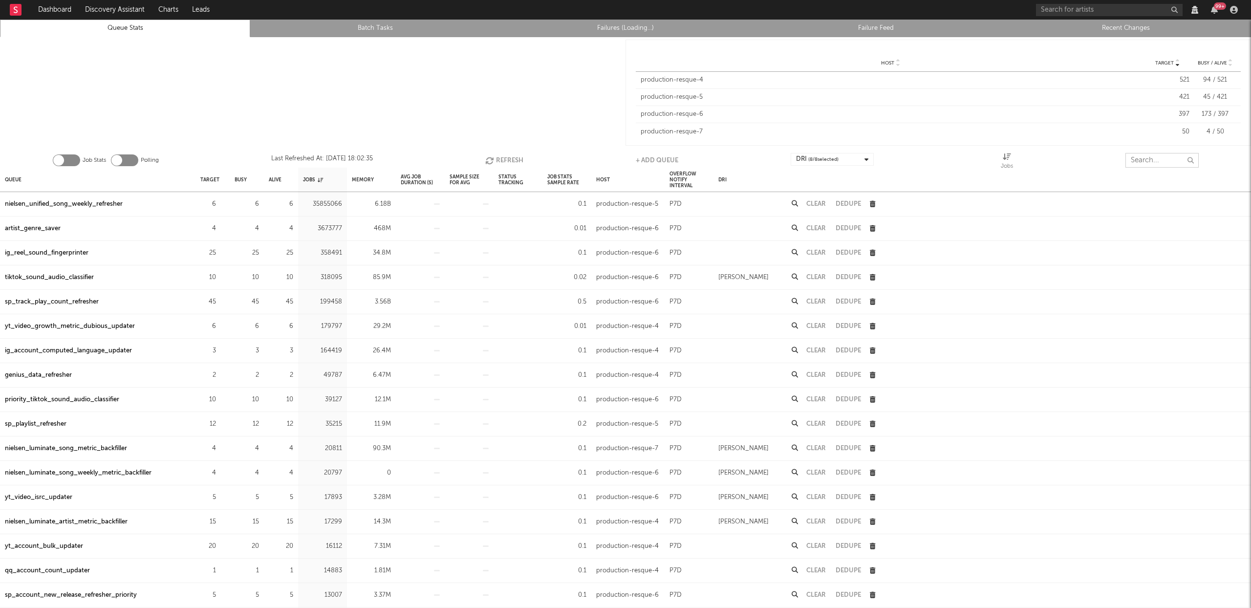
click at [1140, 163] on input "text" at bounding box center [1162, 160] width 73 height 15
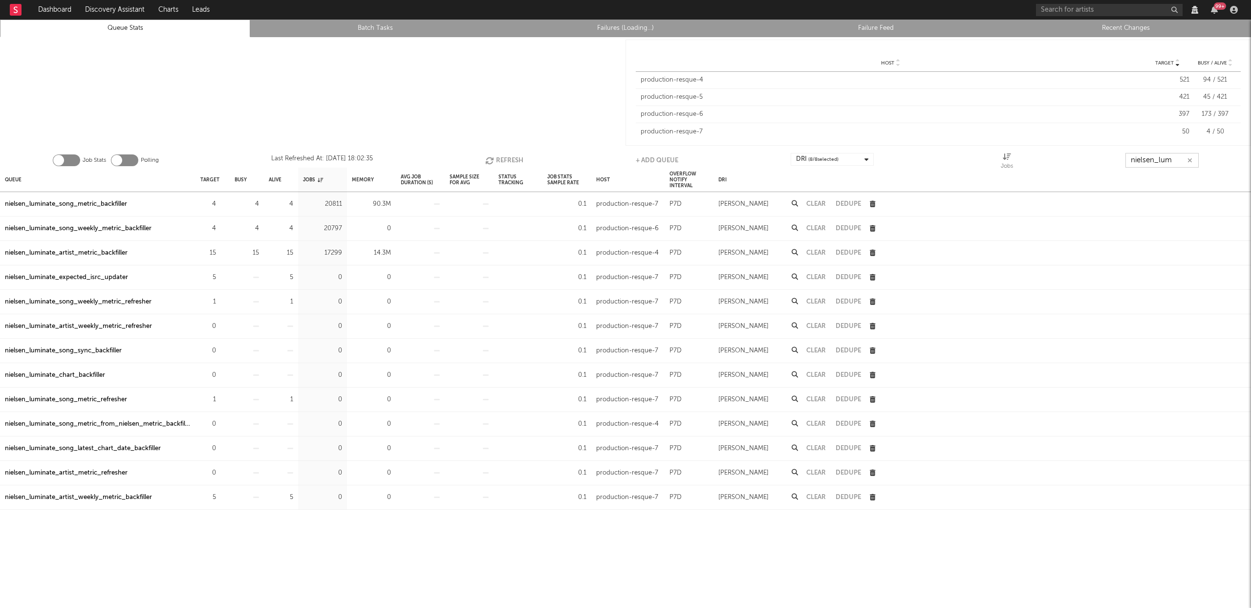
click at [509, 160] on button "Refresh" at bounding box center [504, 160] width 38 height 15
click at [509, 160] on button "Refresh" at bounding box center [505, 160] width 38 height 15
type input "nielsen_lum"
click at [516, 158] on button "Refresh" at bounding box center [504, 160] width 38 height 15
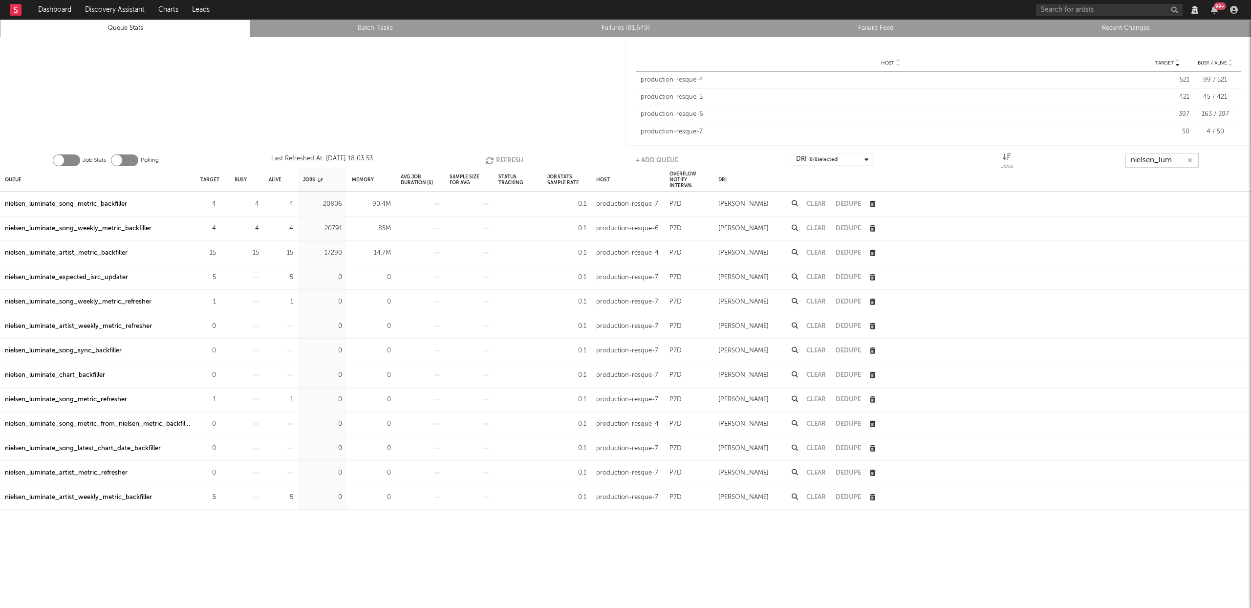
click at [513, 156] on button "Refresh" at bounding box center [504, 160] width 38 height 15
click at [111, 205] on div "nielsen_luminate_song_metric_backfiller" at bounding box center [66, 204] width 122 height 12
click at [517, 158] on button "Refresh" at bounding box center [504, 160] width 38 height 15
click at [103, 227] on div "nielsen_luminate_song_weekly_metric_backfiller" at bounding box center [78, 229] width 147 height 12
click at [503, 159] on button "Refresh" at bounding box center [505, 160] width 38 height 15
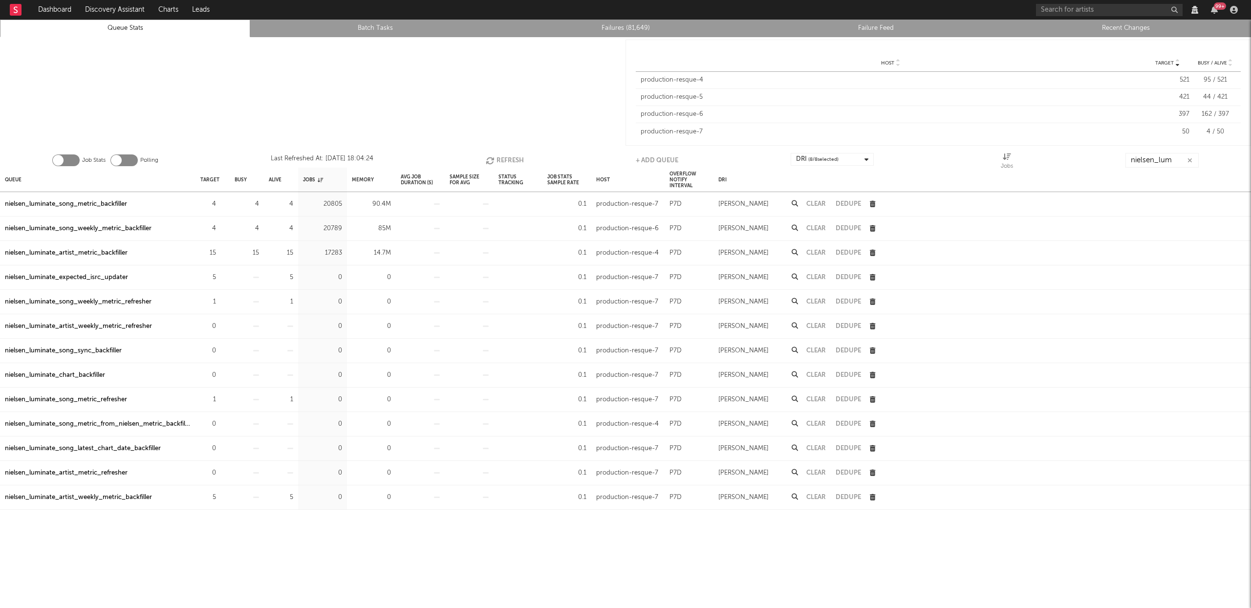
click at [490, 158] on icon "button" at bounding box center [491, 160] width 11 height 8
click at [496, 161] on button "Refresh" at bounding box center [505, 160] width 38 height 15
click at [116, 206] on div "nielsen_luminate_song_metric_backfiller" at bounding box center [66, 204] width 122 height 12
click at [106, 230] on div "nielsen_luminate_song_weekly_metric_backfiller" at bounding box center [78, 229] width 147 height 12
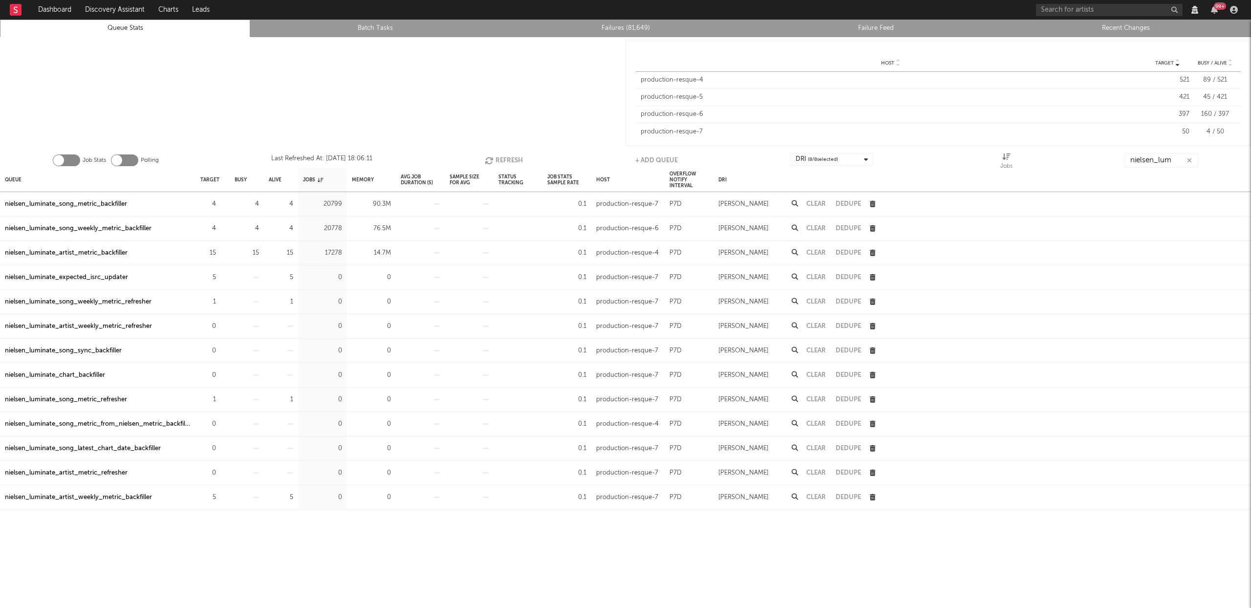
click at [500, 159] on button "Refresh" at bounding box center [504, 160] width 38 height 15
click at [97, 202] on div "nielsen_luminate_song_metric_backfiller" at bounding box center [66, 204] width 122 height 12
click at [99, 225] on div "nielsen_luminate_song_weekly_metric_backfiller" at bounding box center [78, 229] width 147 height 12
click at [503, 156] on button "Refresh" at bounding box center [503, 160] width 38 height 15
click at [87, 249] on div "nielsen_luminate_artist_metric_backfiller" at bounding box center [66, 253] width 123 height 12
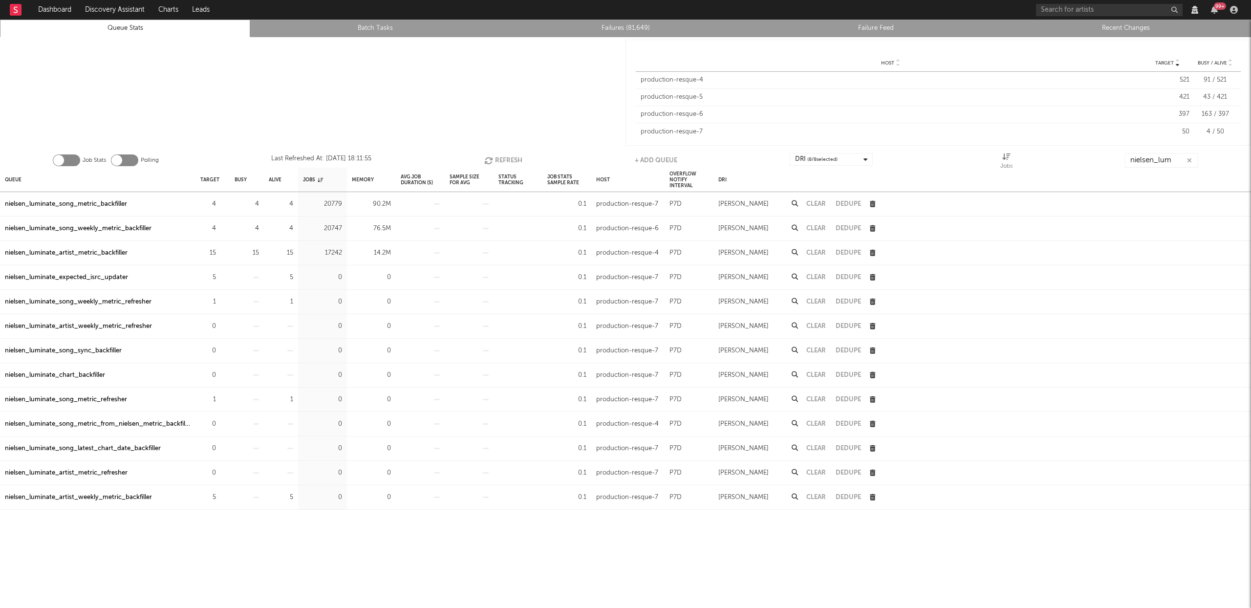
click at [501, 159] on button "Refresh" at bounding box center [503, 160] width 38 height 15
click at [498, 160] on button "Refresh" at bounding box center [503, 160] width 38 height 15
click at [114, 203] on div "nielsen_luminate_song_metric_backfiller" at bounding box center [66, 204] width 122 height 12
click at [121, 231] on div "nielsen_luminate_song_weekly_metric_backfiller" at bounding box center [78, 229] width 147 height 12
click at [507, 159] on button "Refresh" at bounding box center [503, 160] width 38 height 15
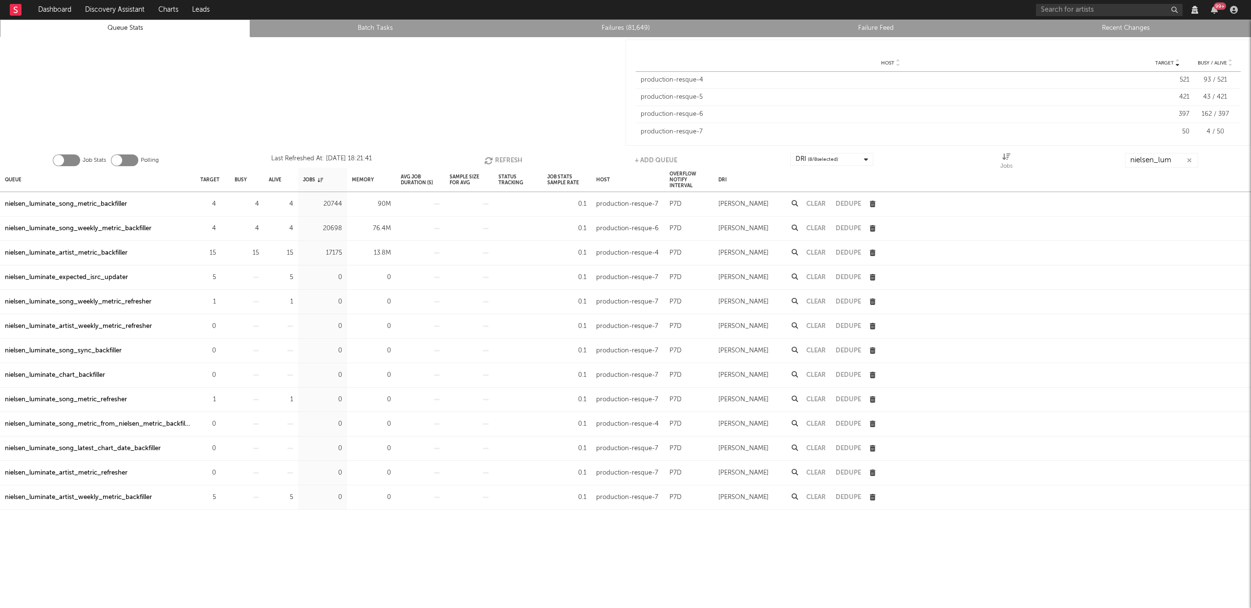
click at [505, 156] on button "Refresh" at bounding box center [503, 160] width 38 height 15
click at [502, 157] on button "Refresh" at bounding box center [504, 160] width 38 height 15
click at [504, 154] on button "Refresh" at bounding box center [503, 160] width 38 height 15
click at [92, 203] on div "nielsen_luminate_song_metric_backfiller" at bounding box center [66, 204] width 122 height 12
drag, startPoint x: 128, startPoint y: 228, endPoint x: 140, endPoint y: 223, distance: 13.0
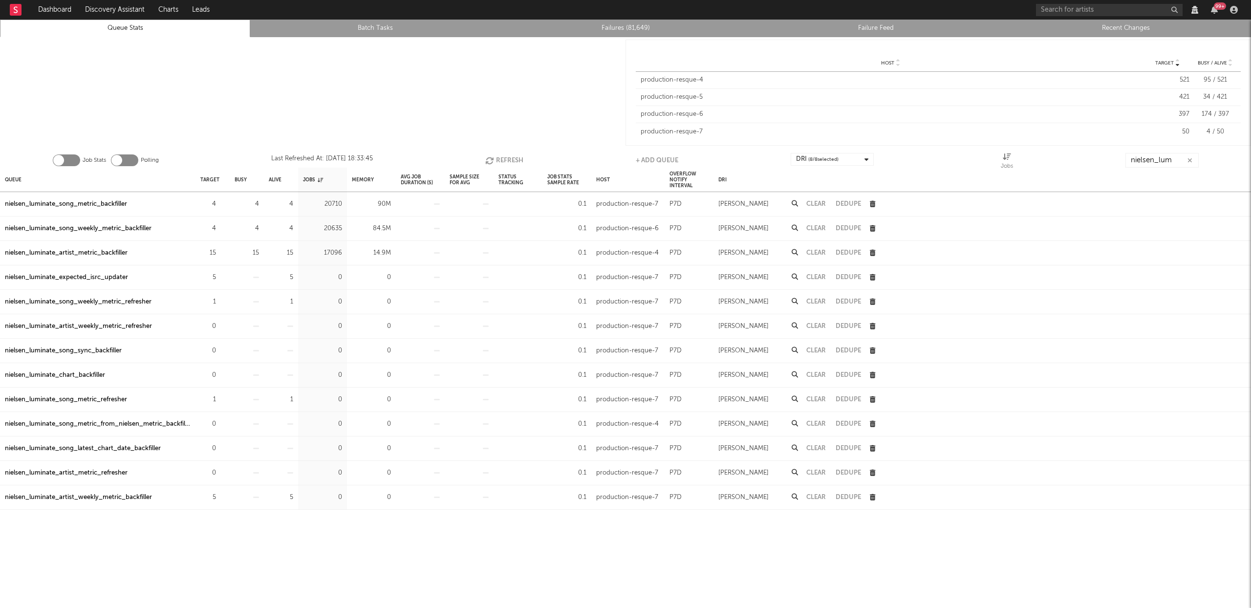
click at [128, 228] on div "nielsen_luminate_song_weekly_metric_backfiller" at bounding box center [78, 229] width 147 height 12
click at [496, 157] on button "Refresh" at bounding box center [504, 160] width 38 height 15
click at [513, 159] on button "Refresh" at bounding box center [504, 160] width 38 height 15
click at [495, 157] on button "Refresh" at bounding box center [503, 160] width 38 height 15
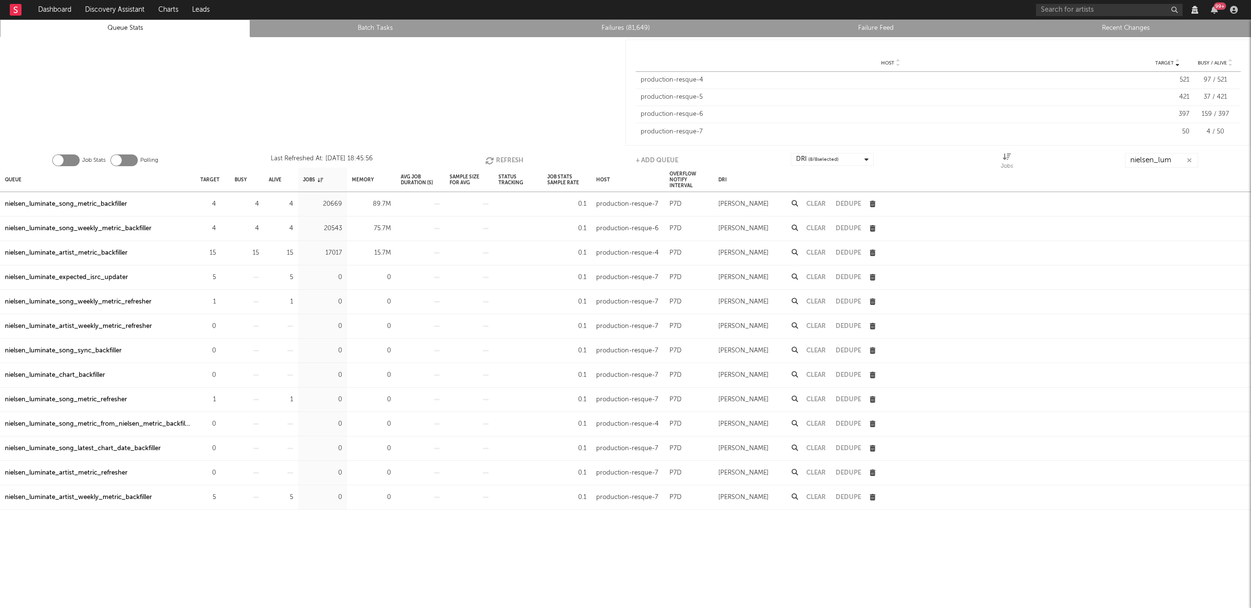
click at [500, 160] on button "Refresh" at bounding box center [504, 160] width 38 height 15
click at [503, 157] on button "Refresh" at bounding box center [505, 160] width 38 height 15
click at [503, 157] on button "Refresh" at bounding box center [504, 160] width 38 height 15
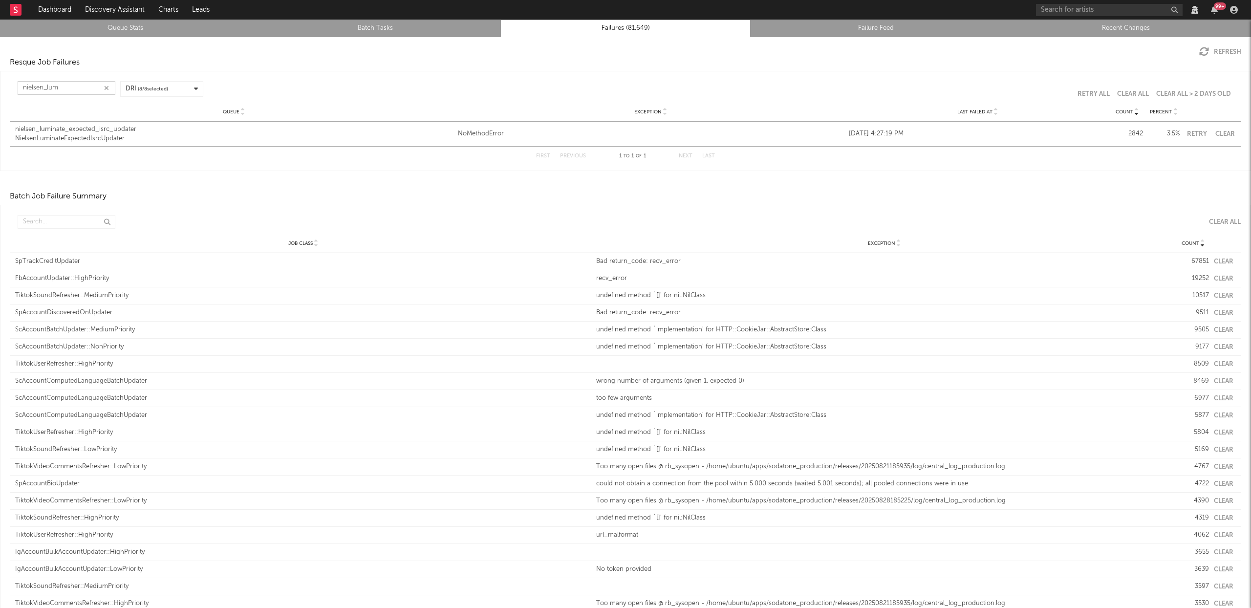
click at [59, 85] on input "nielsen_lum" at bounding box center [67, 88] width 98 height 14
type input "nielsen_lum"
click at [108, 88] on icon "button" at bounding box center [106, 88] width 5 height 6
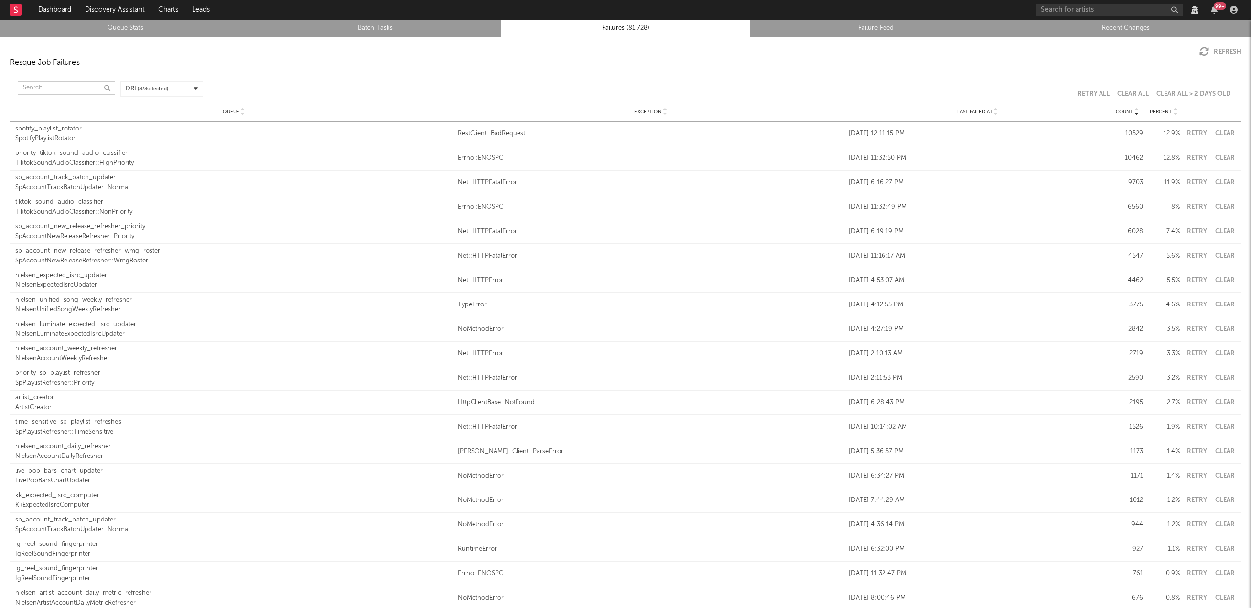
click at [51, 89] on input "text" at bounding box center [67, 88] width 98 height 14
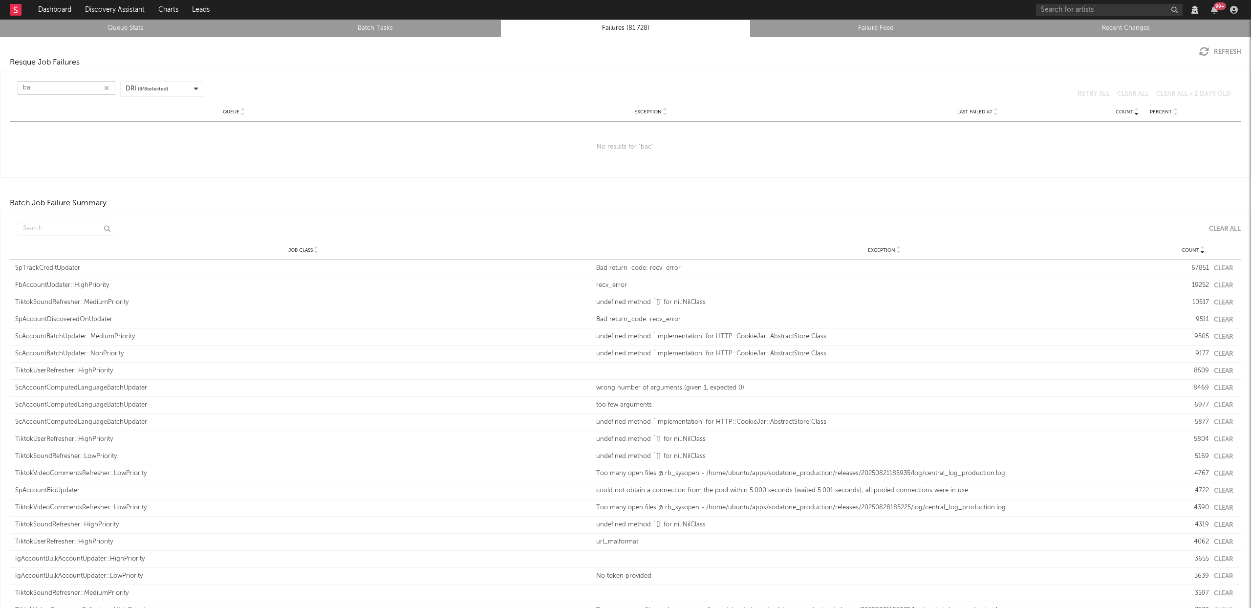
type input "b"
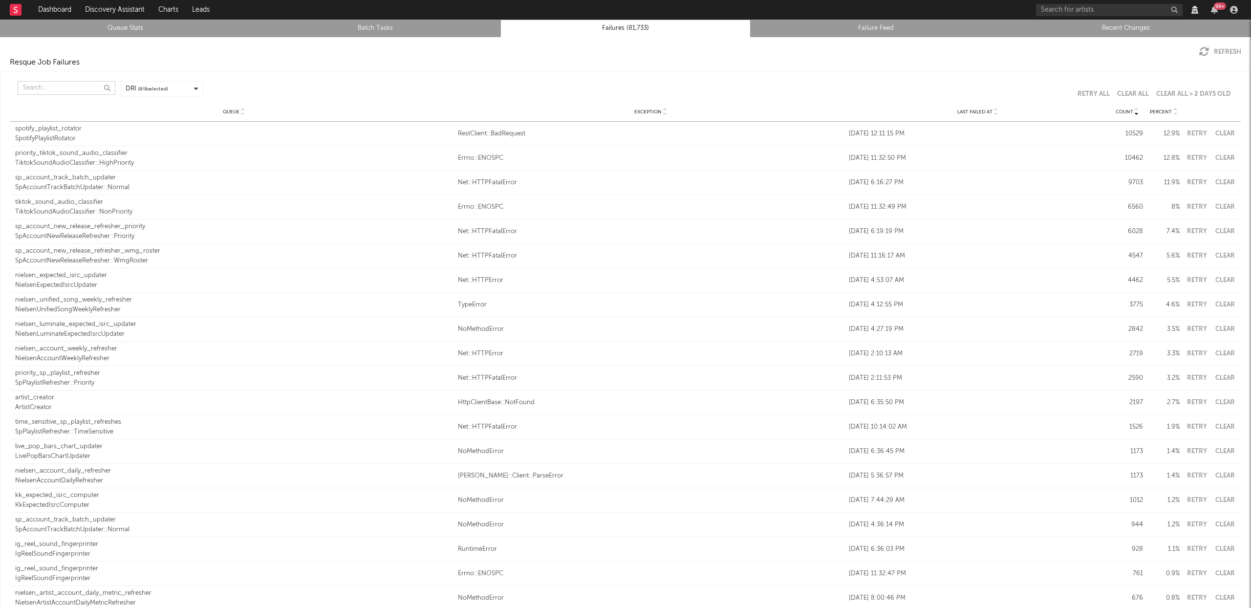
click at [34, 84] on input "text" at bounding box center [67, 88] width 98 height 14
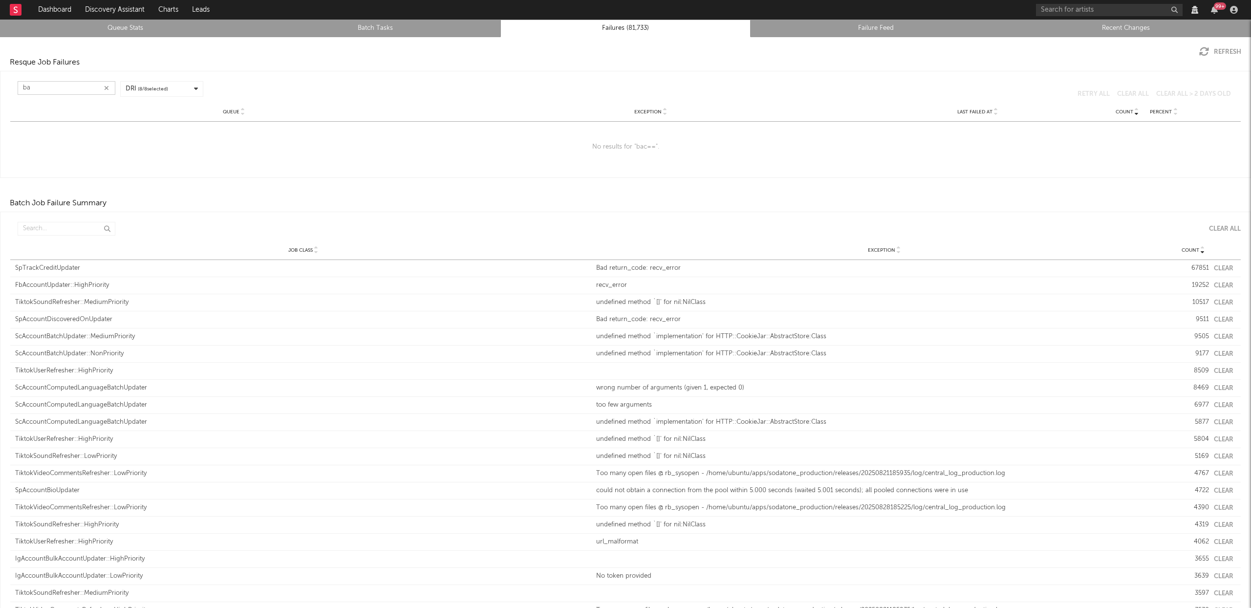
type input "b"
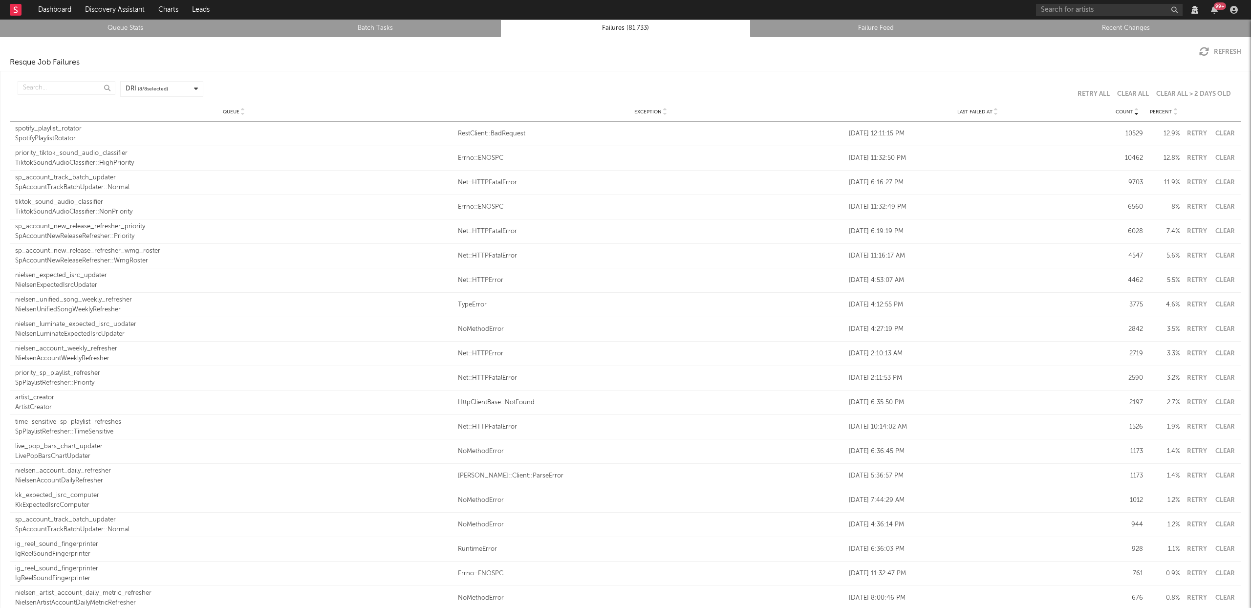
click at [1105, 25] on link "Recent Changes" at bounding box center [1127, 28] width 240 height 12
click at [1129, 32] on link "Recent Changes" at bounding box center [1127, 28] width 240 height 12
click at [34, 86] on input "text" at bounding box center [67, 88] width 98 height 14
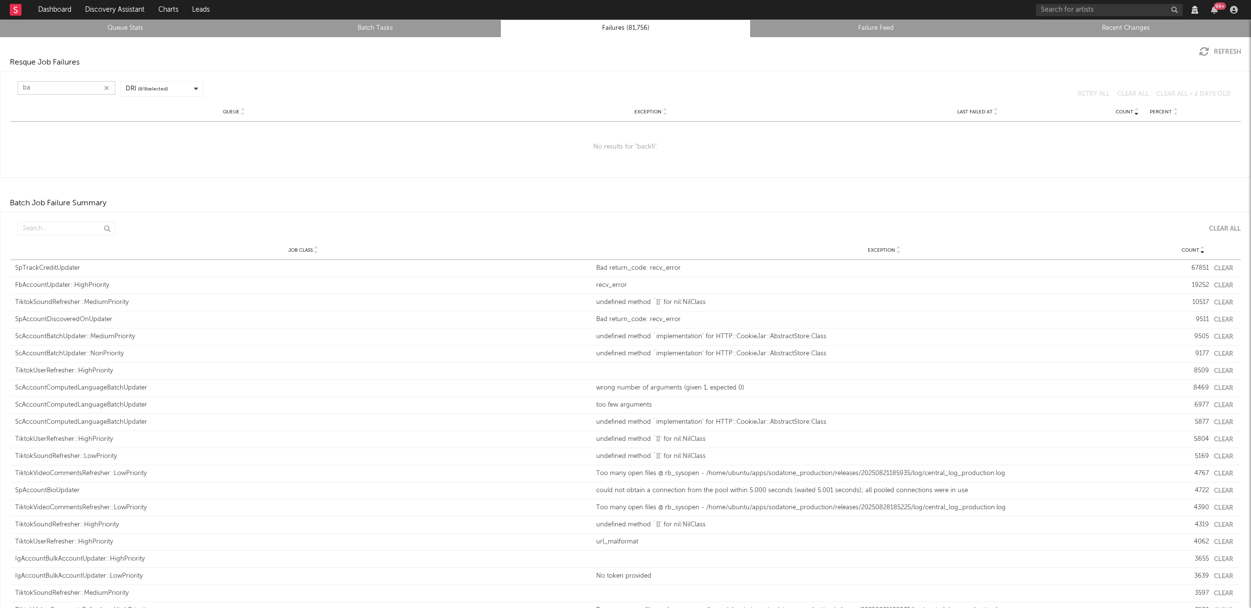
type input "b"
type input "s"
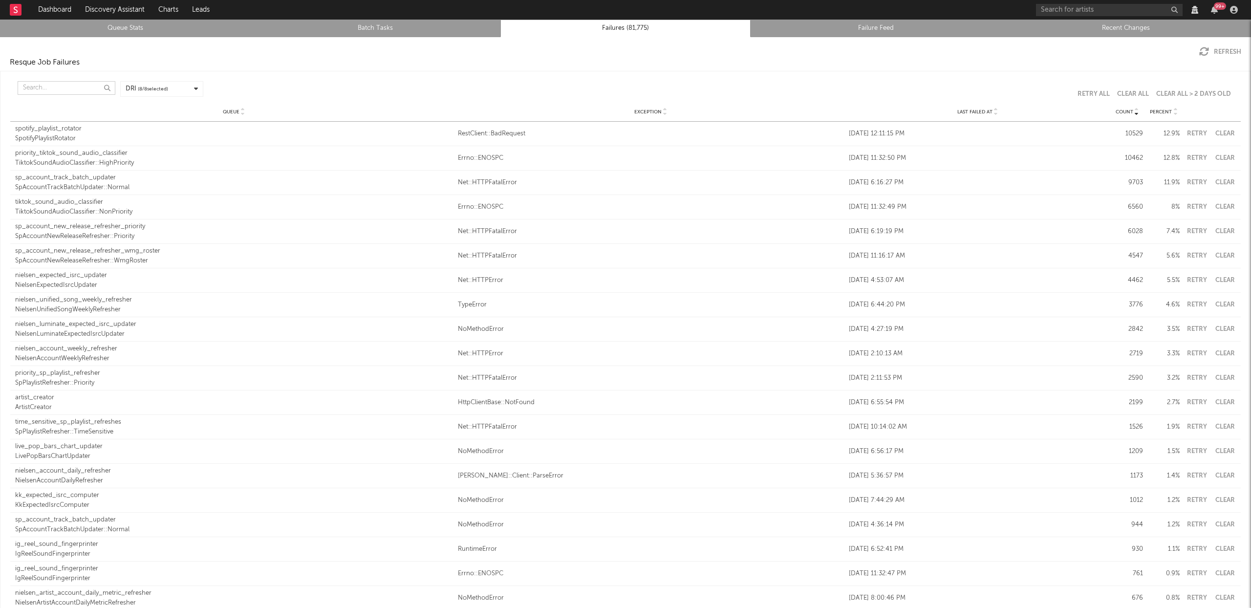
click at [49, 92] on input "text" at bounding box center [67, 88] width 98 height 14
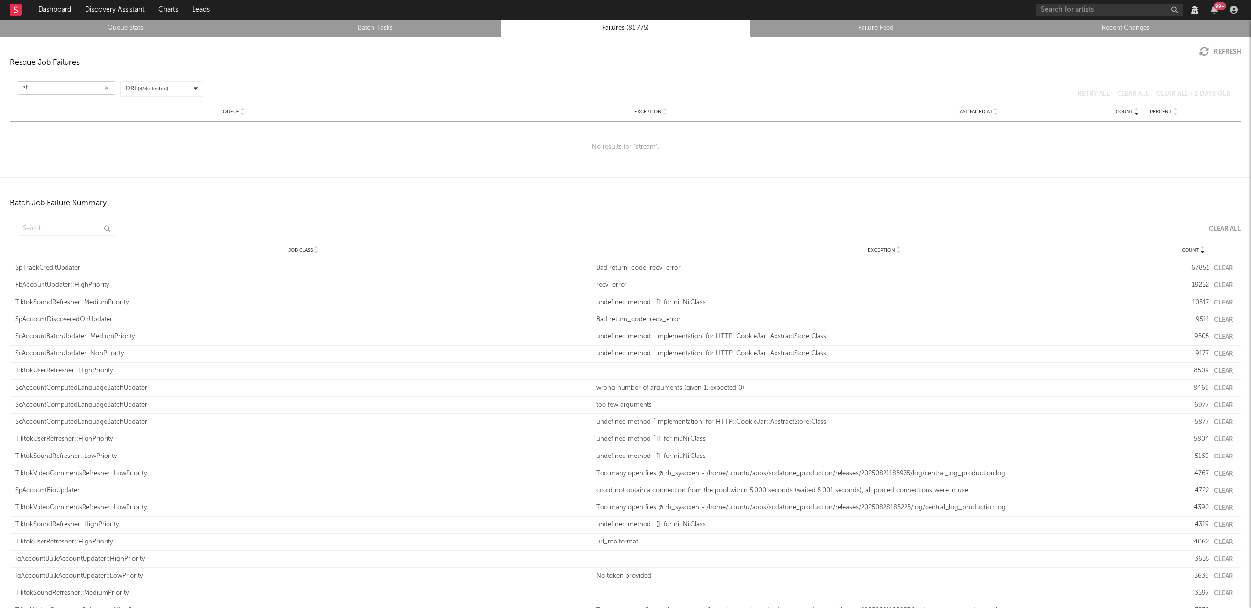
type input "s"
type input "b"
